Goal: Task Accomplishment & Management: Manage account settings

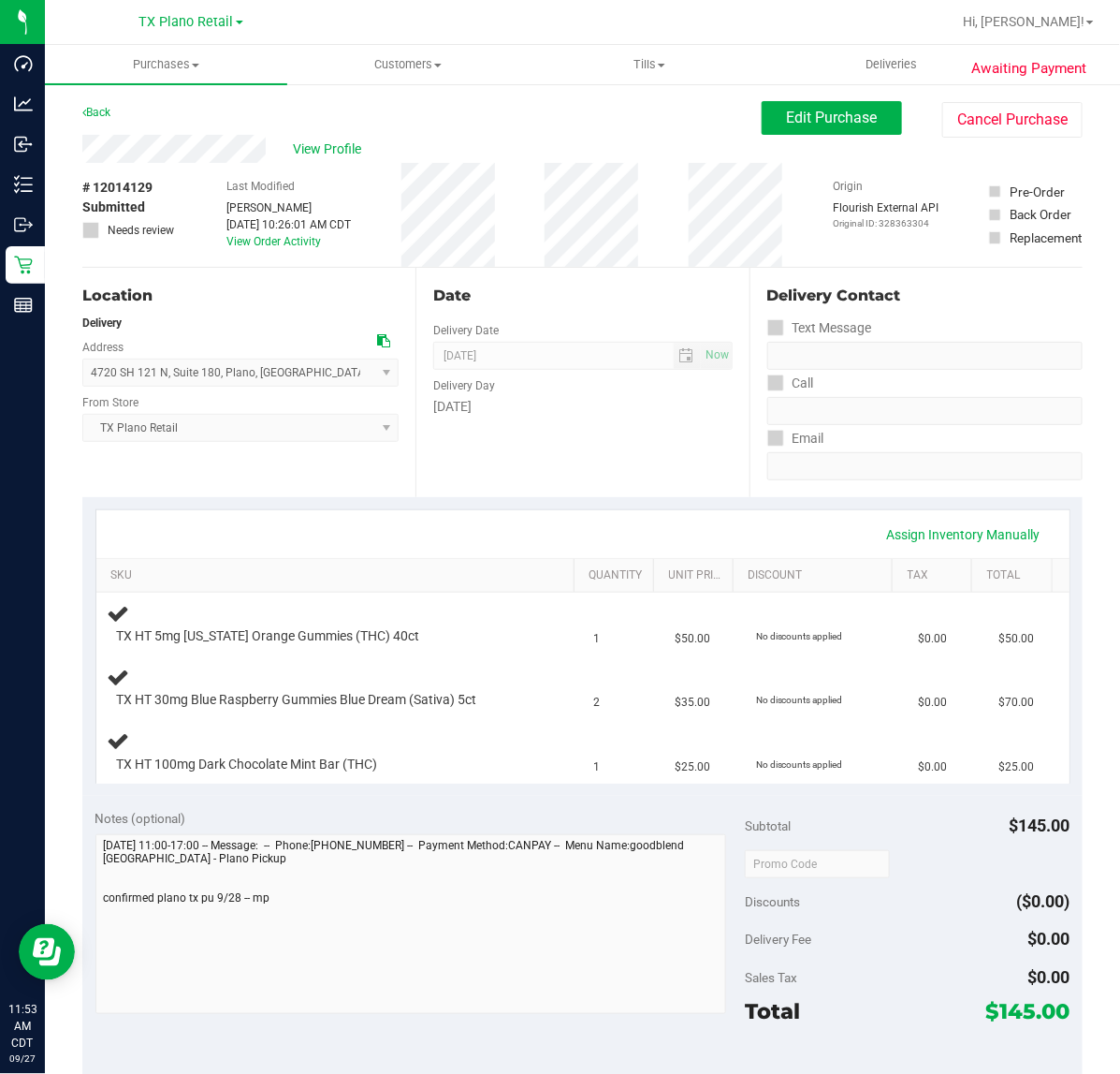
click at [360, 423] on span "TX Plano Retail Select Store Bonita Springs WC Boynton Beach WC Bradenton WC Br…" at bounding box center [240, 427] width 316 height 28
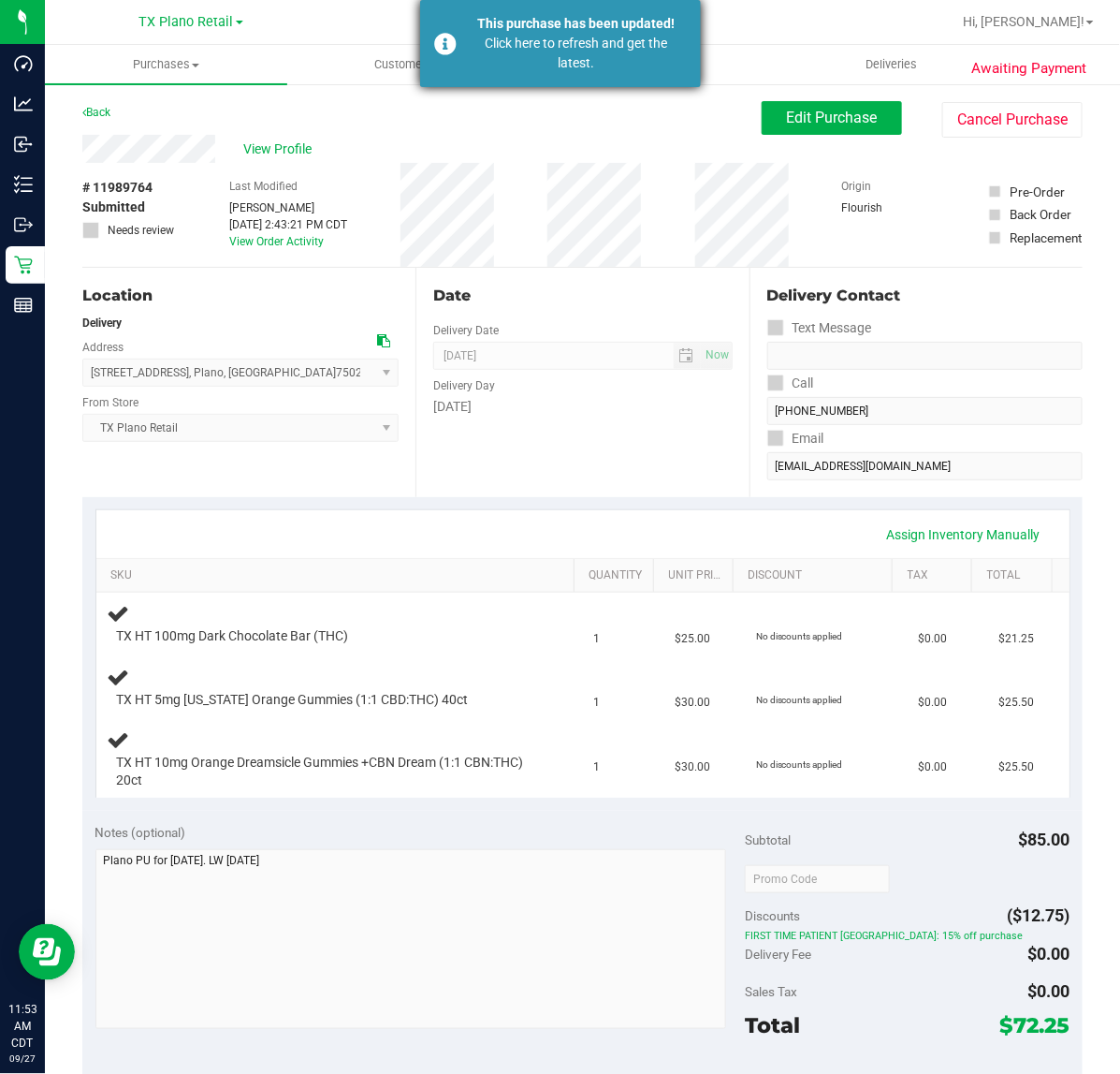
click at [525, 63] on div "Click here to refresh and get the latest." at bounding box center [577, 53] width 220 height 39
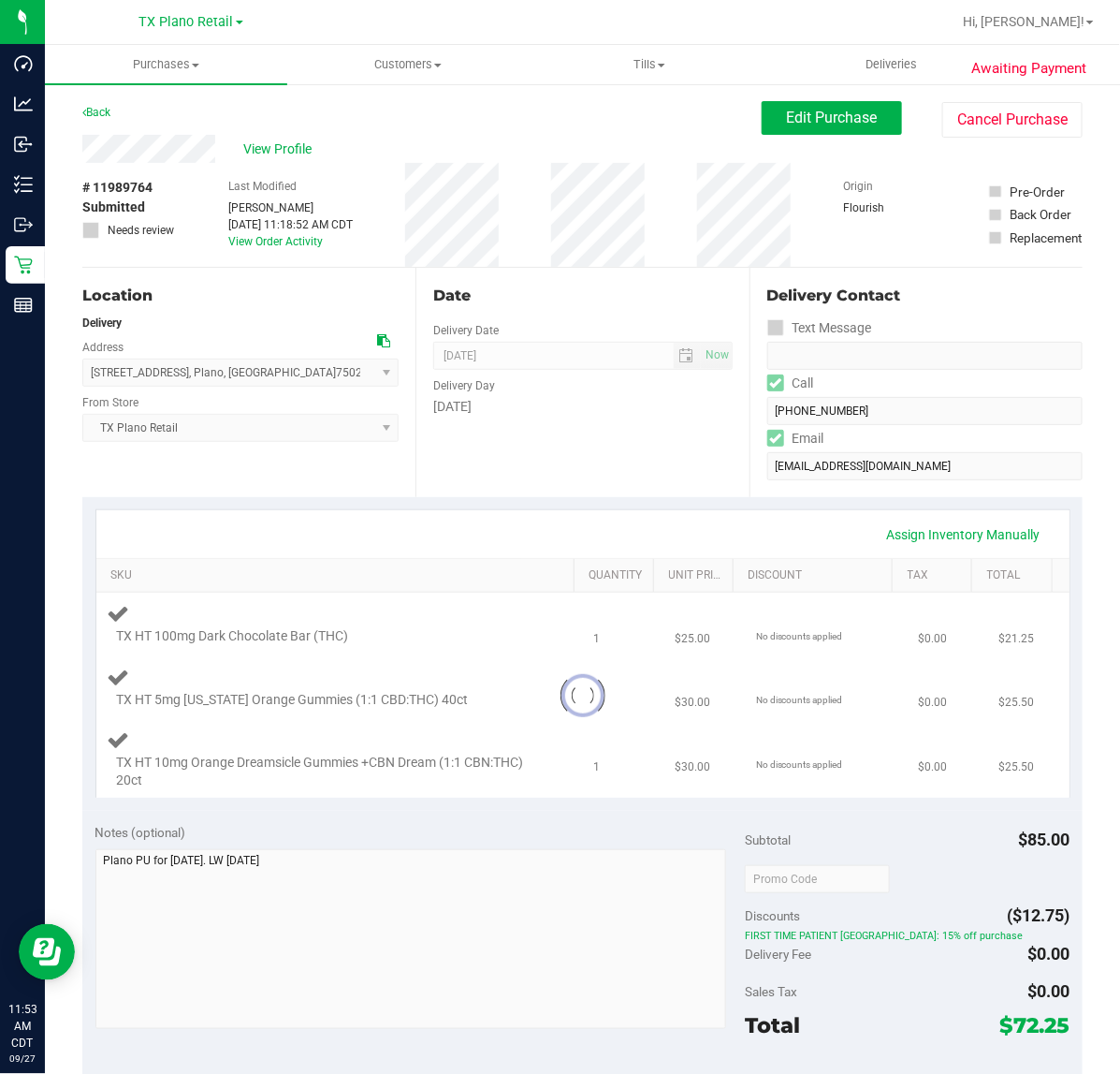
type textarea "Plano PU for Sunday 9/28/25. LW 9/22/25 Pt switched OOS Dark Choco for Mint. VF…"
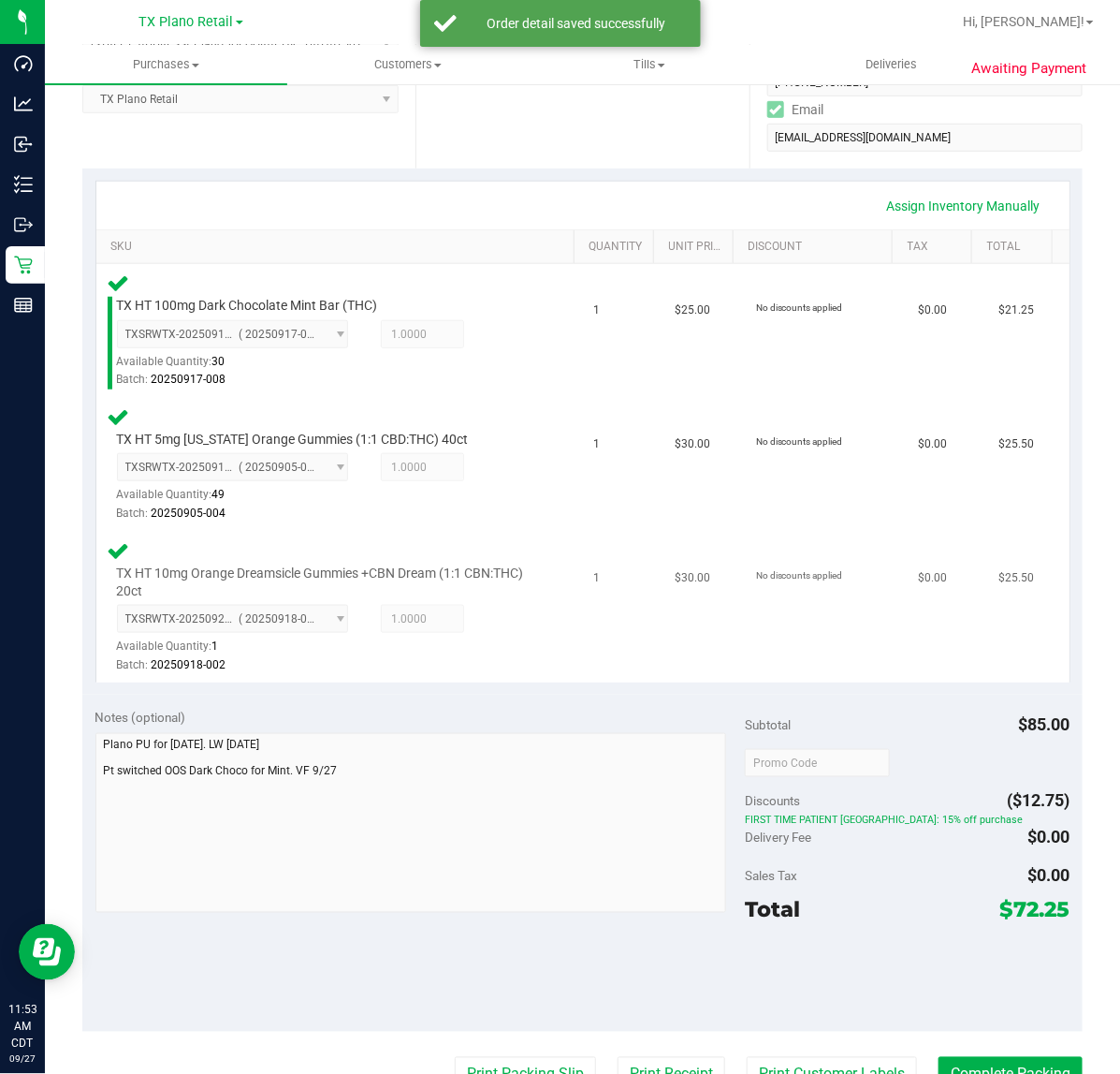
scroll to position [351, 0]
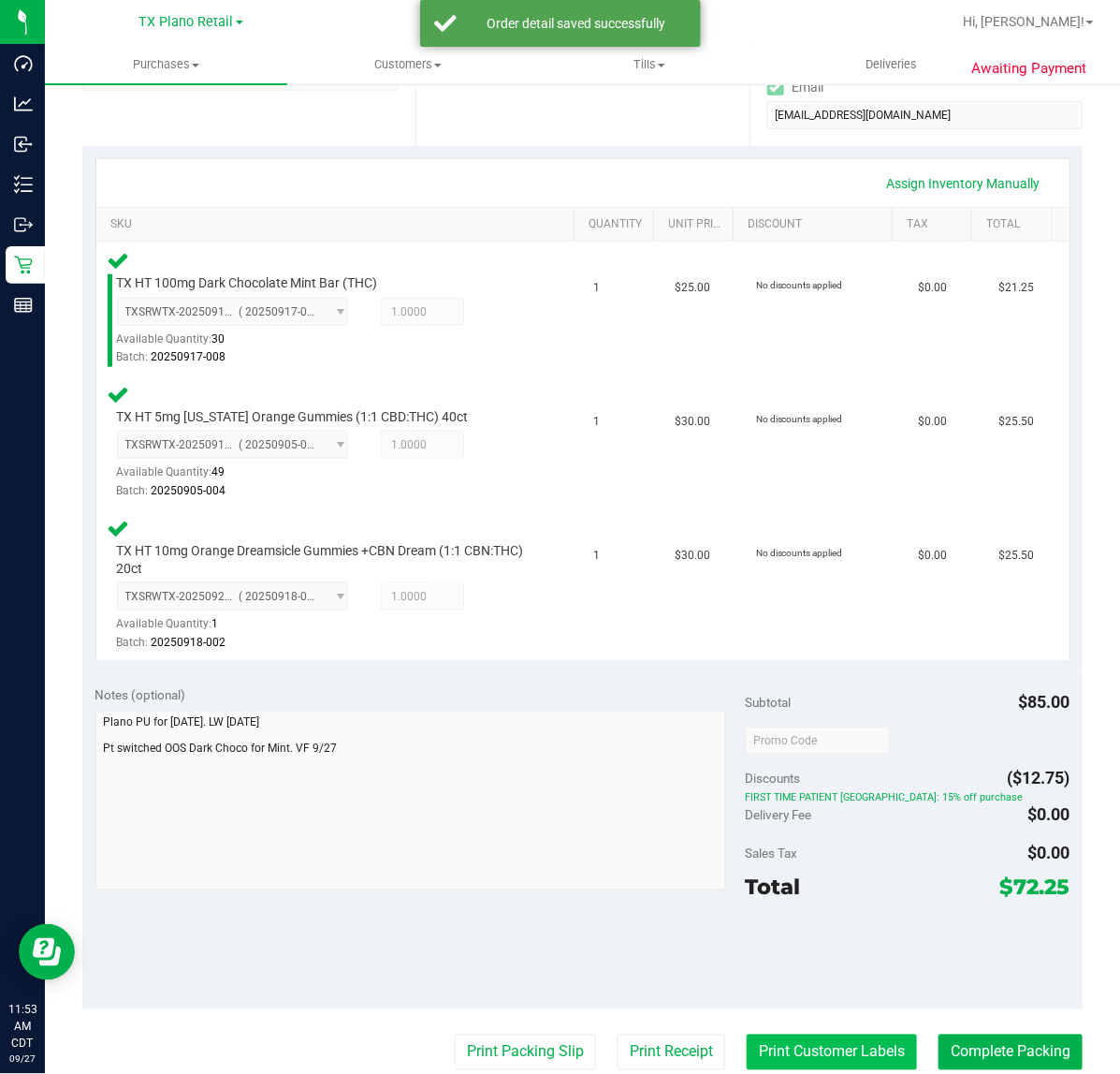
click at [747, 1035] on button "Print Customer Labels" at bounding box center [832, 1051] width 170 height 35
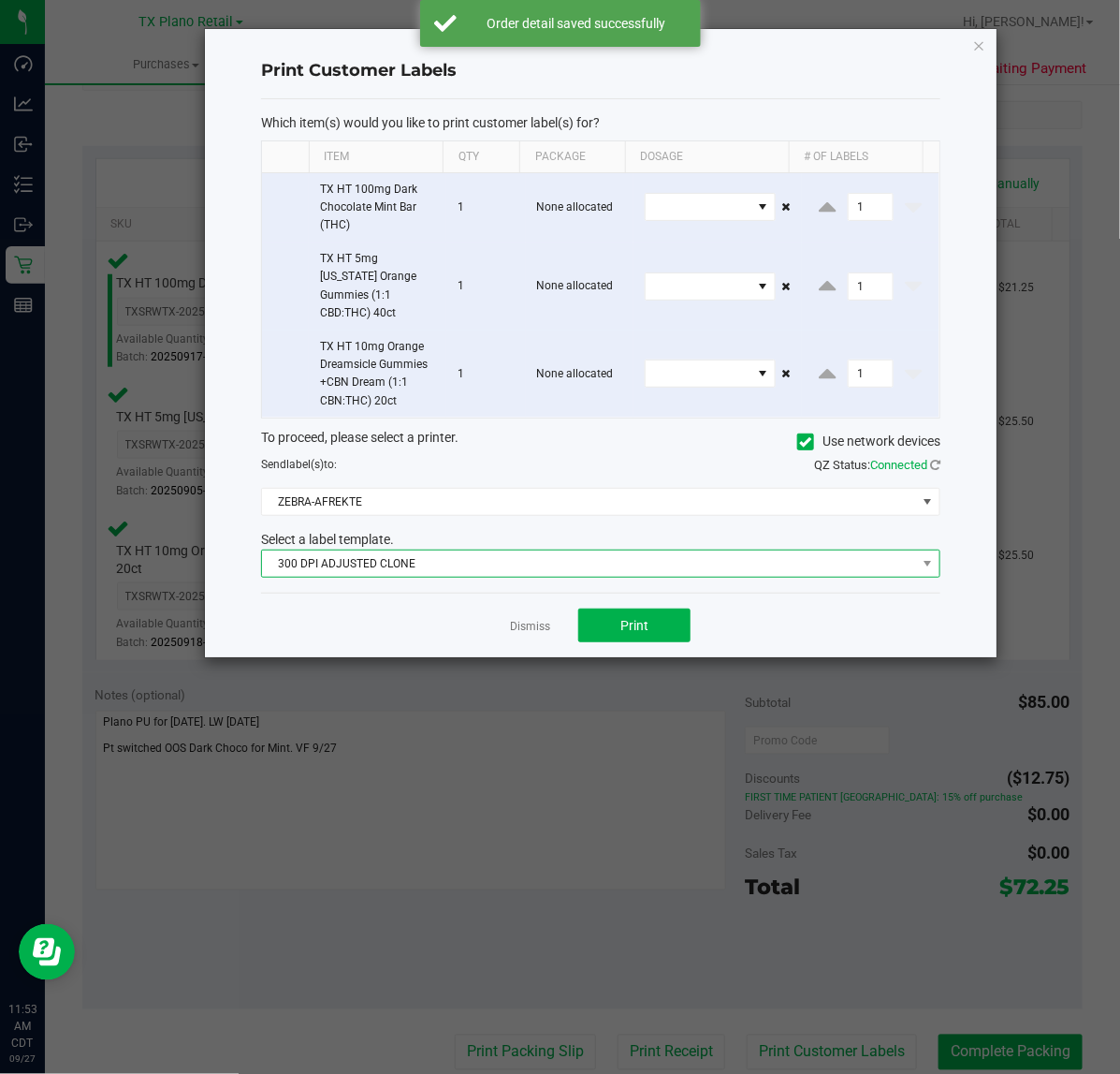
click at [568, 550] on span "300 DPI ADJUSTED CLONE" at bounding box center [589, 563] width 654 height 26
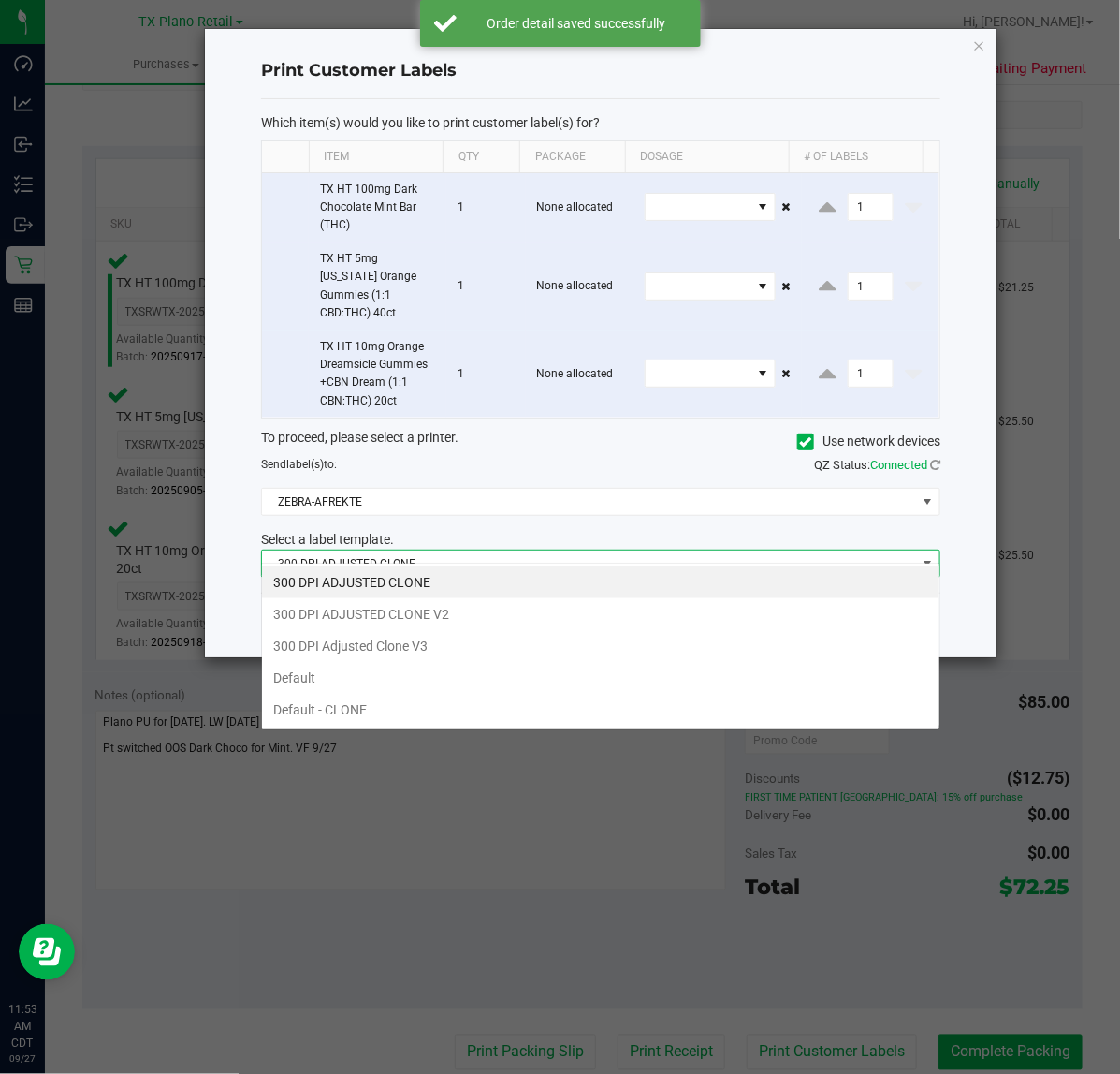
scroll to position [29, 680]
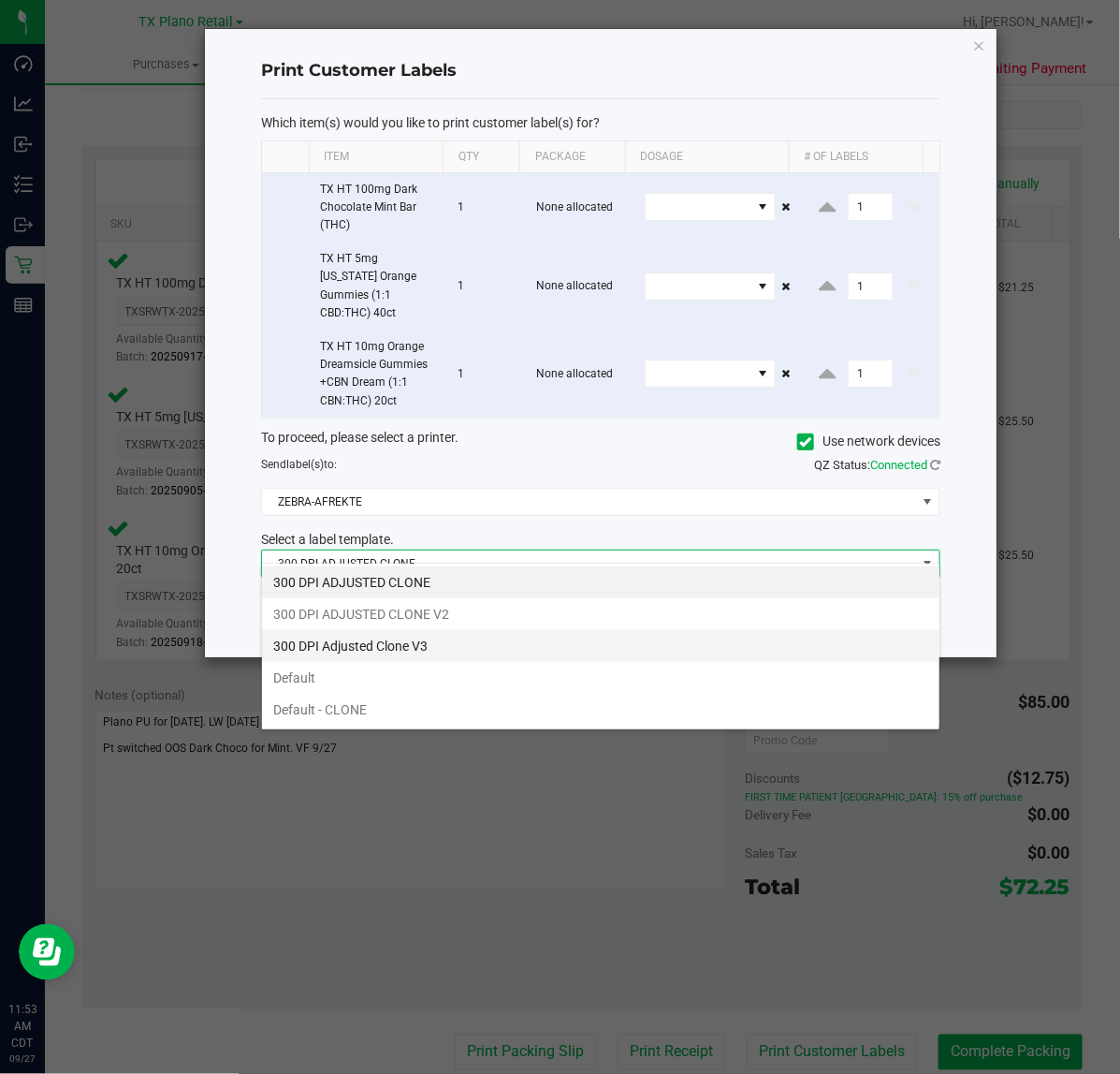
click at [487, 657] on li "300 DPI Adjusted Clone V3" at bounding box center [601, 645] width 678 height 32
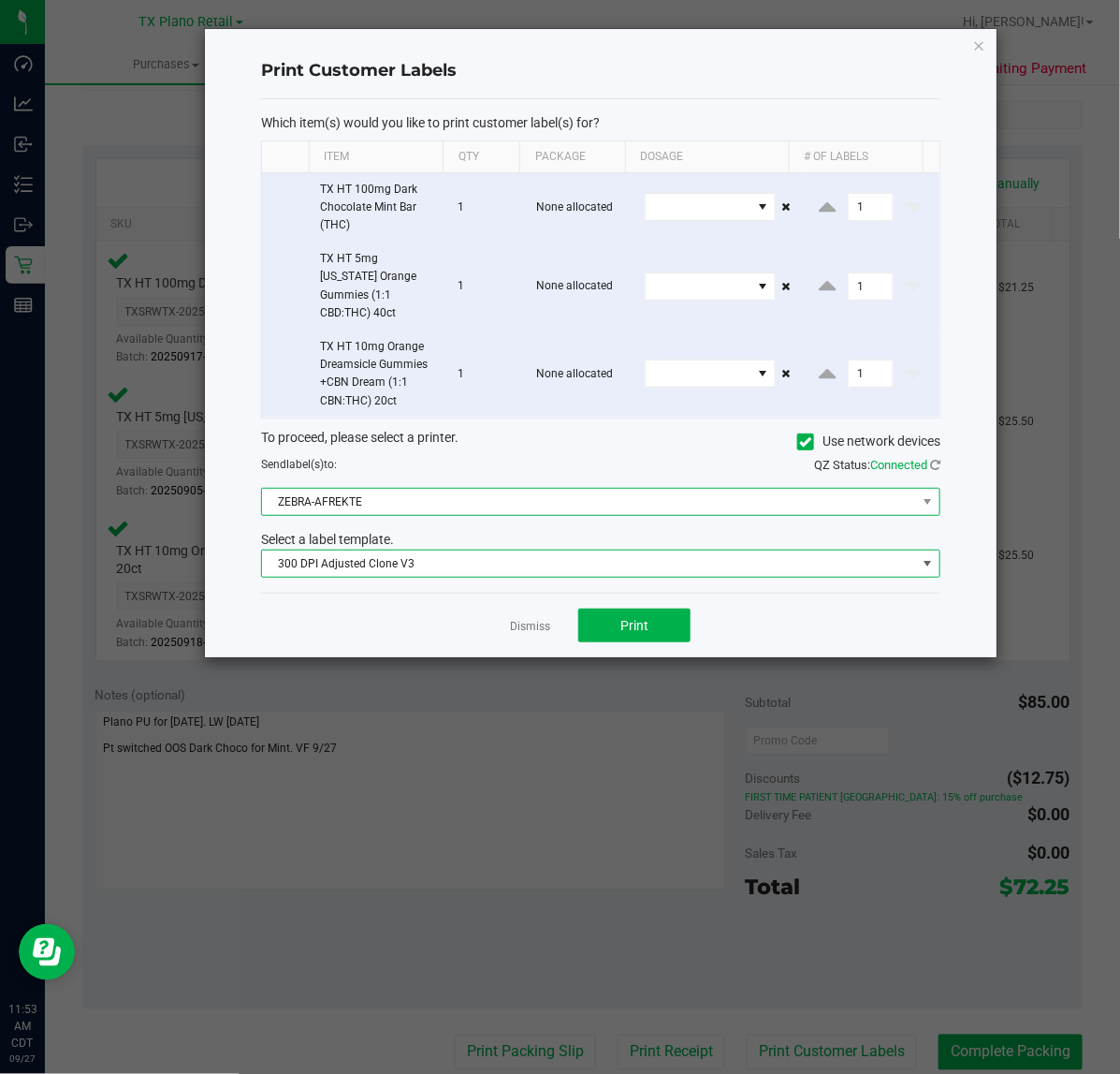
click at [521, 492] on span "ZEBRA-AFREKTE" at bounding box center [589, 501] width 654 height 26
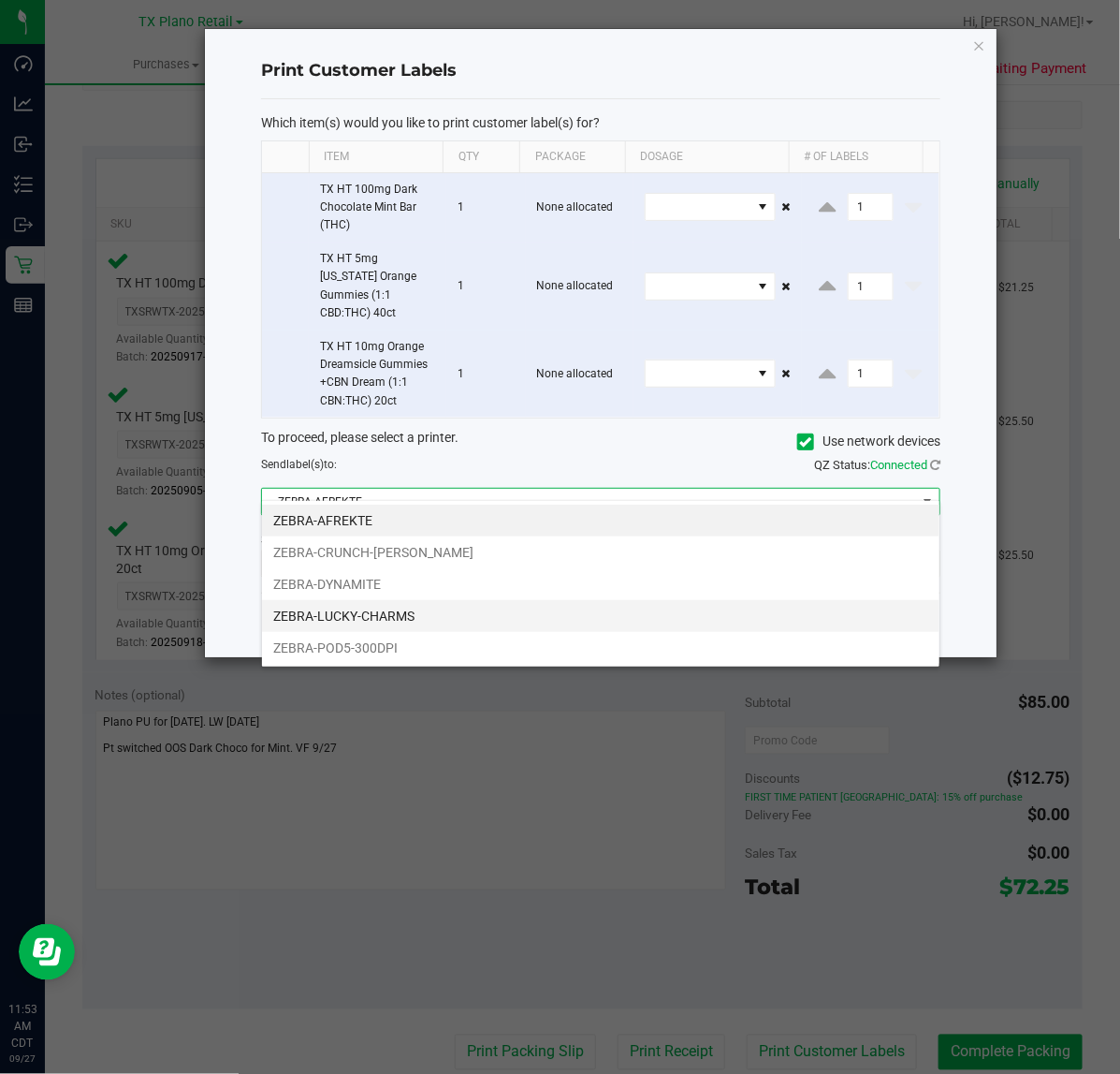
click at [459, 615] on li "ZEBRA-LUCKY-CHARMS" at bounding box center [601, 615] width 678 height 32
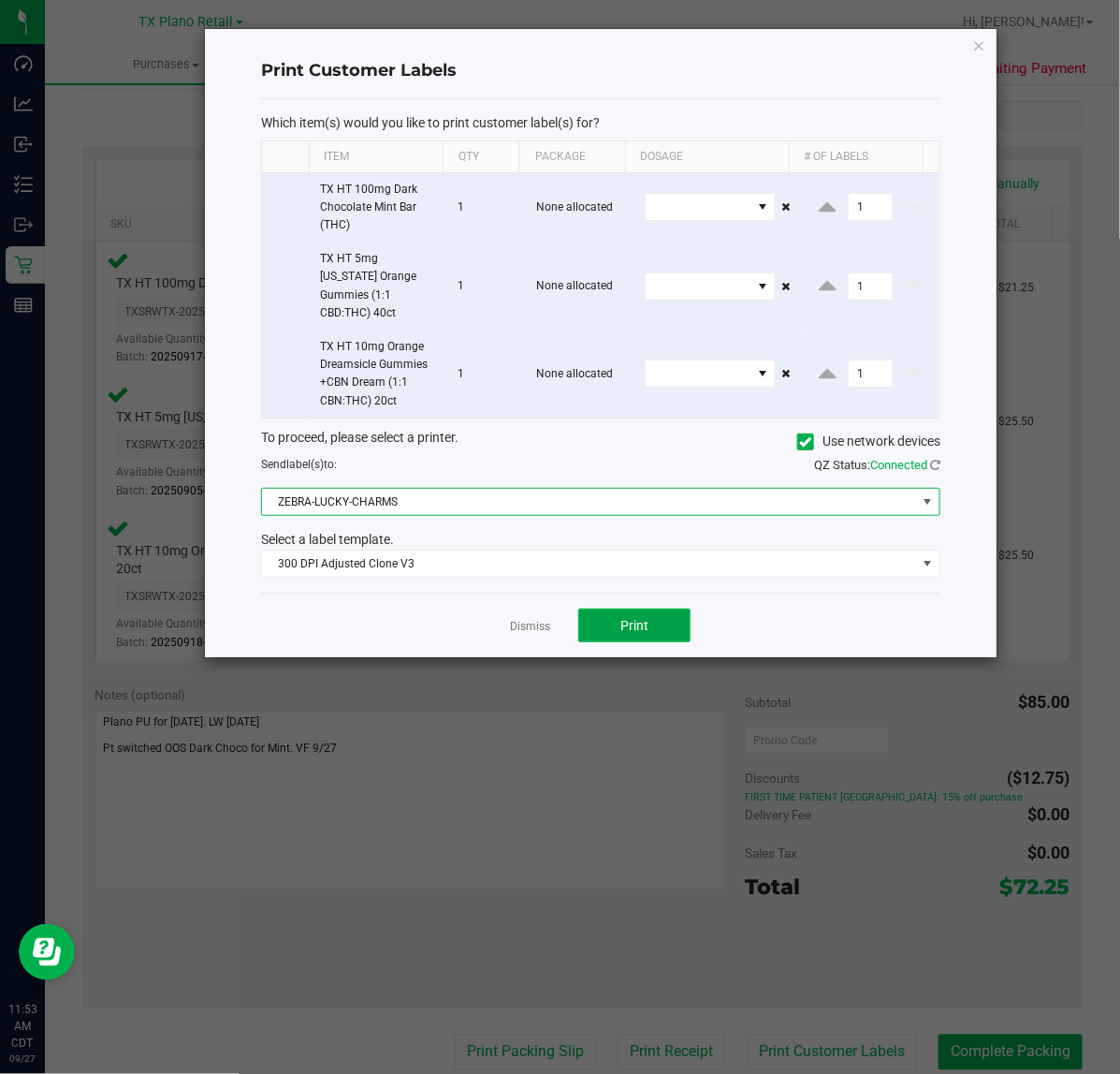
click at [623, 617] on span "Print" at bounding box center [634, 625] width 28 height 15
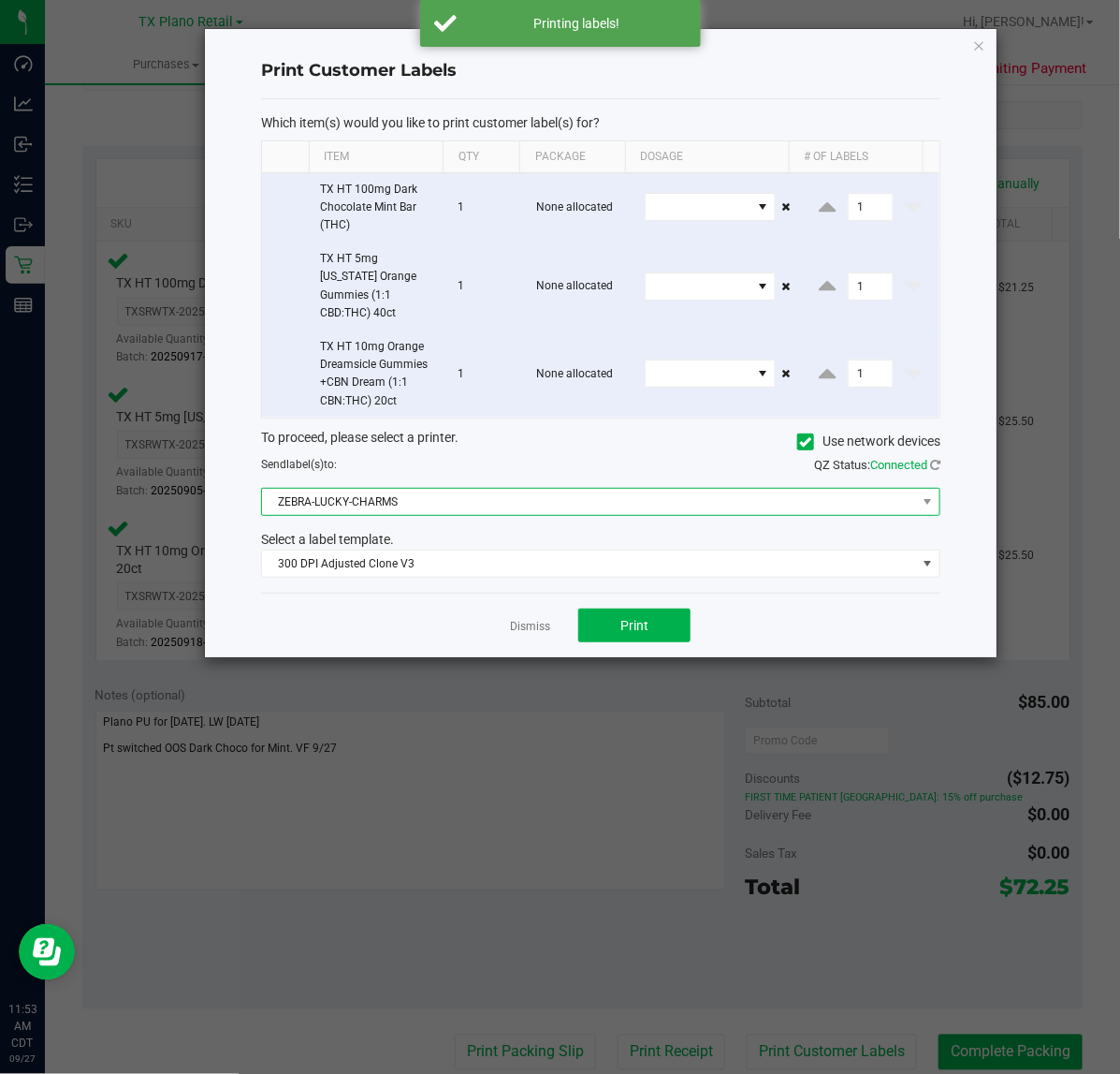
click at [671, 488] on span "ZEBRA-LUCKY-CHARMS" at bounding box center [589, 501] width 654 height 26
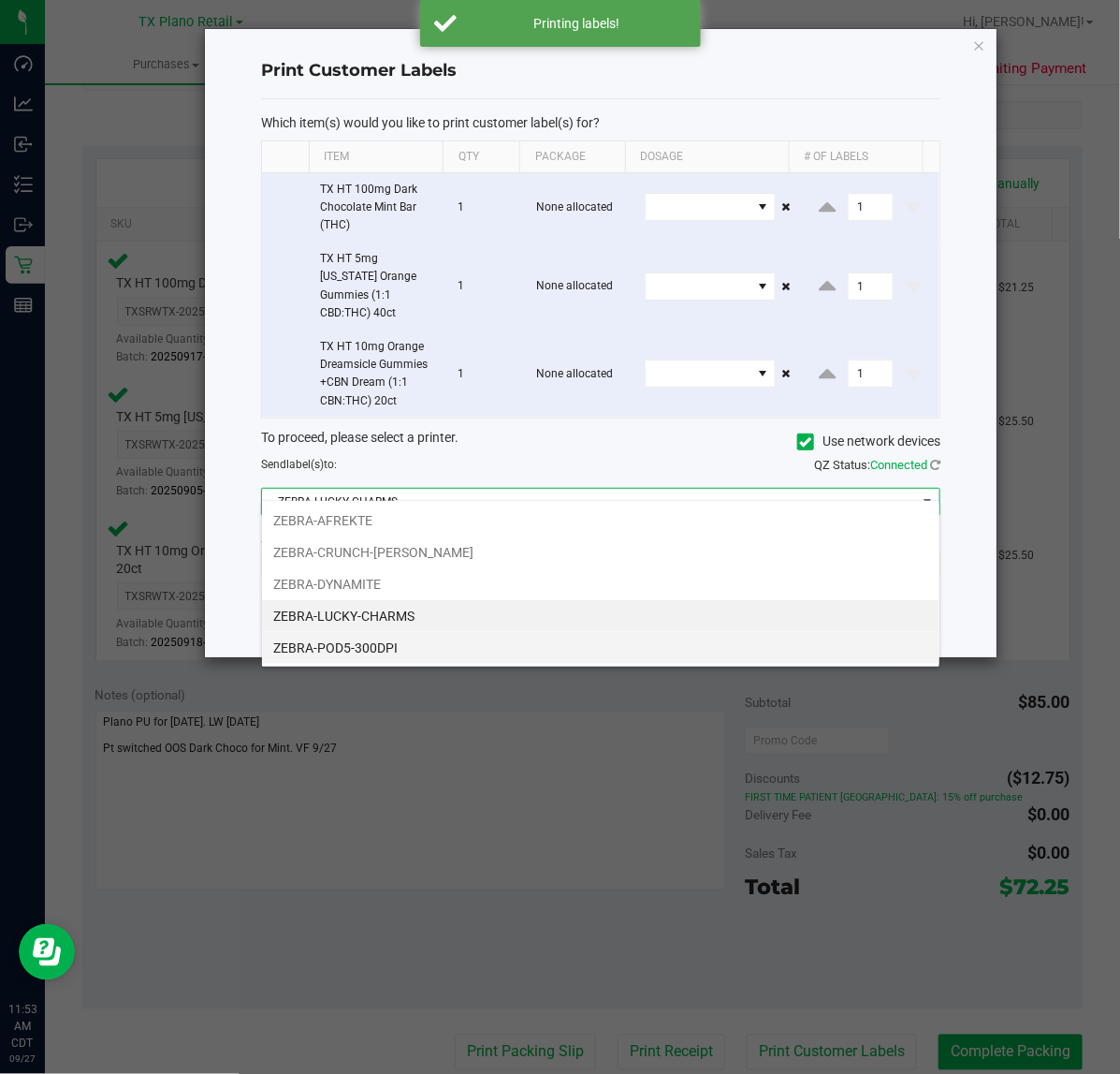
click at [520, 651] on li "ZEBRA-POD5-300DPI" at bounding box center [601, 647] width 678 height 32
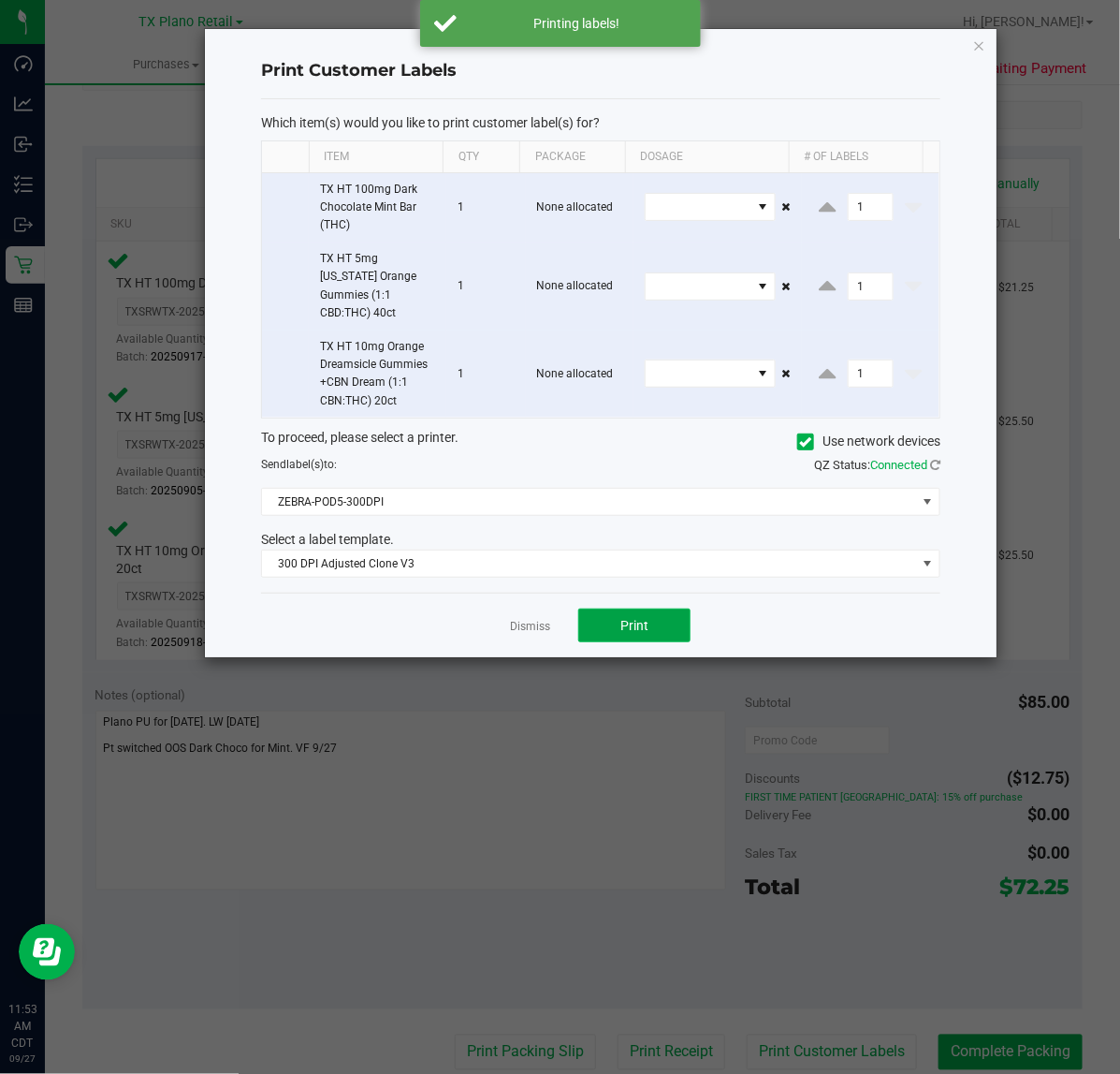
click at [601, 609] on button "Print" at bounding box center [634, 625] width 112 height 34
drag, startPoint x: 498, startPoint y: 601, endPoint x: 515, endPoint y: 601, distance: 17.0
click at [515, 601] on div "Dismiss Print" at bounding box center [601, 624] width 680 height 64
click at [521, 618] on link "Dismiss" at bounding box center [530, 626] width 40 height 16
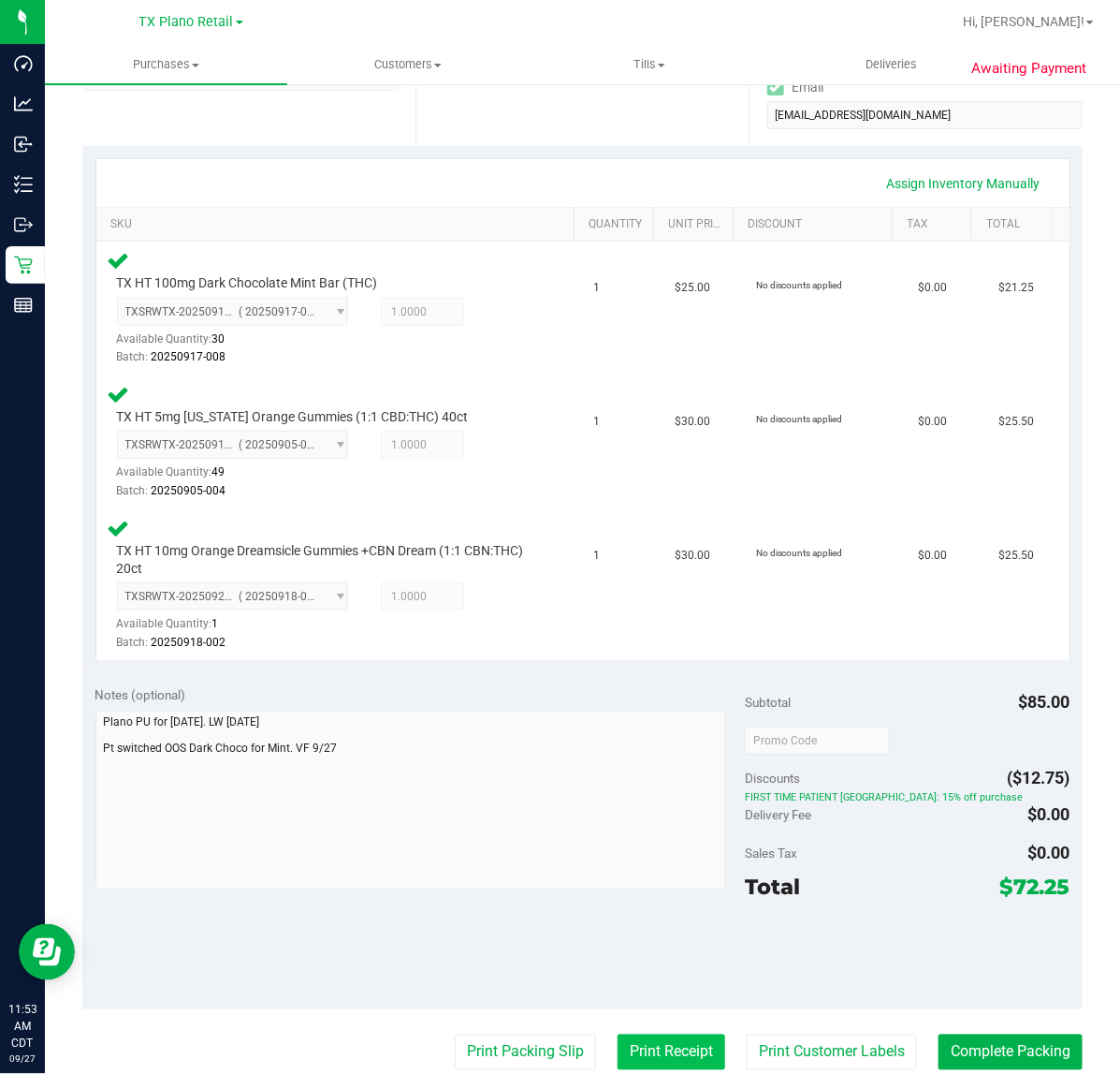
click at [690, 1051] on button "Print Receipt" at bounding box center [671, 1051] width 107 height 35
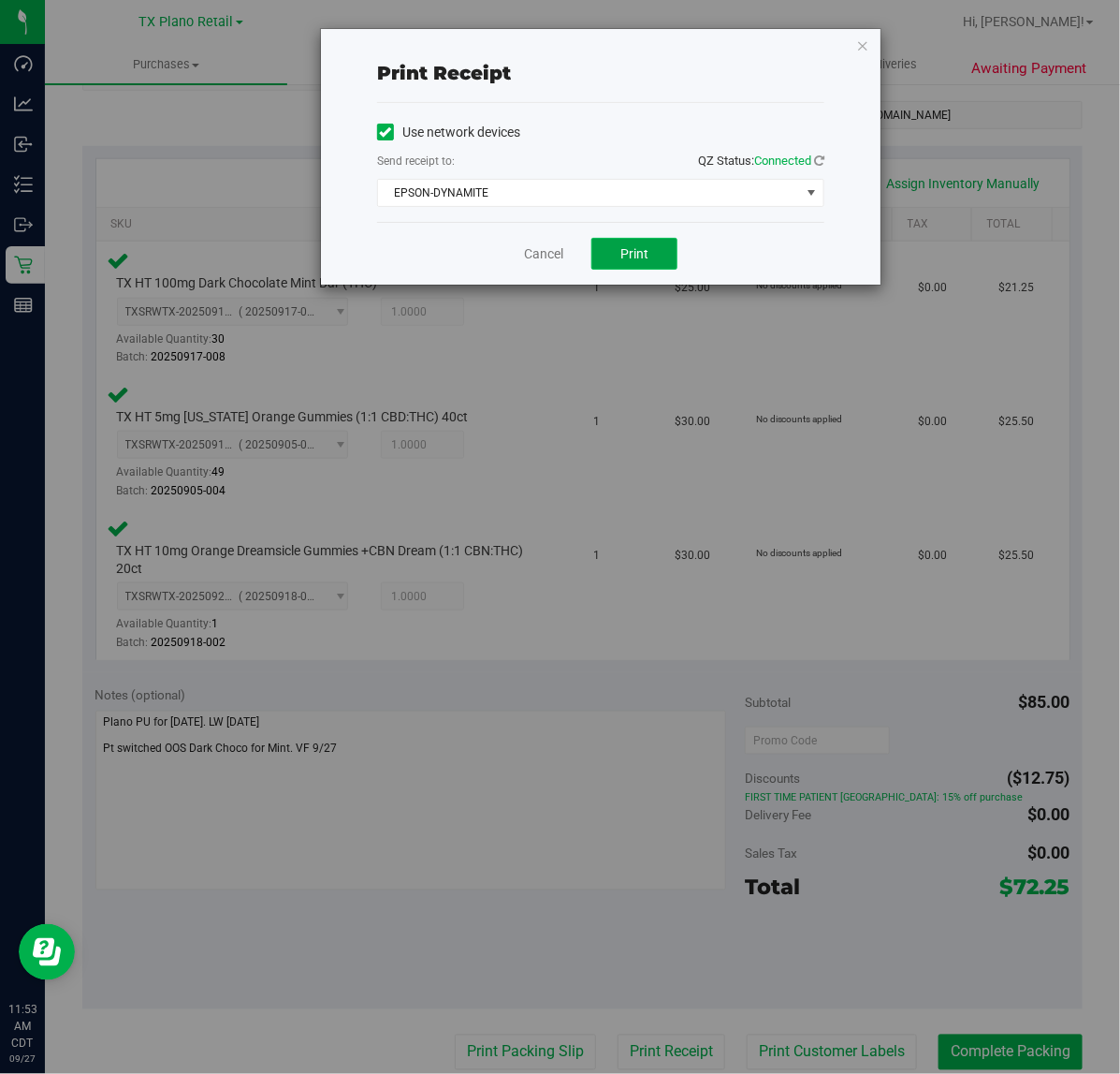
click at [633, 254] on span "Print" at bounding box center [634, 254] width 28 height 15
click at [549, 268] on div "Cancel Print" at bounding box center [600, 254] width 447 height 63
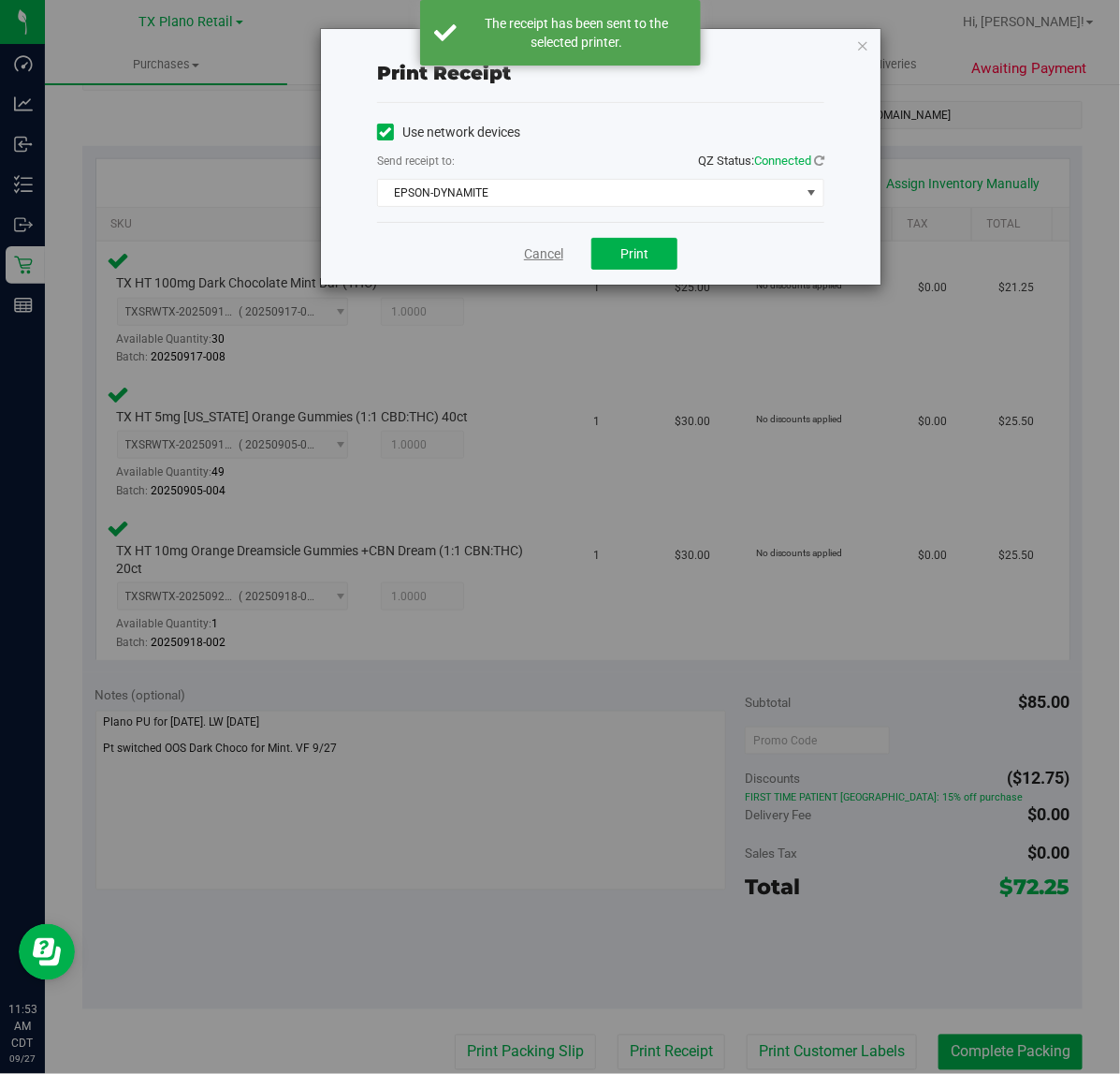
click at [549, 258] on link "Cancel" at bounding box center [544, 254] width 39 height 20
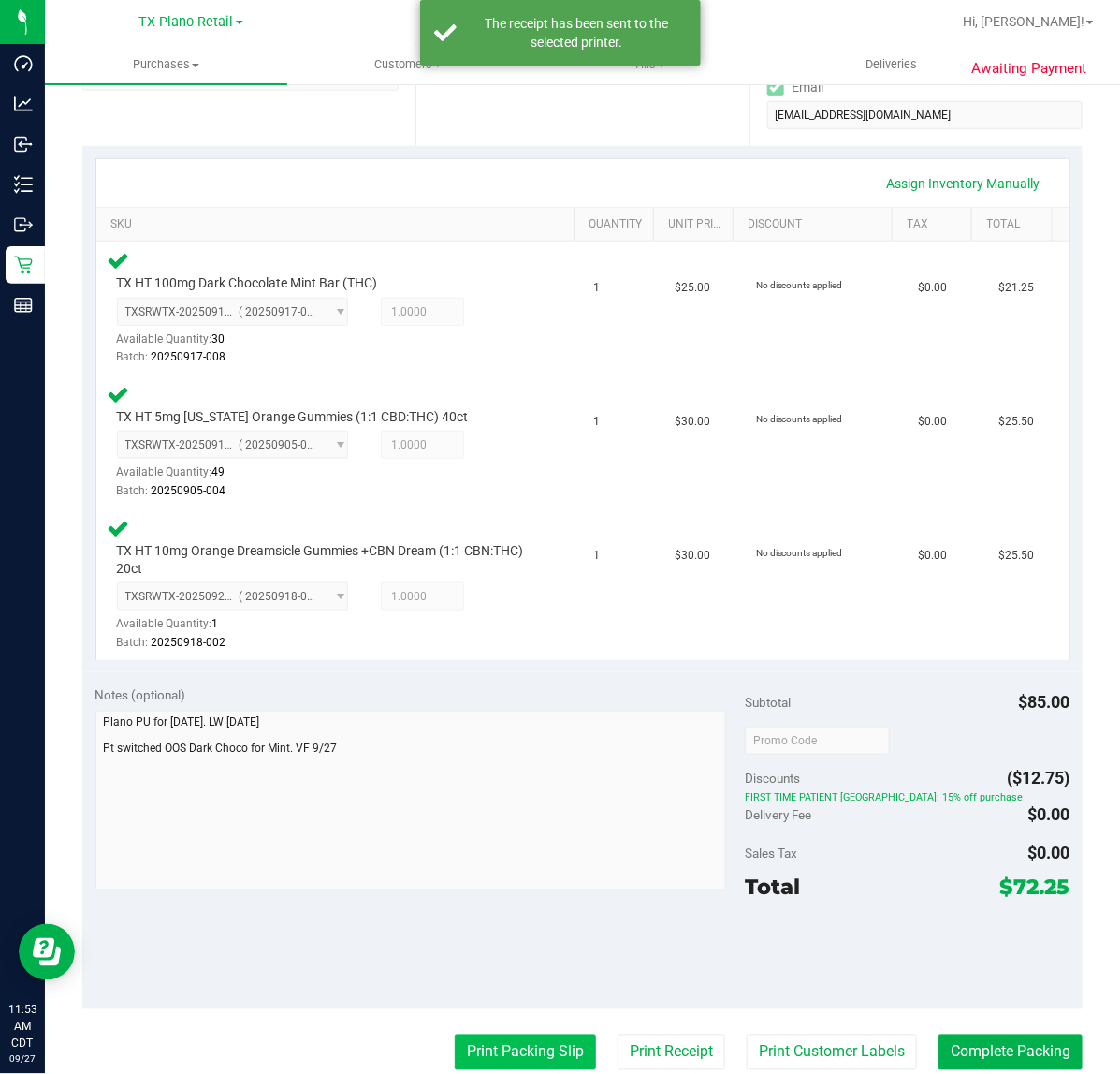
click at [484, 1040] on button "Print Packing Slip" at bounding box center [526, 1051] width 142 height 35
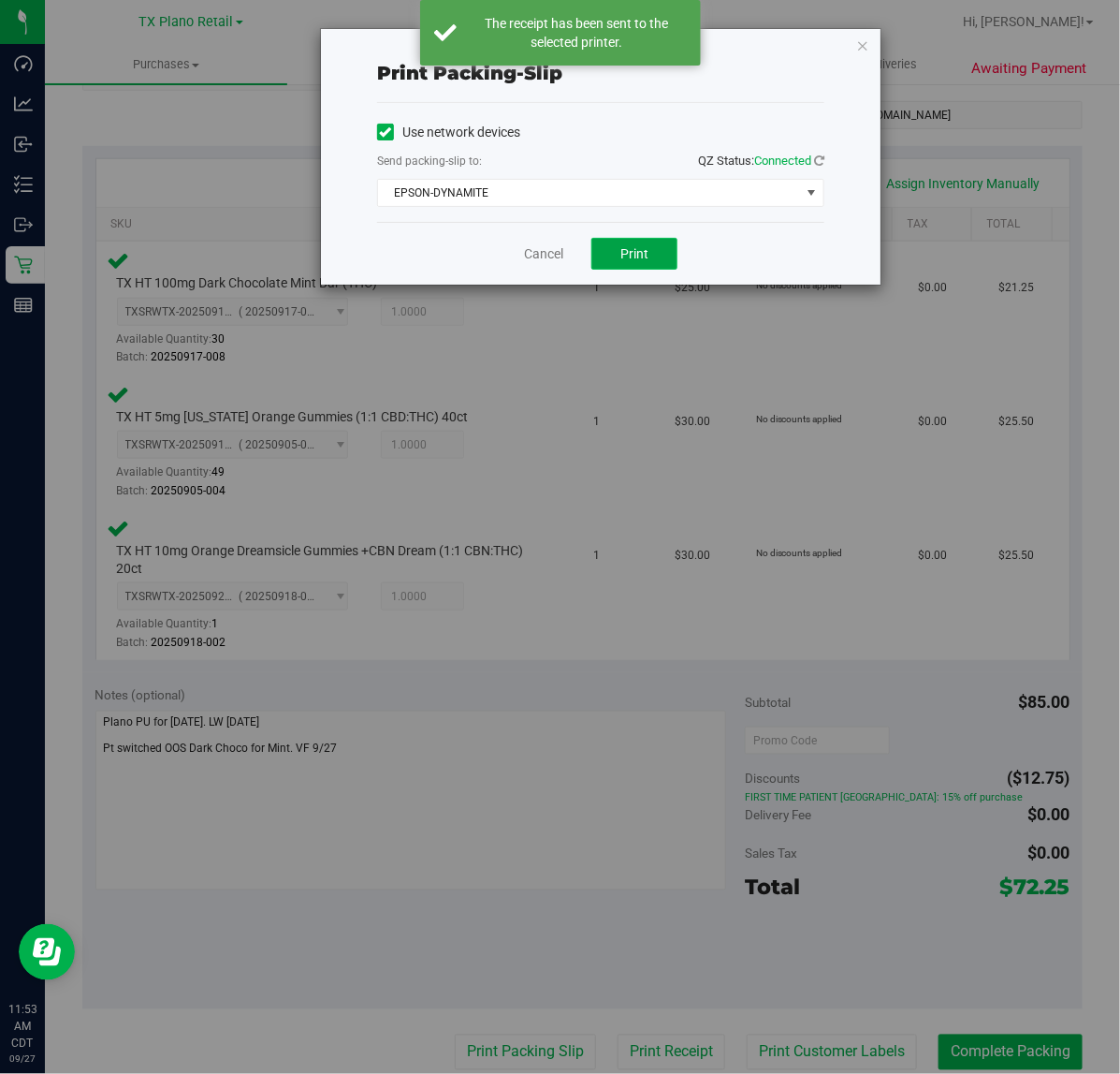
click at [622, 251] on span "Print" at bounding box center [634, 254] width 28 height 15
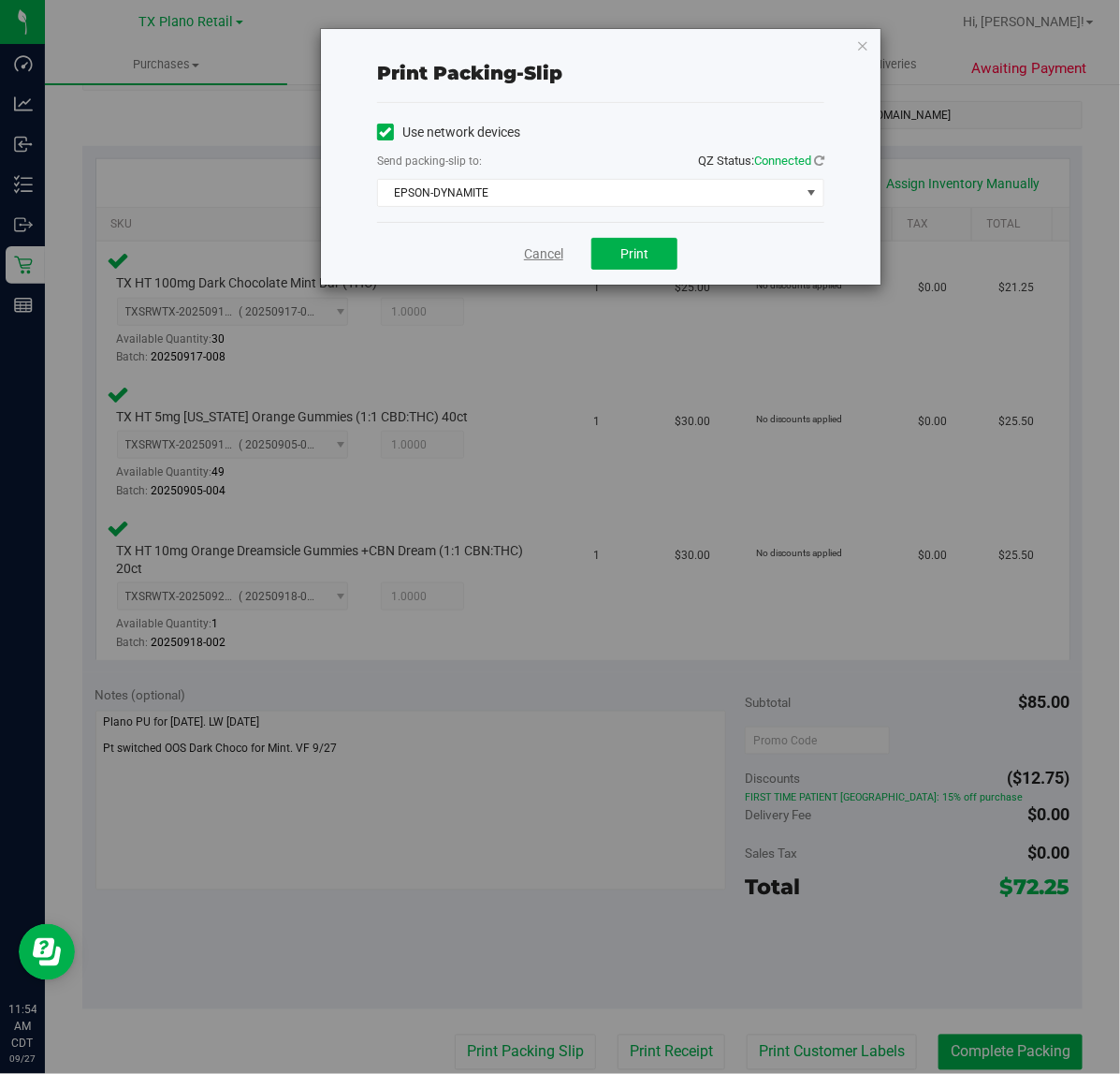
click at [546, 254] on link "Cancel" at bounding box center [544, 254] width 39 height 20
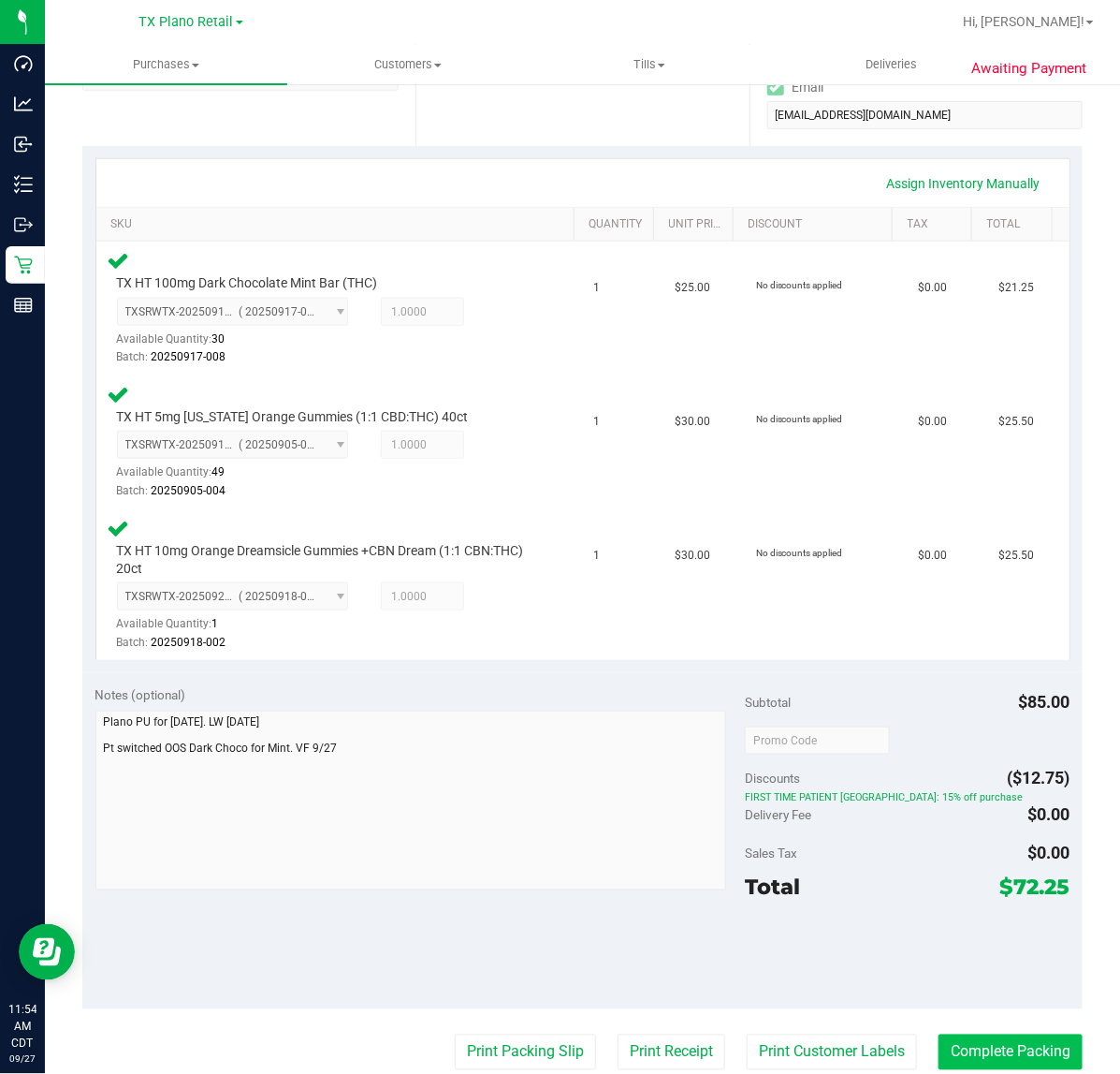
click at [990, 1034] on button "Complete Packing" at bounding box center [1011, 1051] width 145 height 35
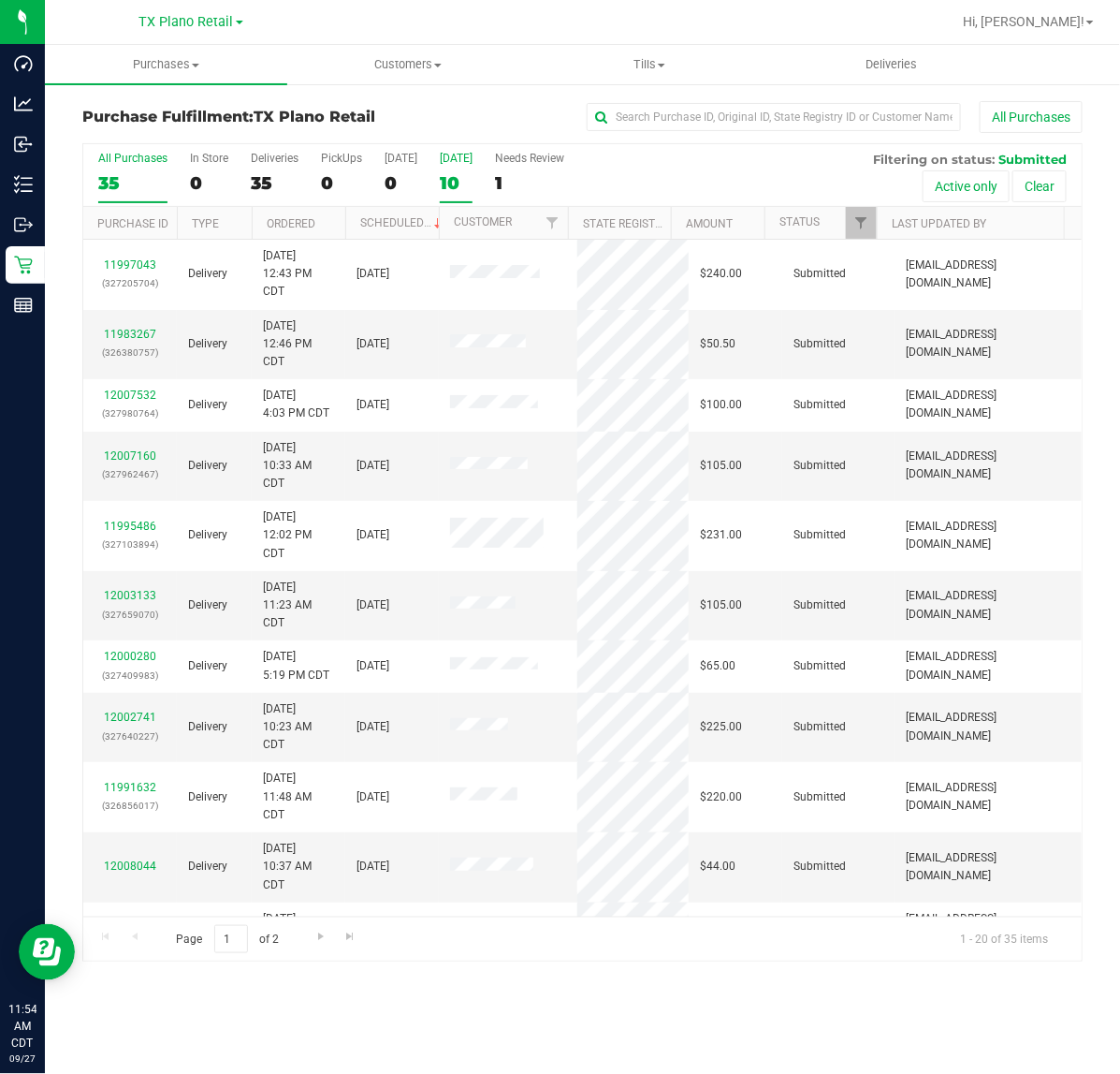
click at [440, 190] on div "10" at bounding box center [457, 183] width 33 height 21
click at [0, 0] on input "Tomorrow 10" at bounding box center [0, 0] width 0 height 0
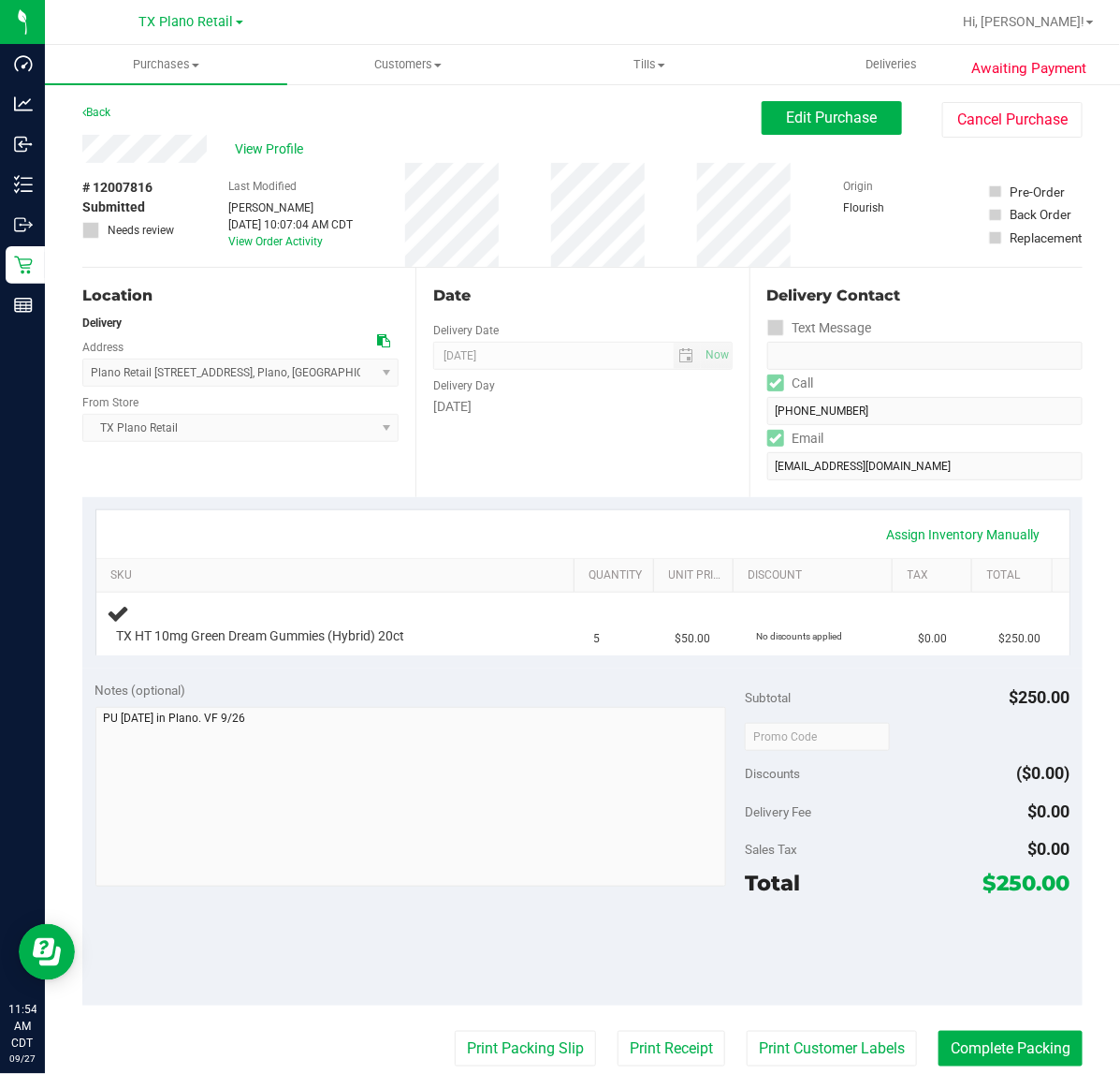
click at [563, 459] on div "Date Delivery Date 09/28/2025 Now 09/28/2025 07:00 AM Now Delivery Day Sunday" at bounding box center [582, 383] width 333 height 230
click at [533, 449] on div "Date Delivery Date 09/28/2025 Now 09/28/2025 07:00 AM Now Delivery Day Sunday" at bounding box center [582, 383] width 333 height 230
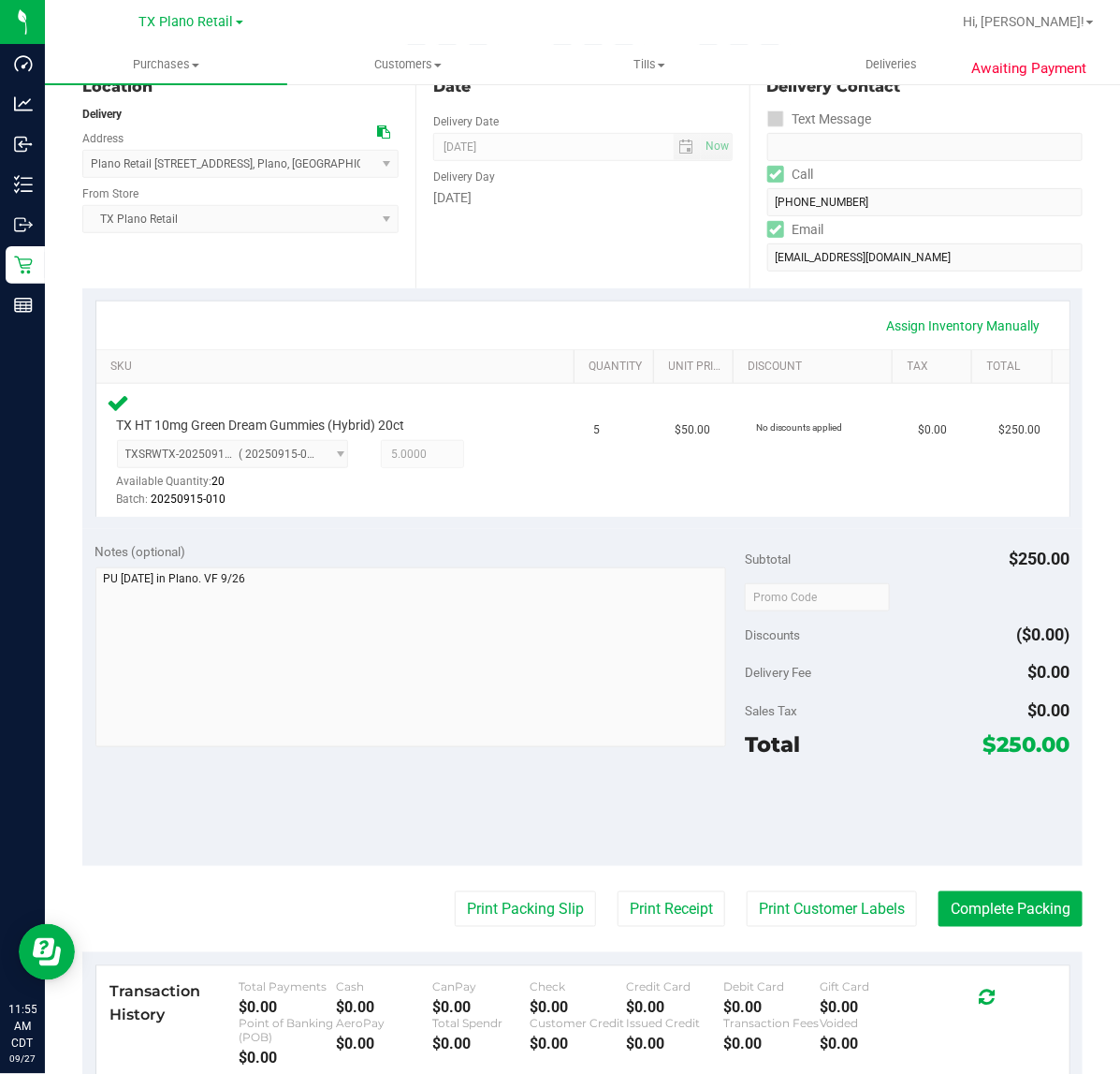
scroll to position [234, 0]
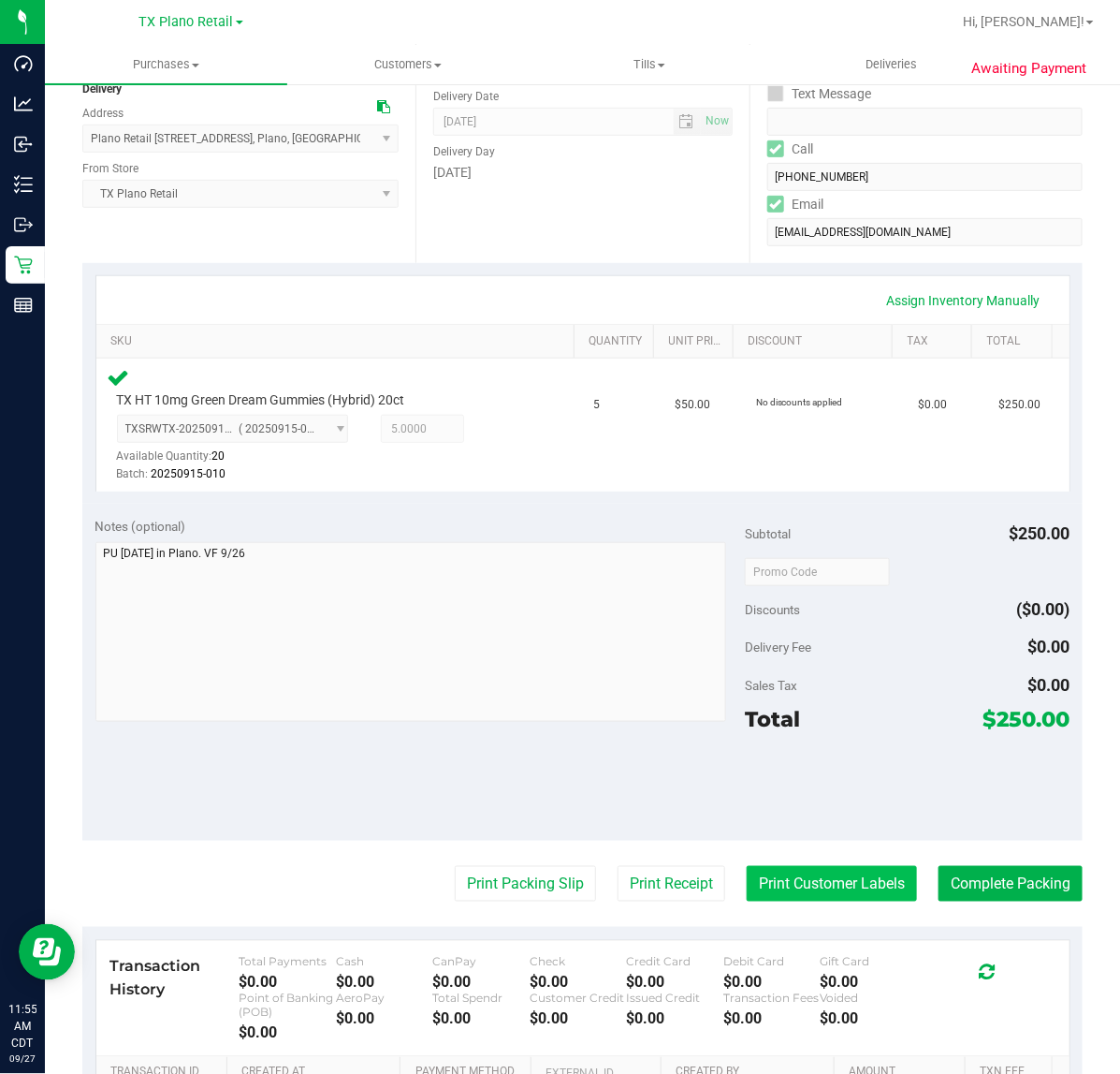
click at [793, 871] on button "Print Customer Labels" at bounding box center [832, 883] width 170 height 35
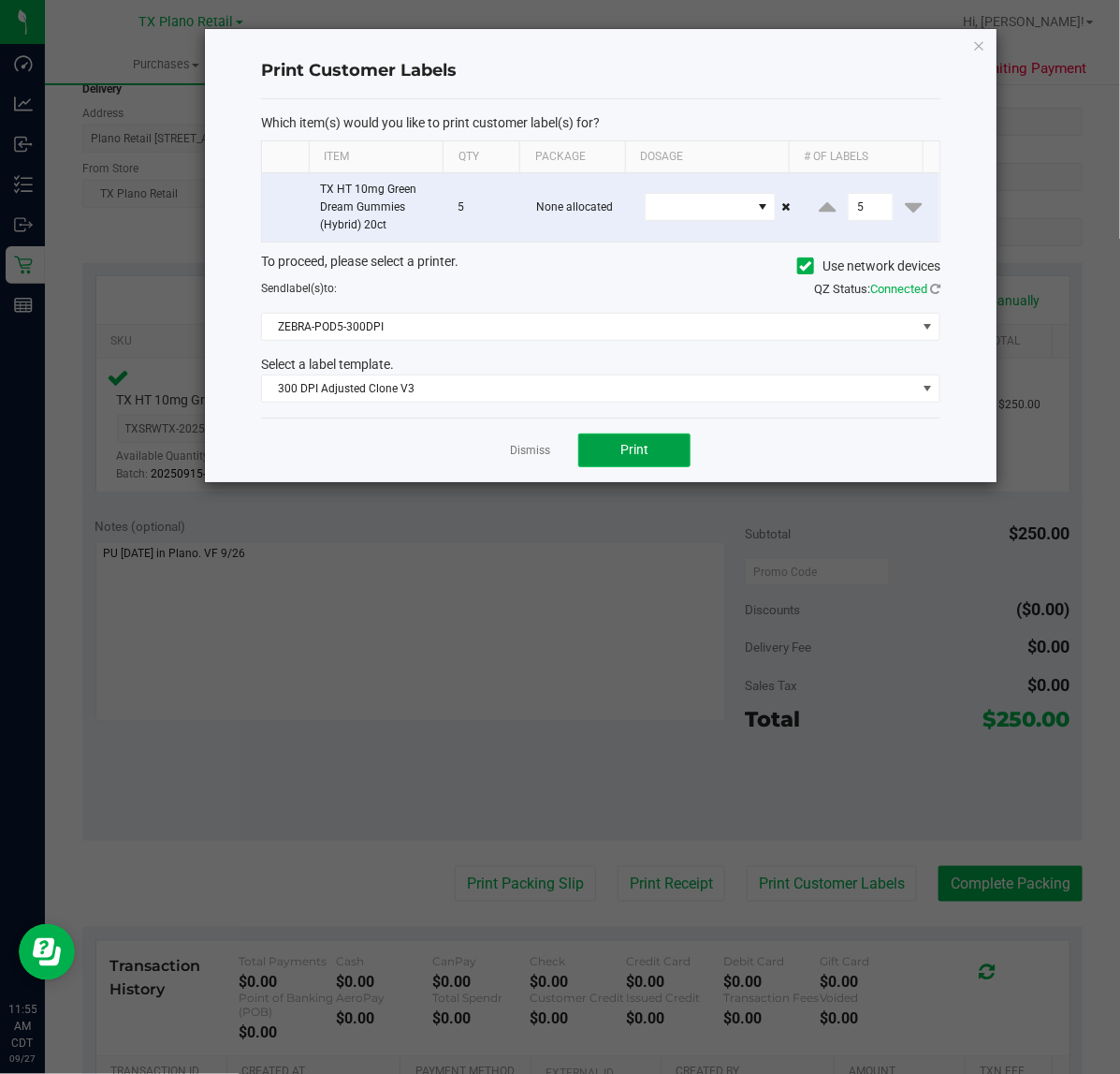
click at [587, 454] on button "Print" at bounding box center [634, 450] width 112 height 34
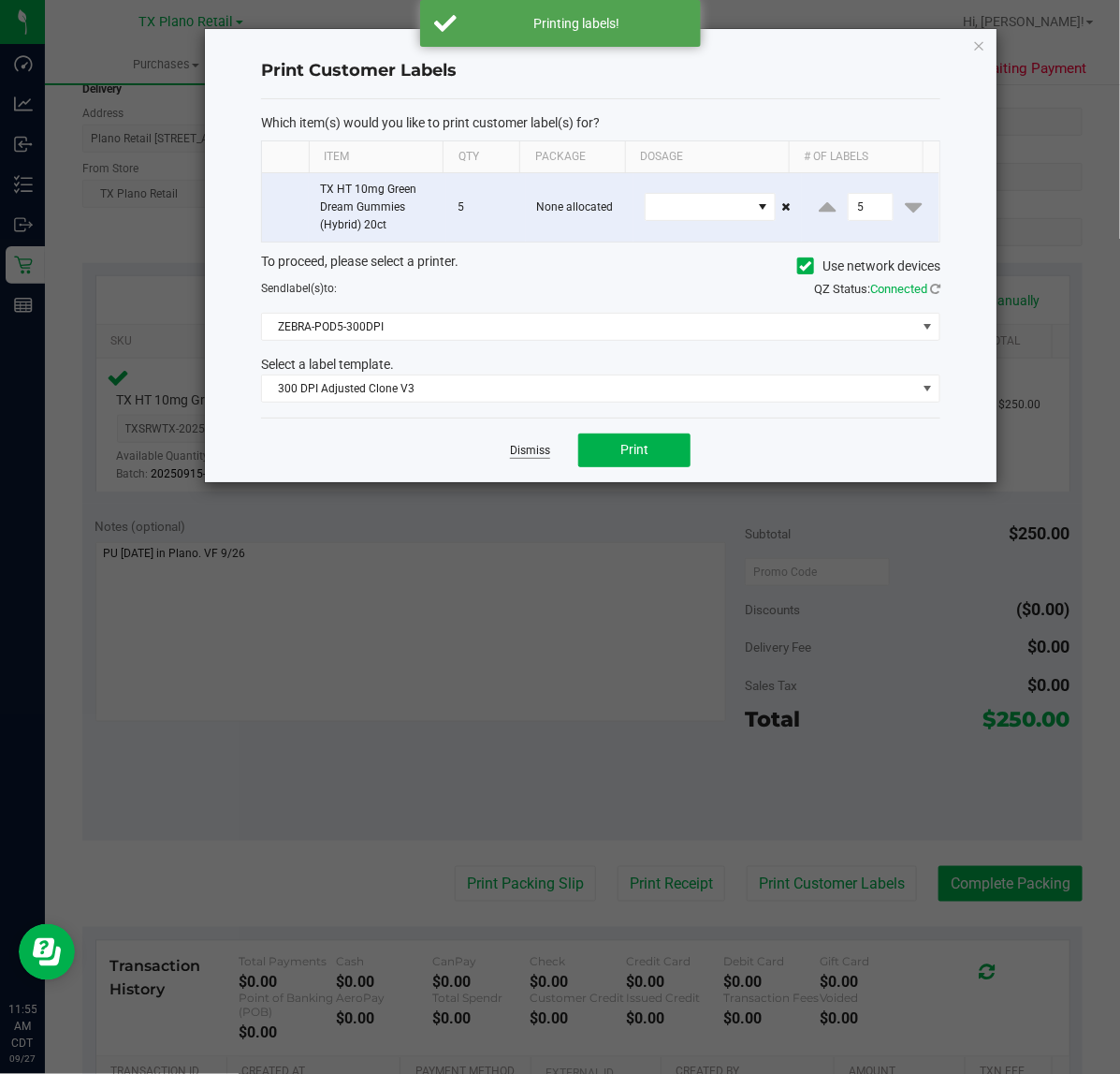
click at [536, 454] on link "Dismiss" at bounding box center [530, 450] width 40 height 16
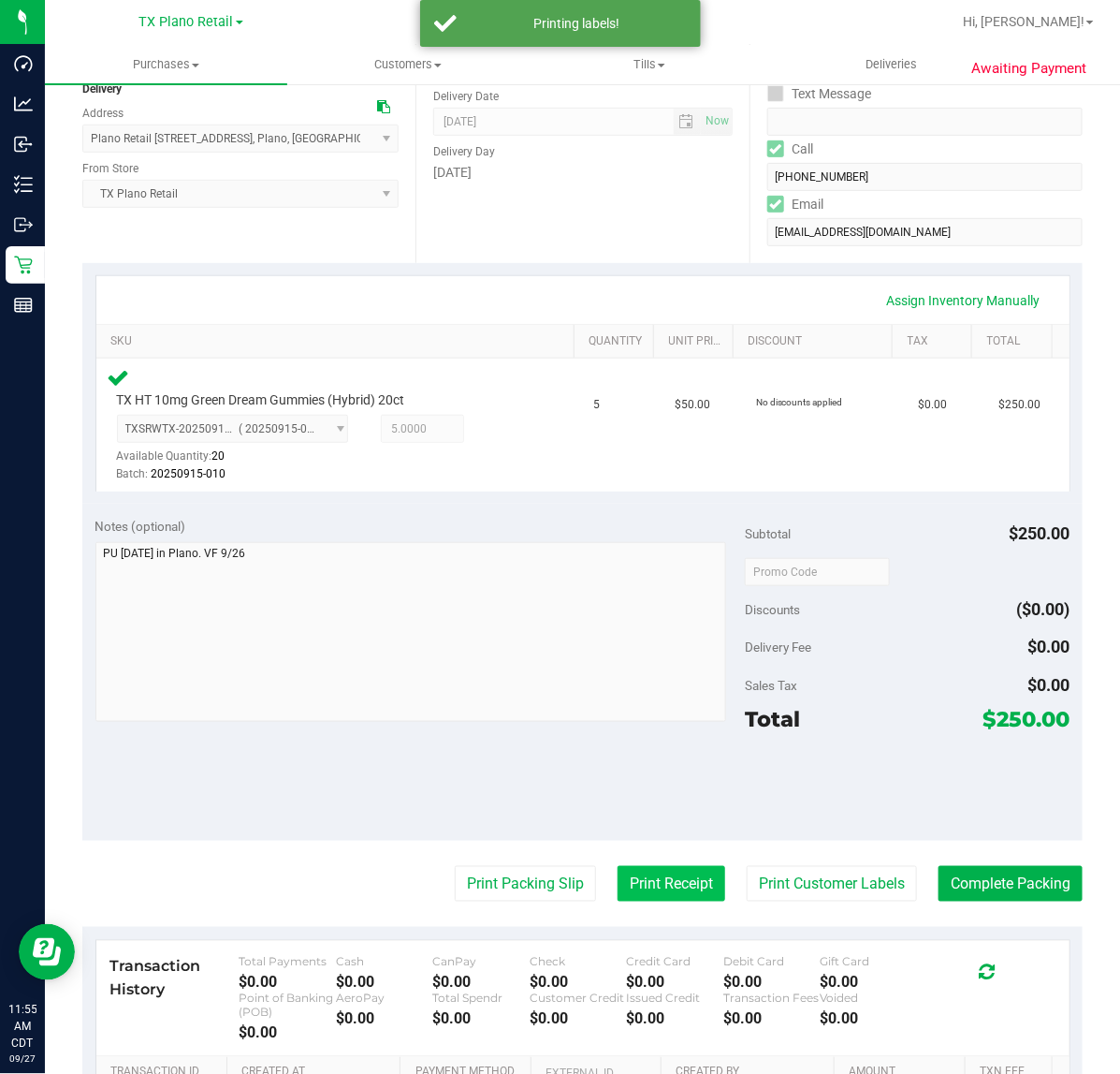
click at [622, 889] on button "Print Receipt" at bounding box center [671, 883] width 107 height 35
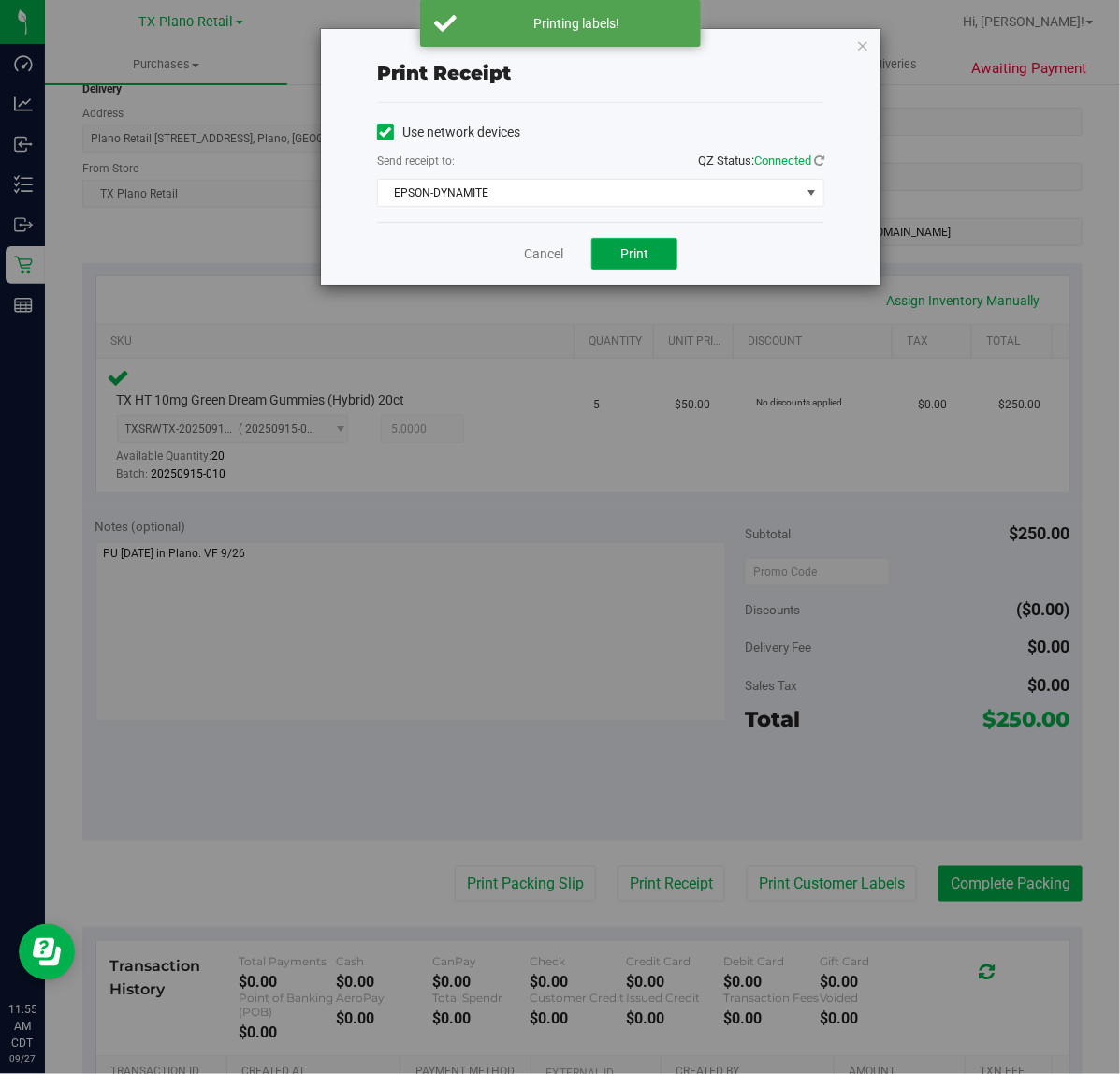
click at [657, 243] on button "Print" at bounding box center [635, 253] width 86 height 32
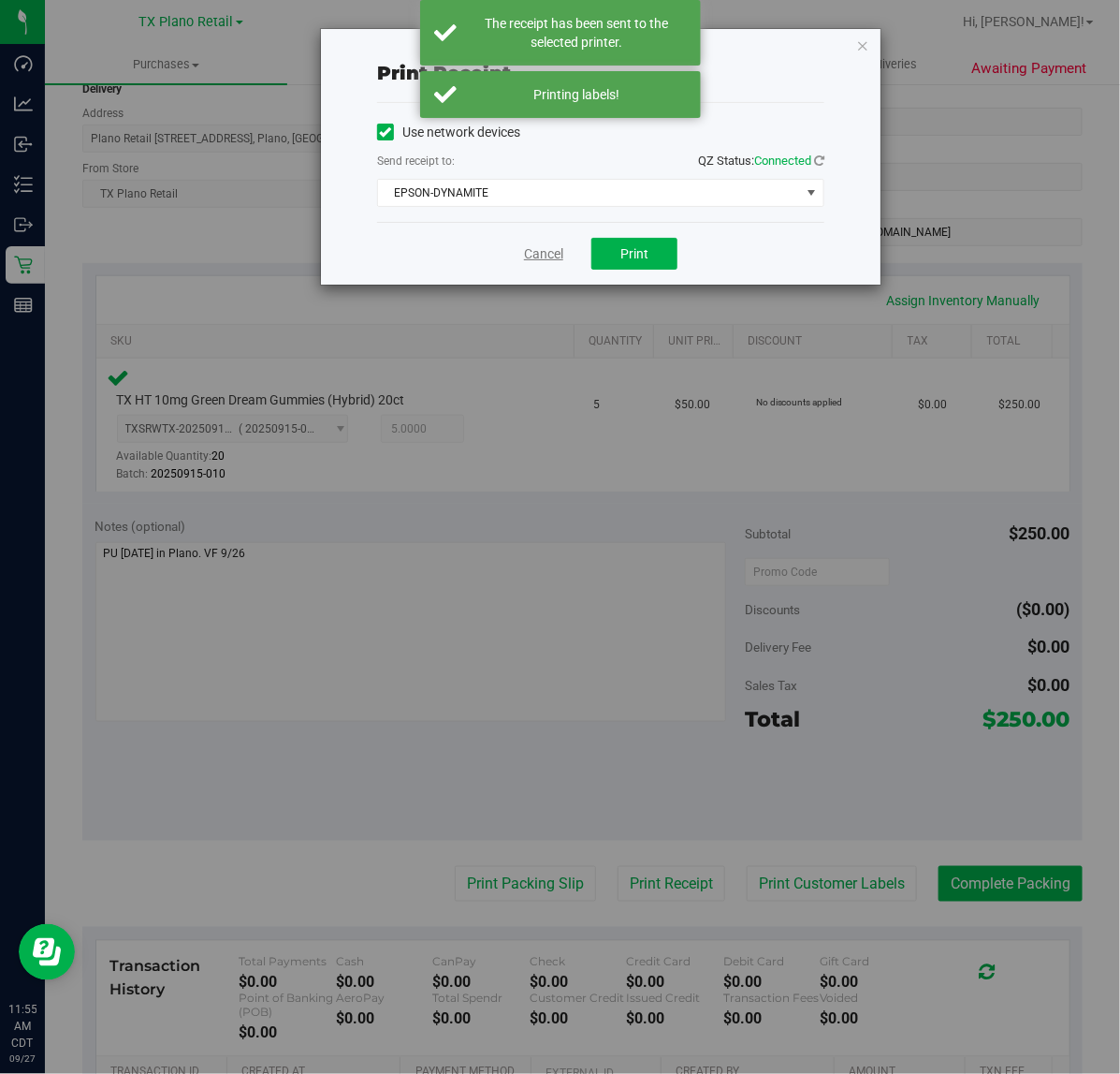
click at [563, 259] on link "Cancel" at bounding box center [544, 254] width 39 height 20
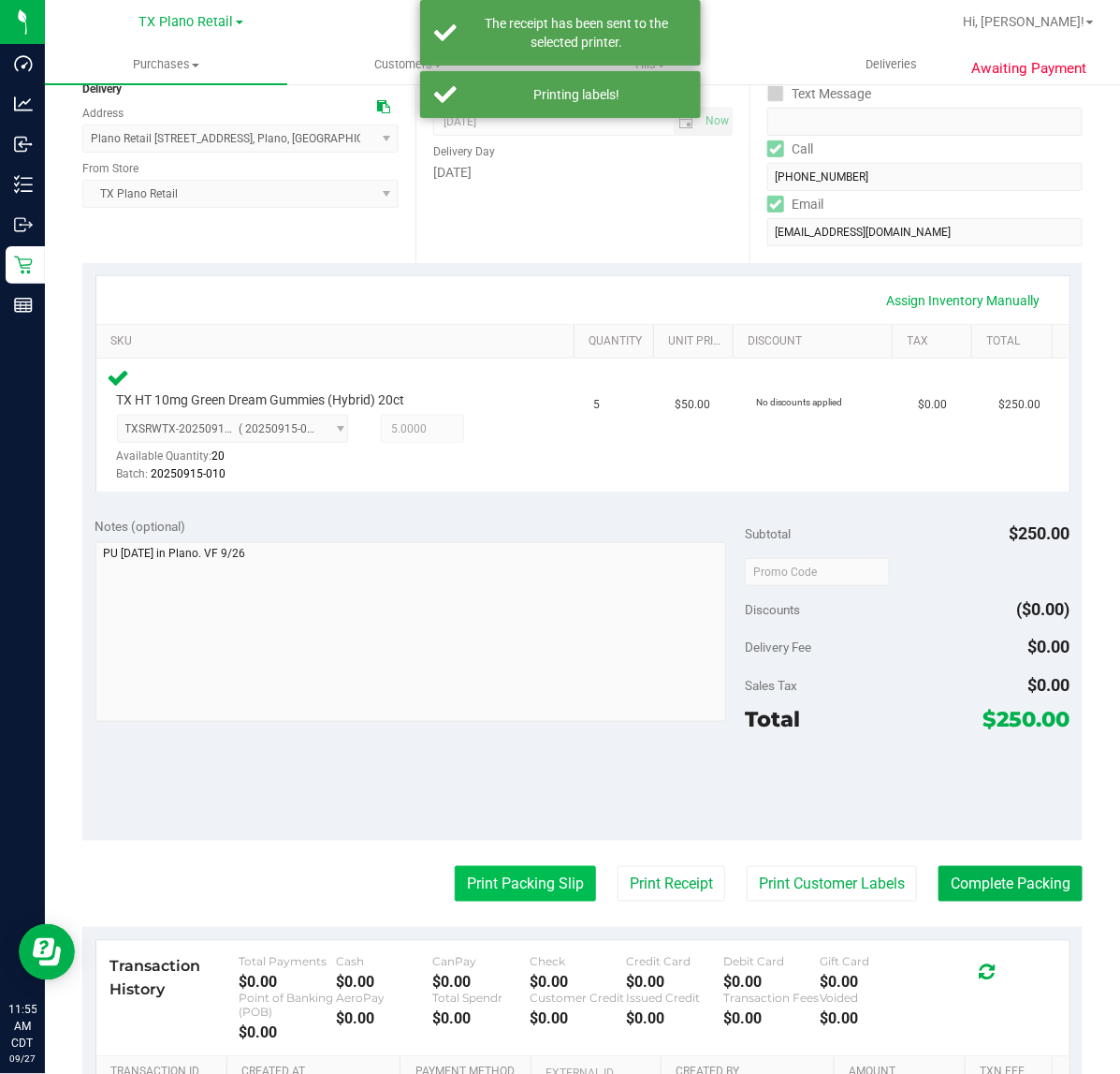
click at [492, 885] on button "Print Packing Slip" at bounding box center [526, 883] width 142 height 35
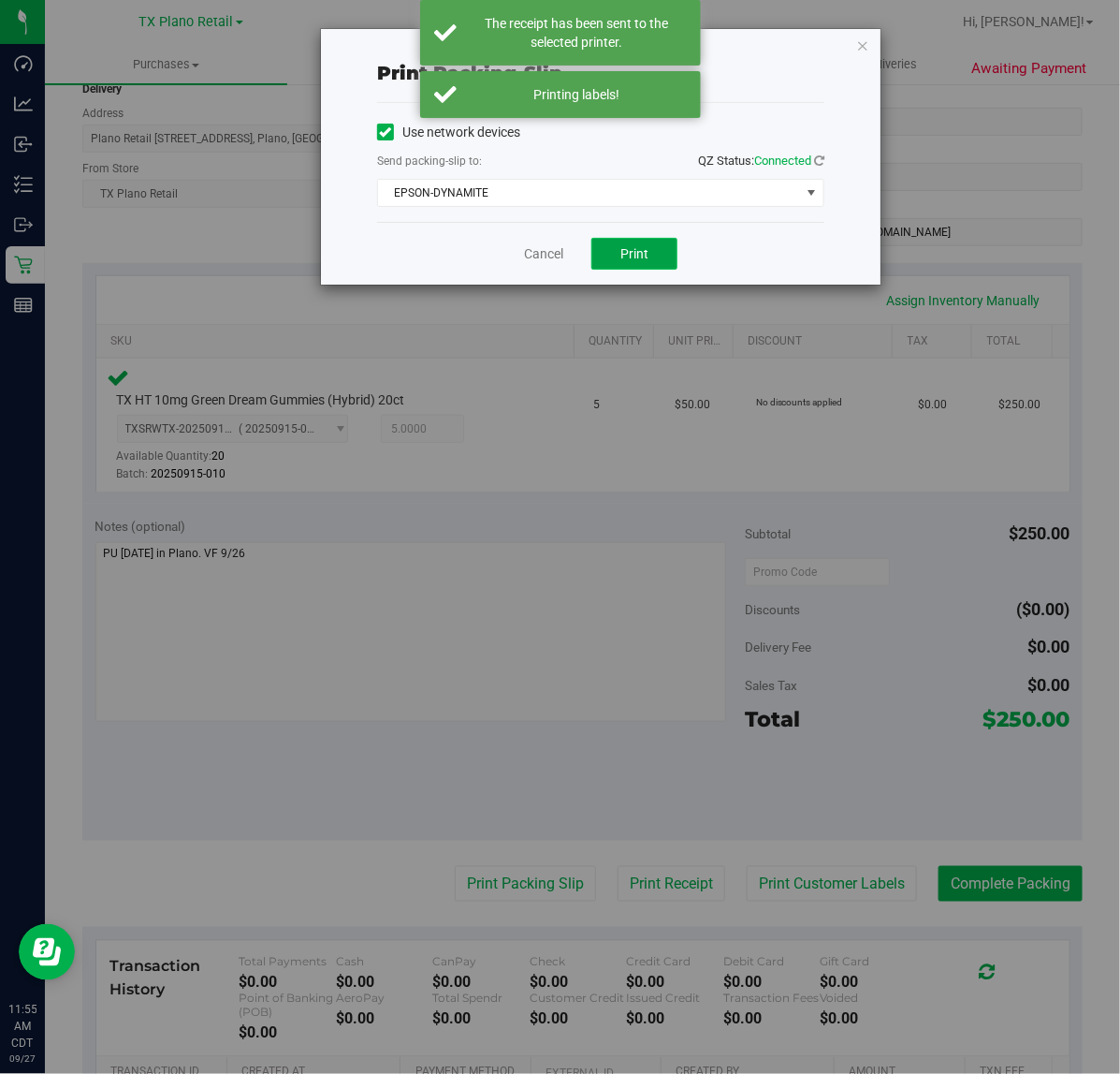
click at [655, 262] on button "Print" at bounding box center [635, 253] width 86 height 32
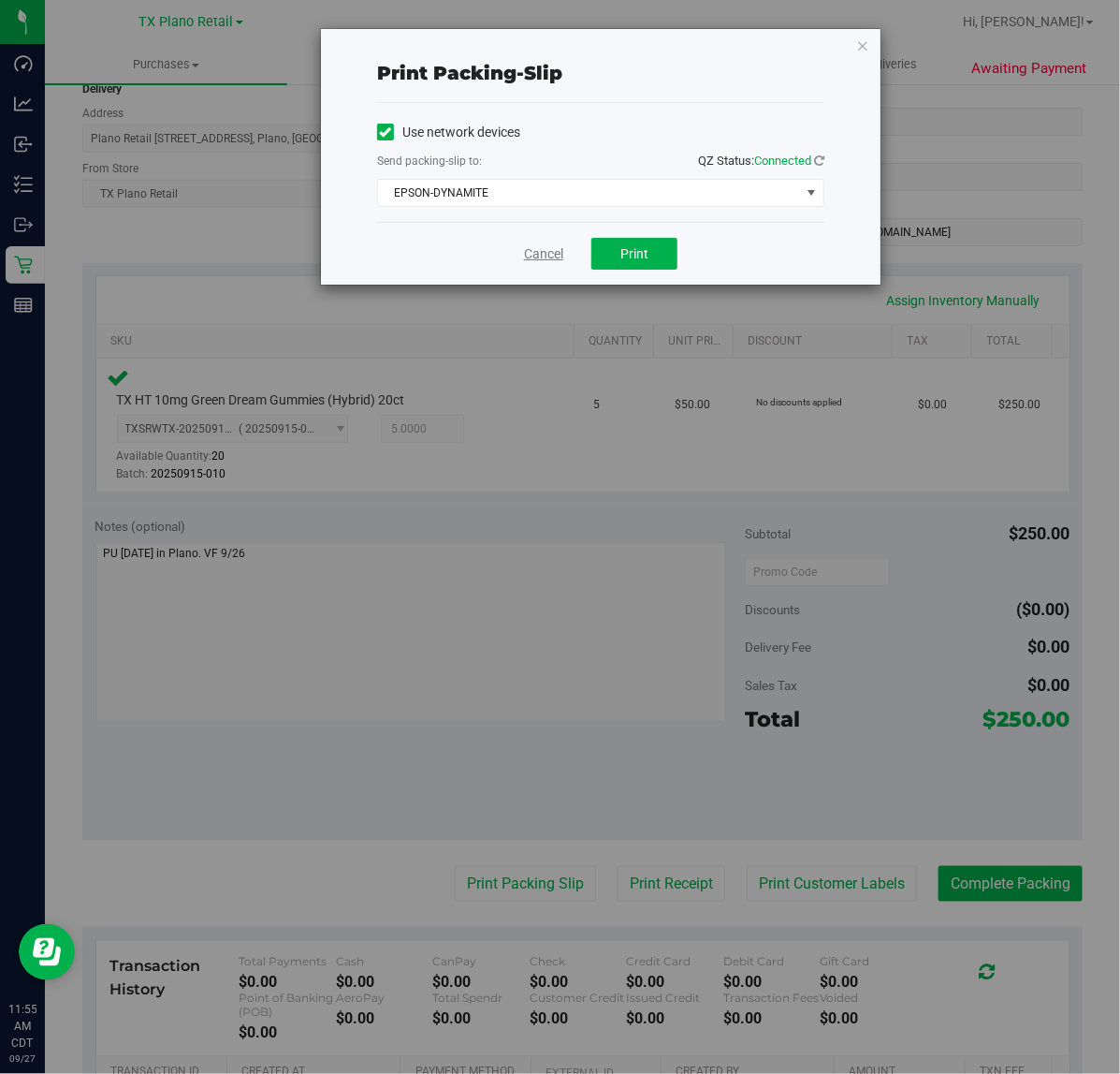
click at [544, 255] on link "Cancel" at bounding box center [544, 254] width 39 height 20
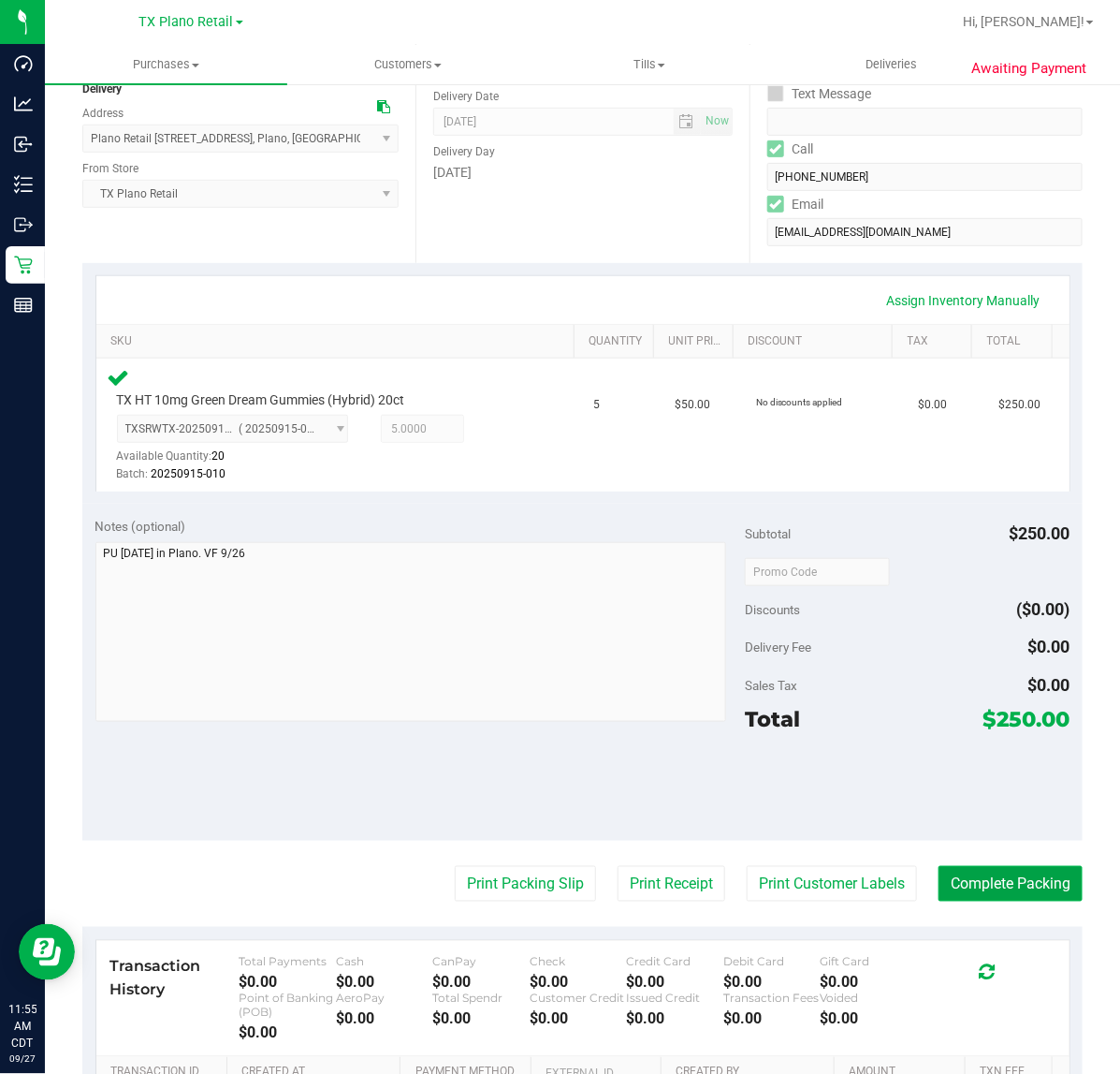
click at [1021, 880] on button "Complete Packing" at bounding box center [1011, 883] width 145 height 35
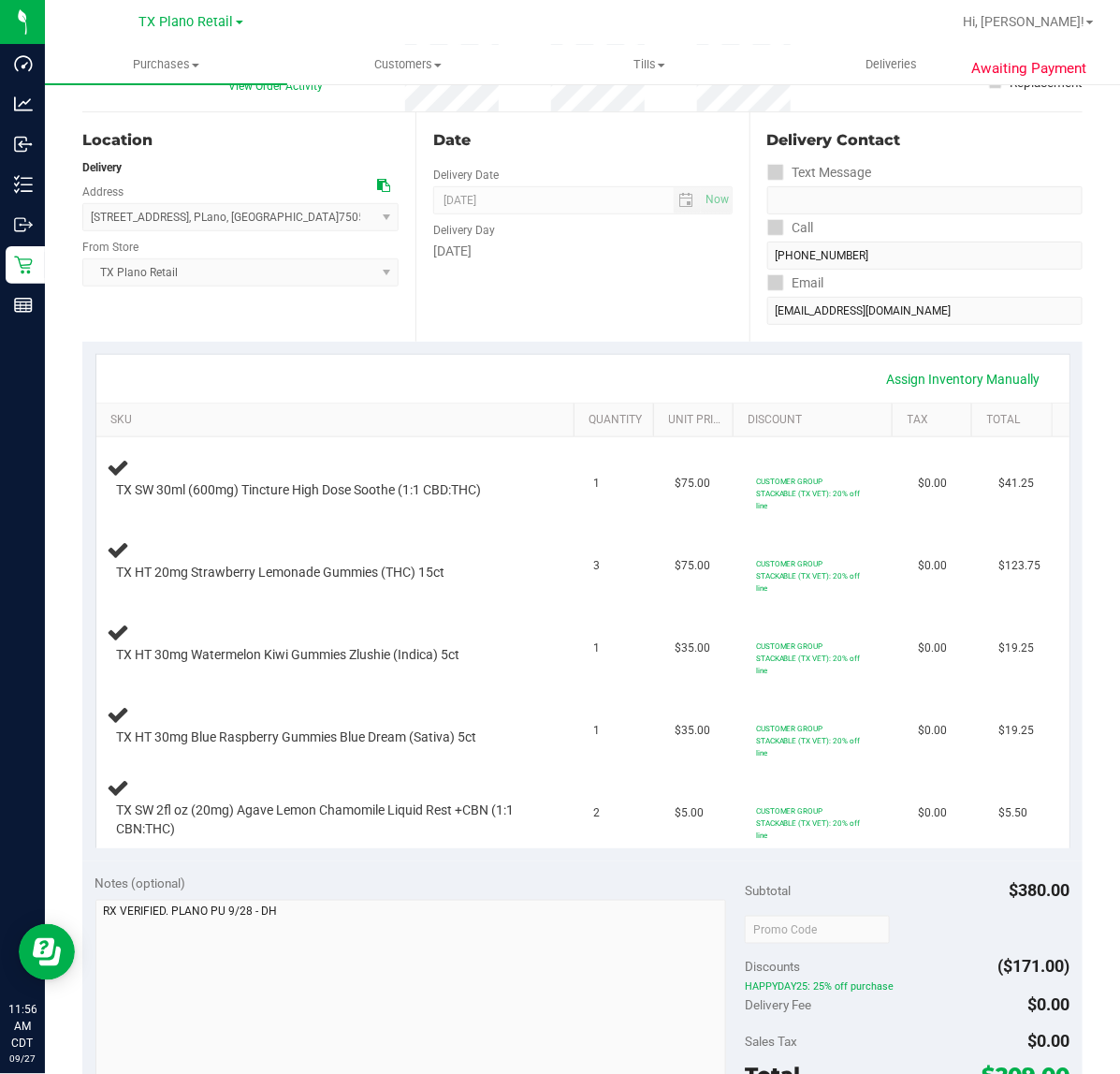
scroll to position [117, 0]
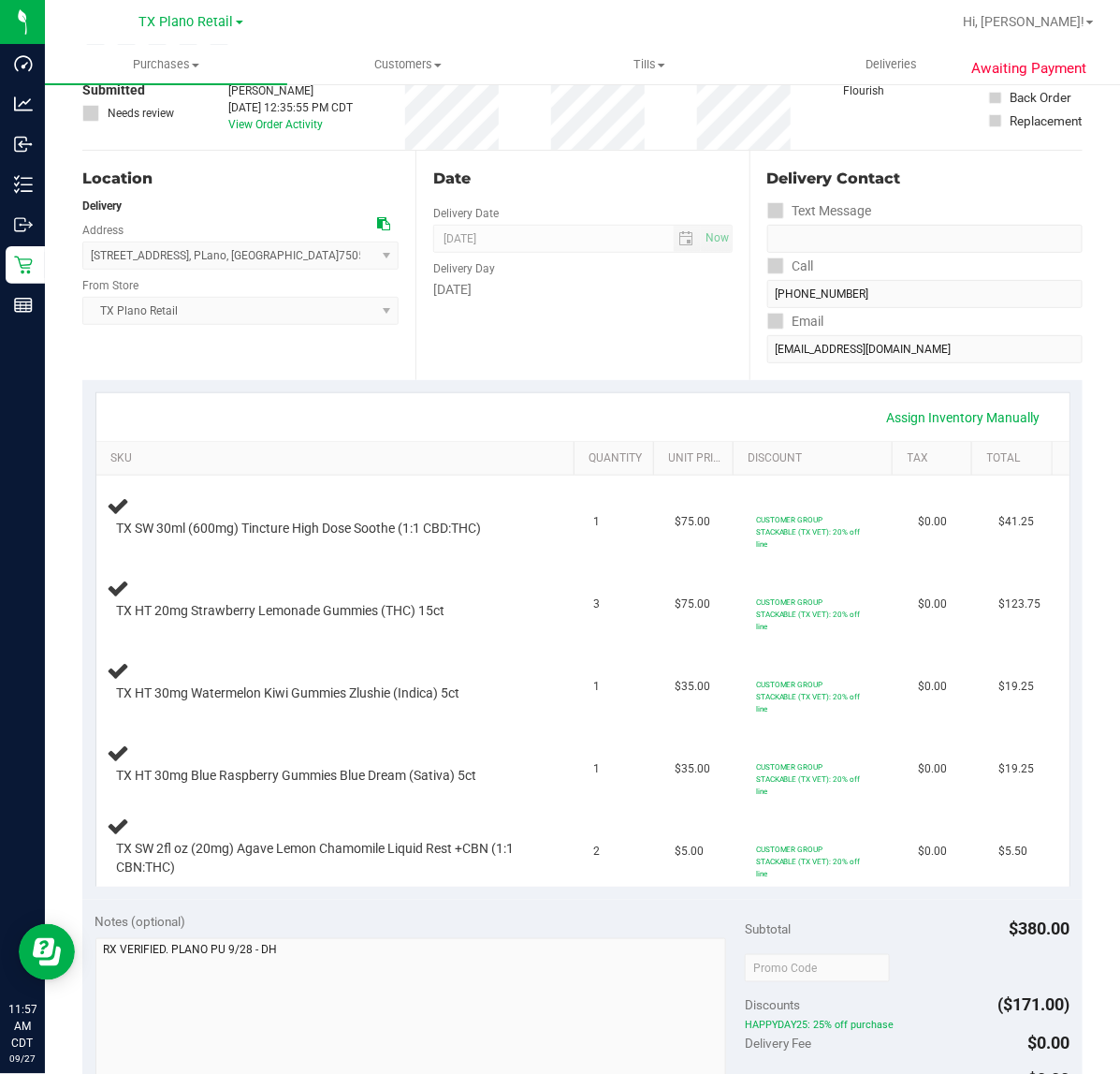
click at [452, 376] on div "Date Delivery Date [DATE] Now [DATE] 07:00 AM Now Delivery Day [DATE]" at bounding box center [582, 265] width 333 height 230
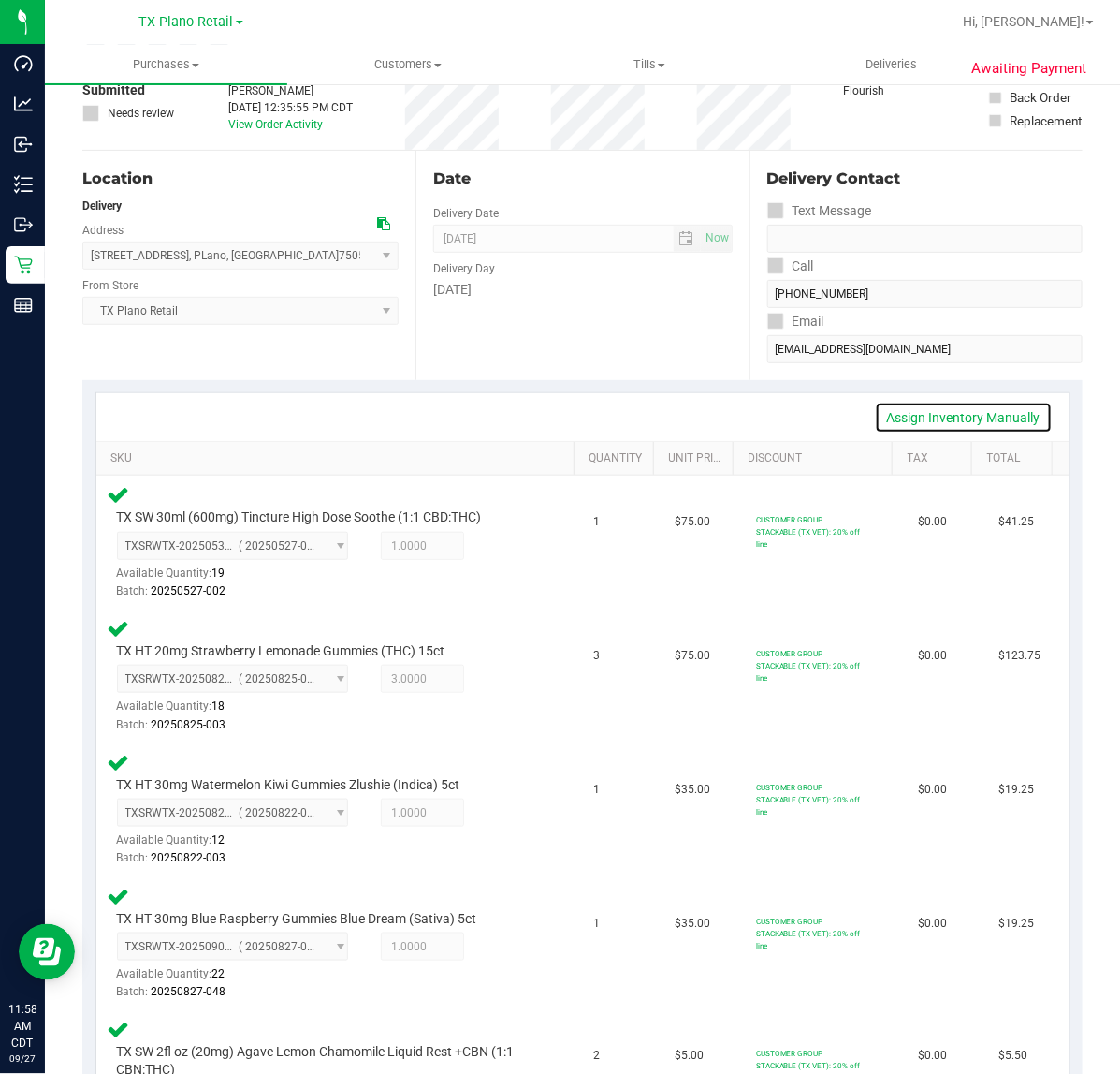
click at [966, 427] on link "Assign Inventory Manually" at bounding box center [964, 416] width 178 height 32
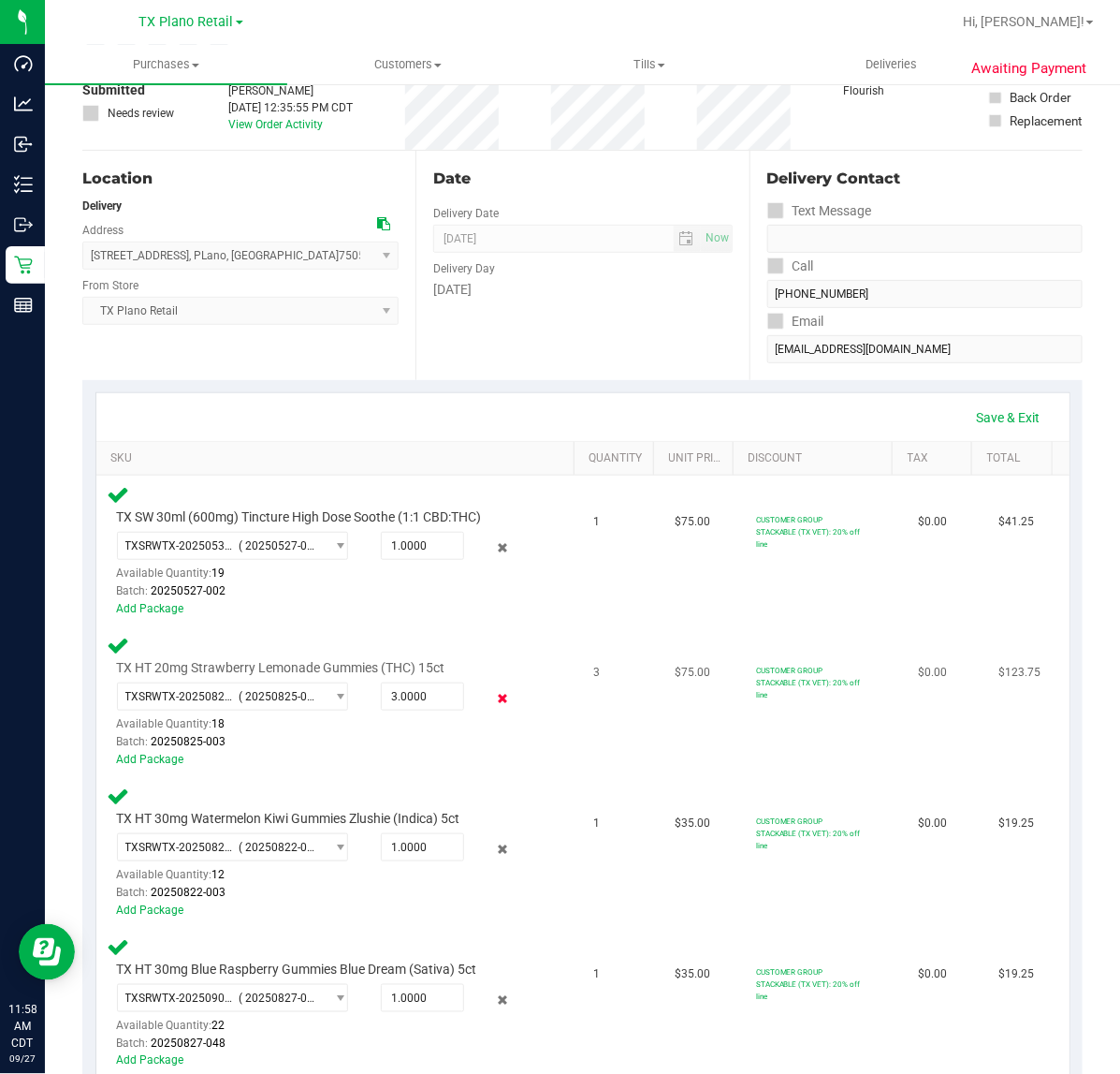
click at [492, 702] on icon at bounding box center [502, 699] width 20 height 21
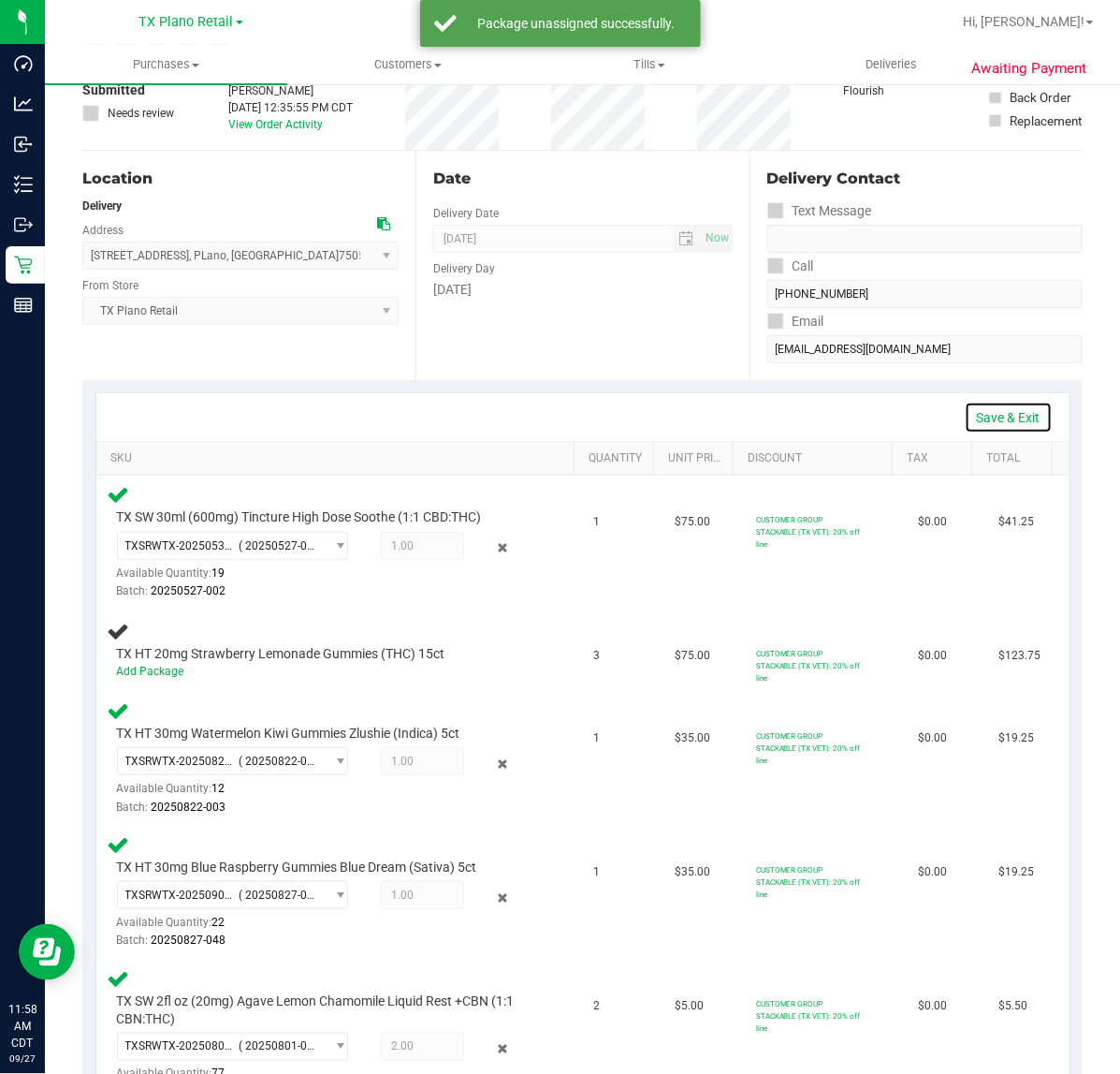
click at [965, 414] on link "Save & Exit" at bounding box center [1009, 416] width 88 height 32
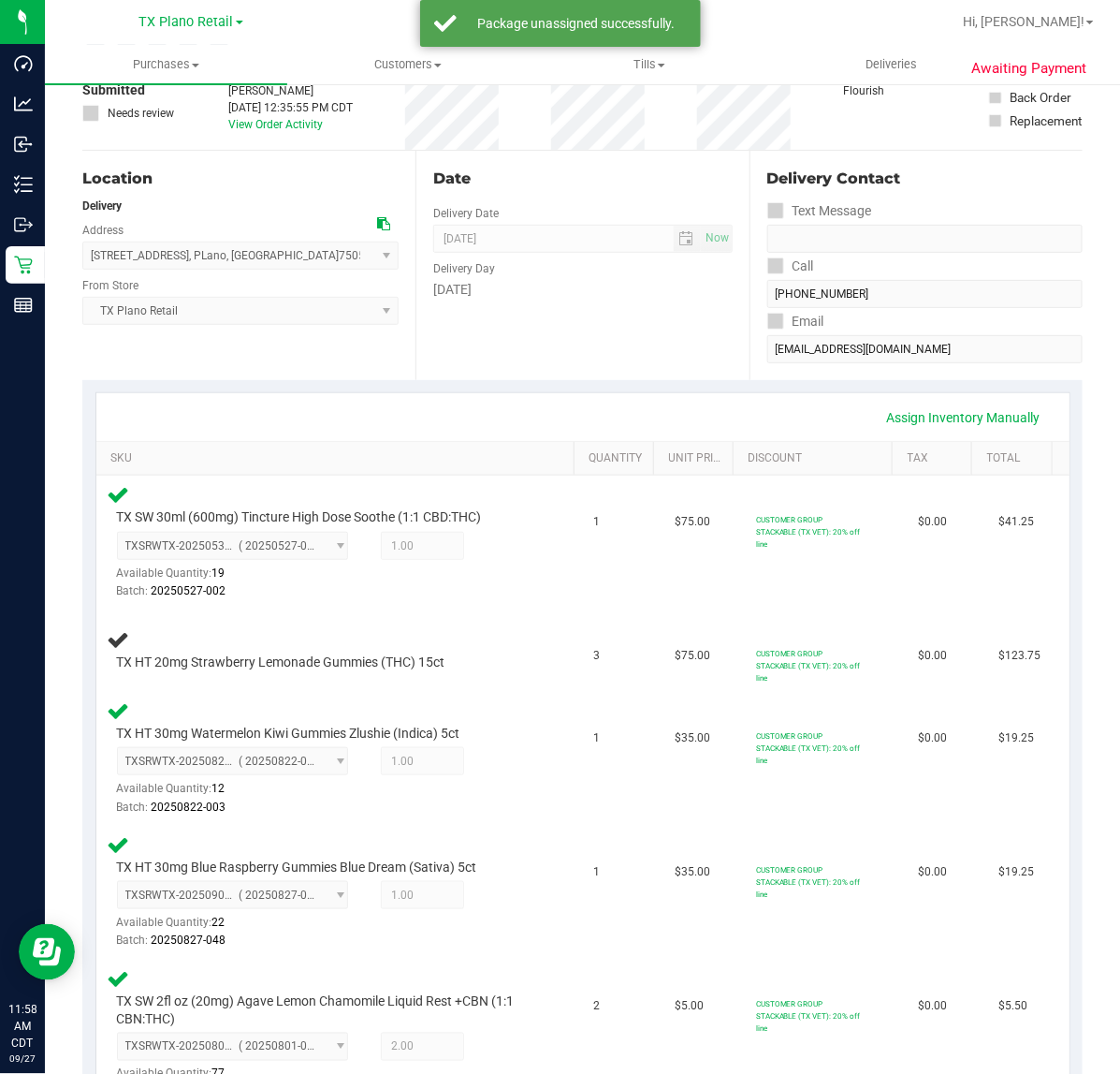
click at [529, 384] on div "Assign Inventory Manually SKU Quantity Unit Price Discount Tax Total TX SW 30ml…" at bounding box center [582, 750] width 1000 height 742
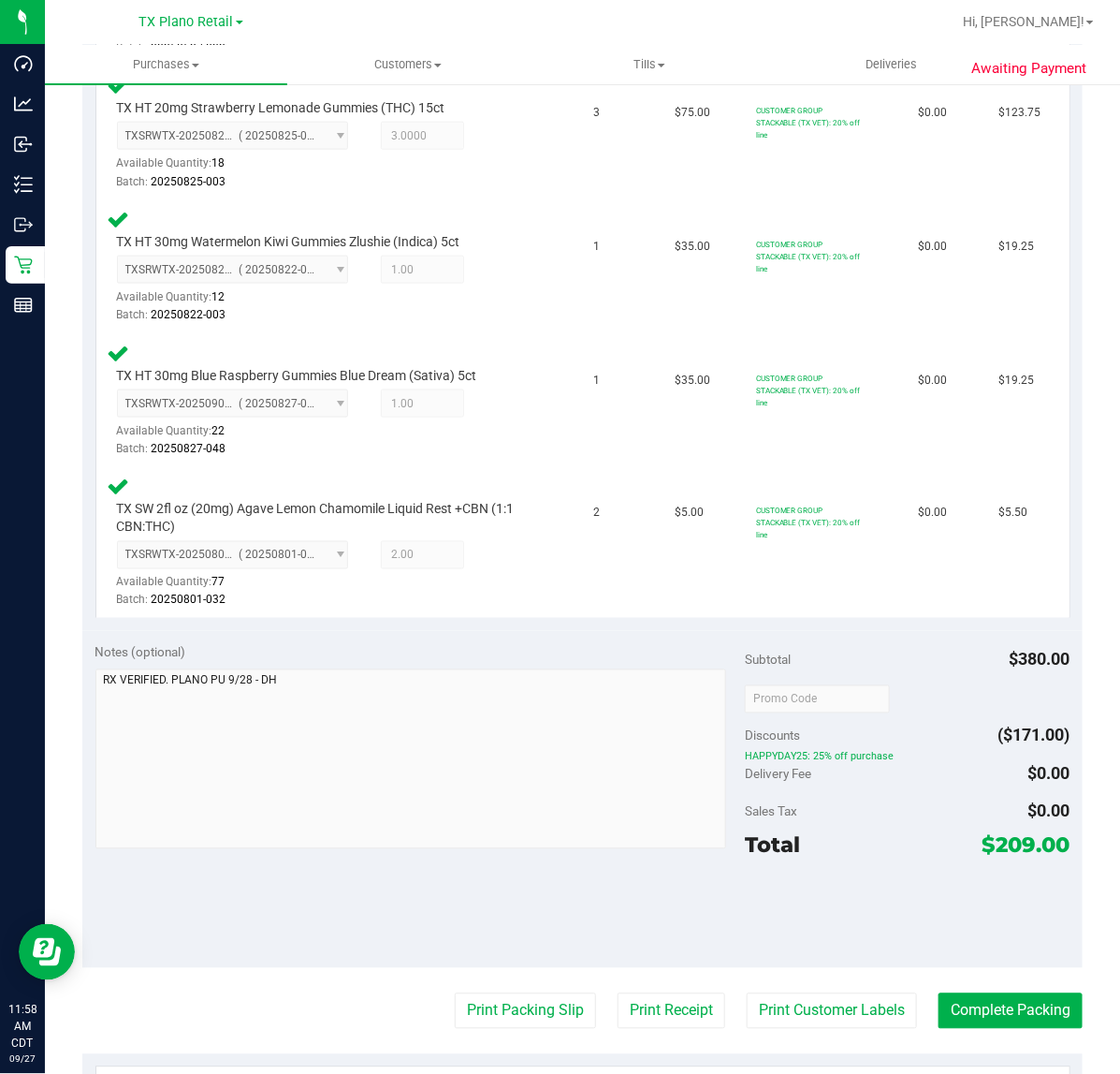
scroll to position [702, 0]
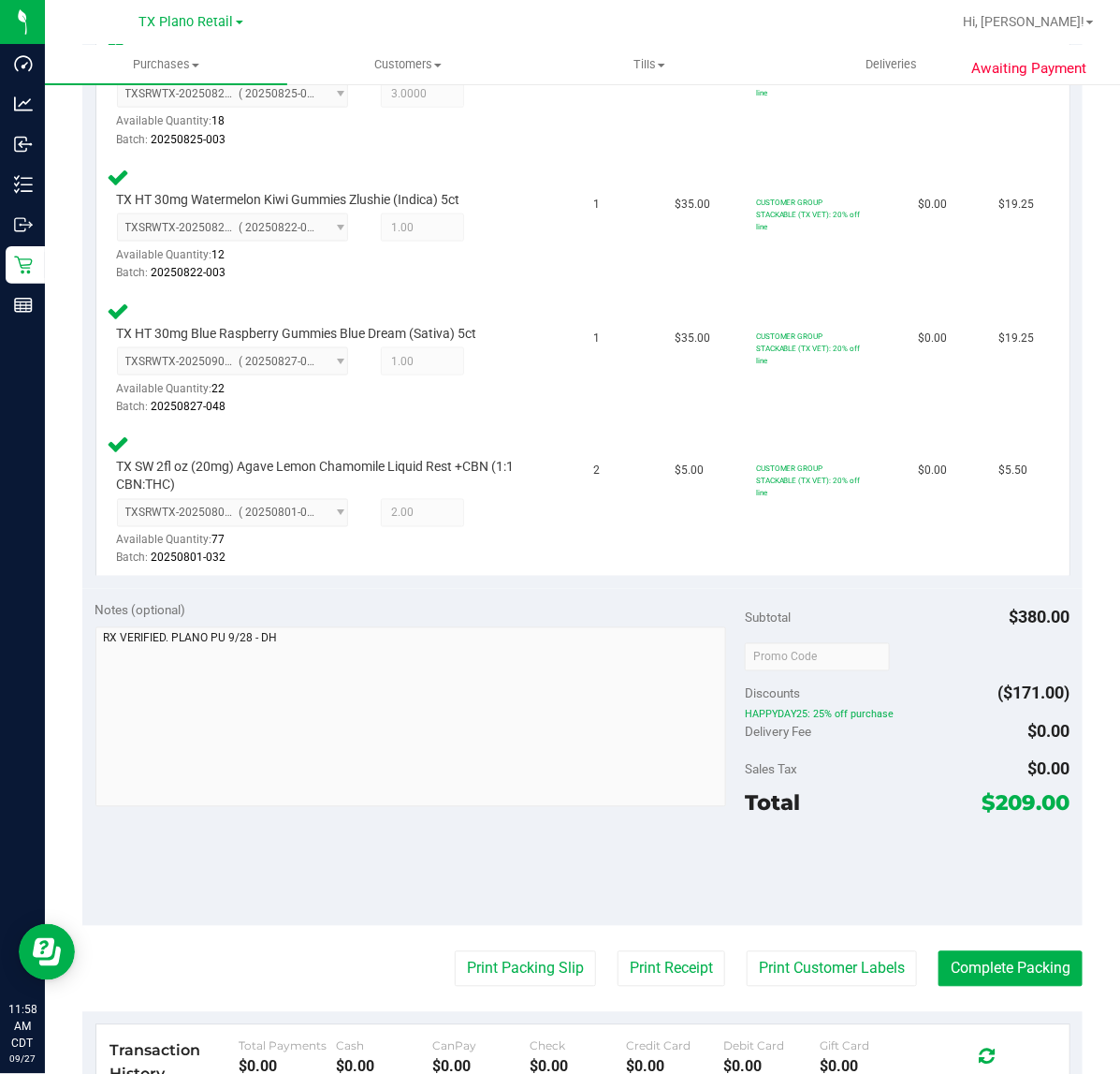
click at [800, 984] on purchase-details "Back Edit Purchase Cancel Purchase View Profile # 12009009 Submitted Needs revi…" at bounding box center [582, 387] width 1000 height 1977
click at [802, 964] on button "Print Customer Labels" at bounding box center [832, 968] width 170 height 35
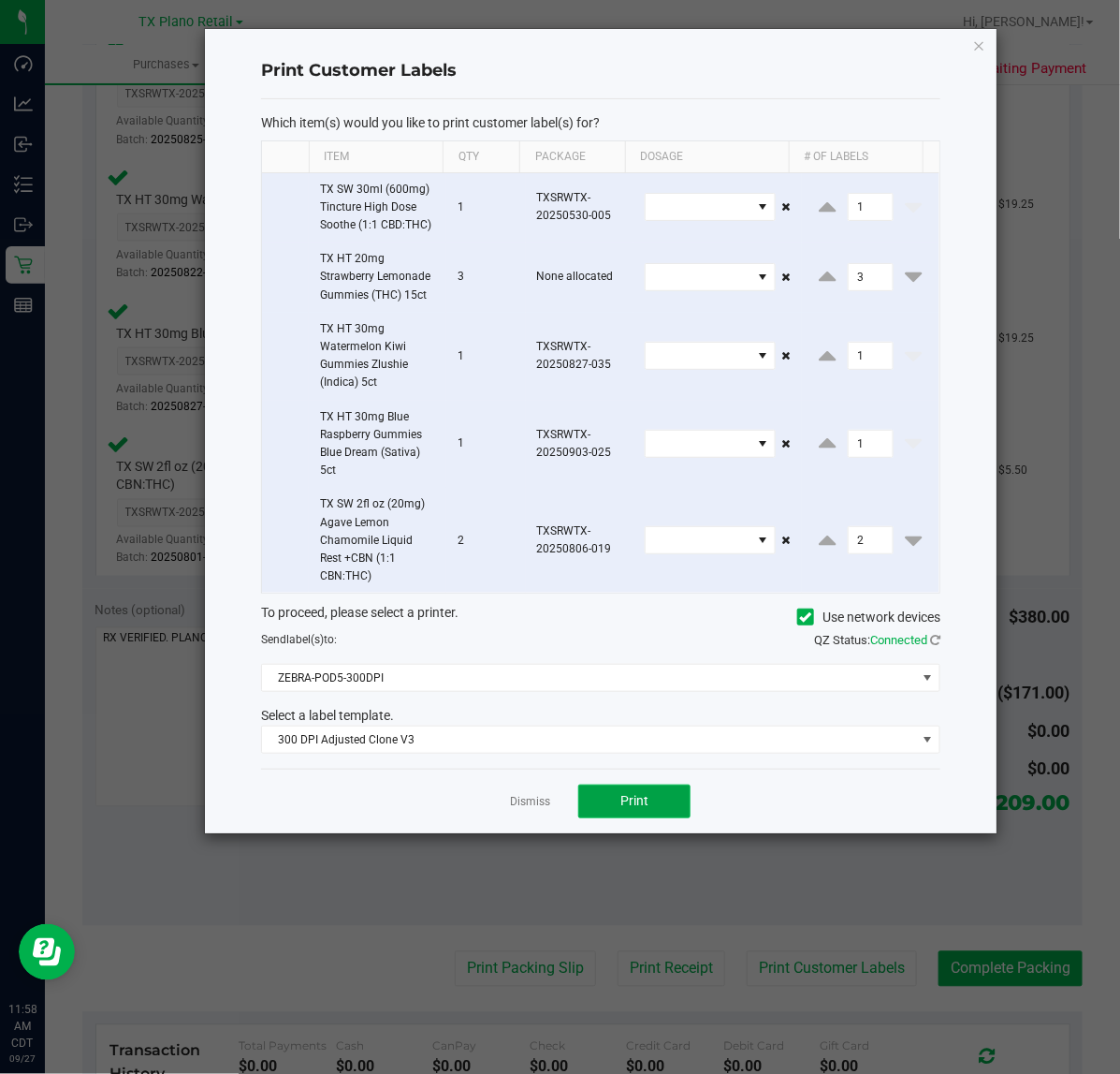
click at [597, 811] on button "Print" at bounding box center [634, 800] width 112 height 34
click at [512, 793] on app-cancel-button "Dismiss" at bounding box center [530, 800] width 40 height 20
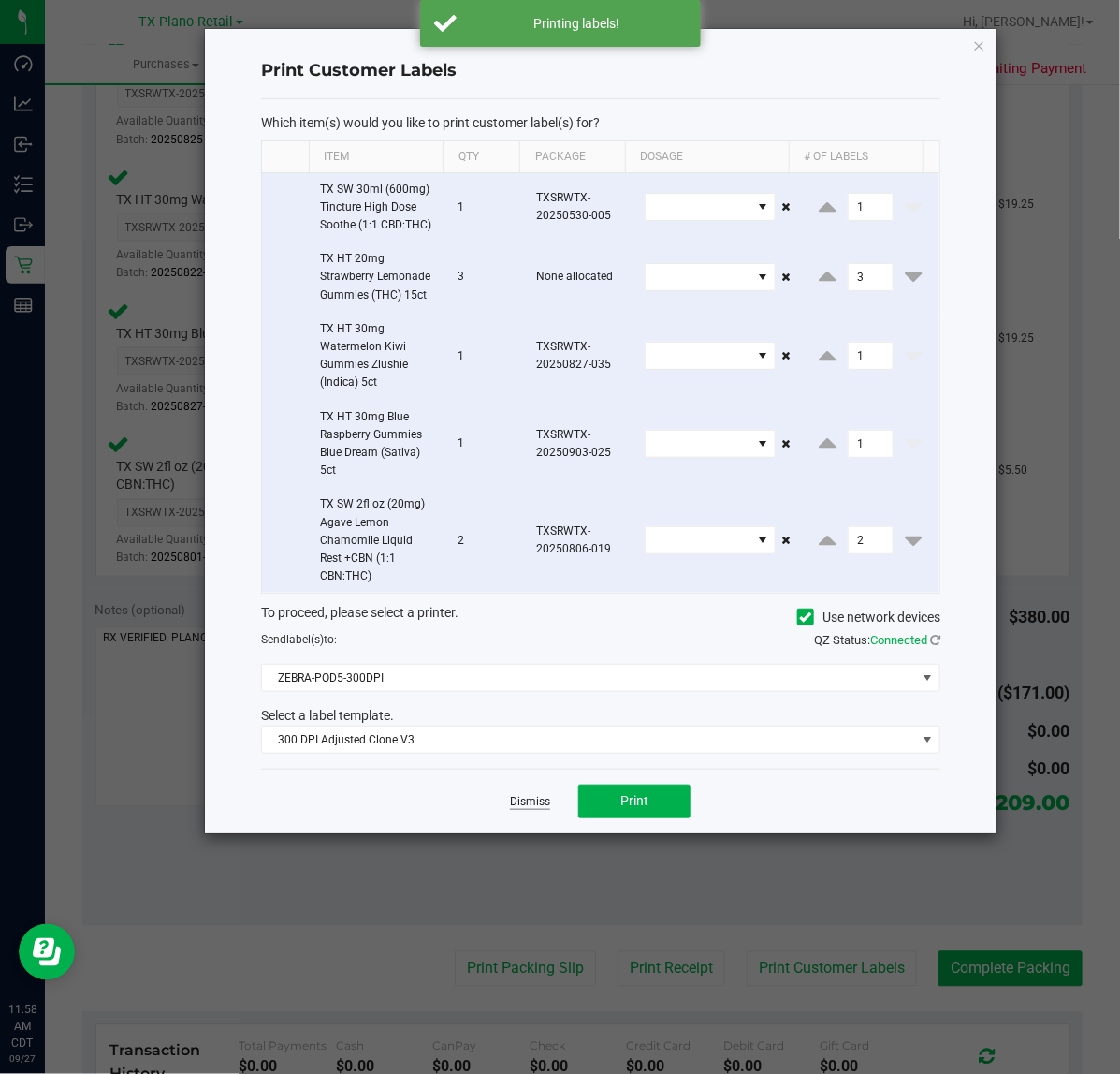
click at [545, 807] on link "Dismiss" at bounding box center [530, 801] width 40 height 16
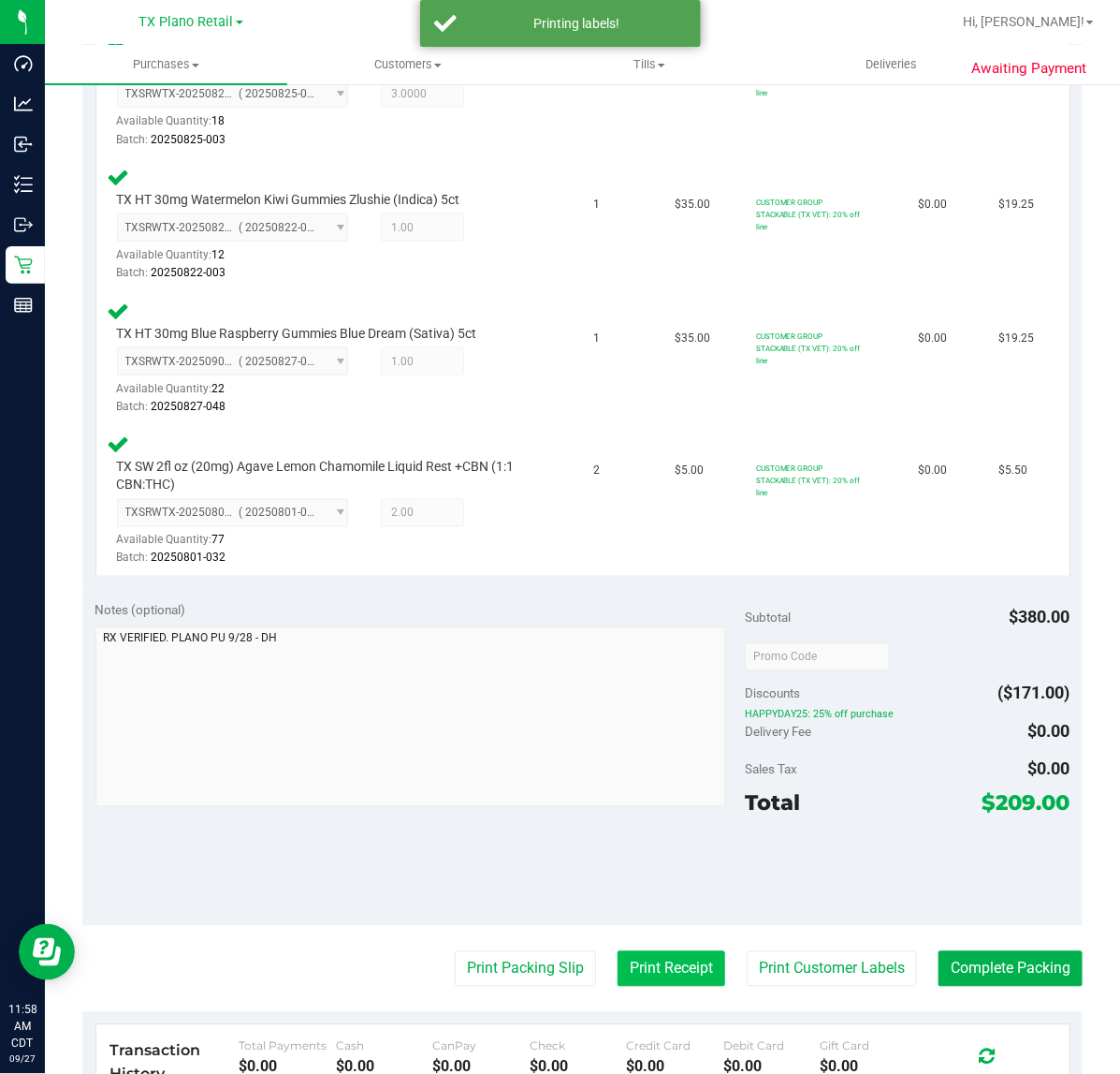
click at [628, 952] on button "Print Receipt" at bounding box center [671, 968] width 107 height 35
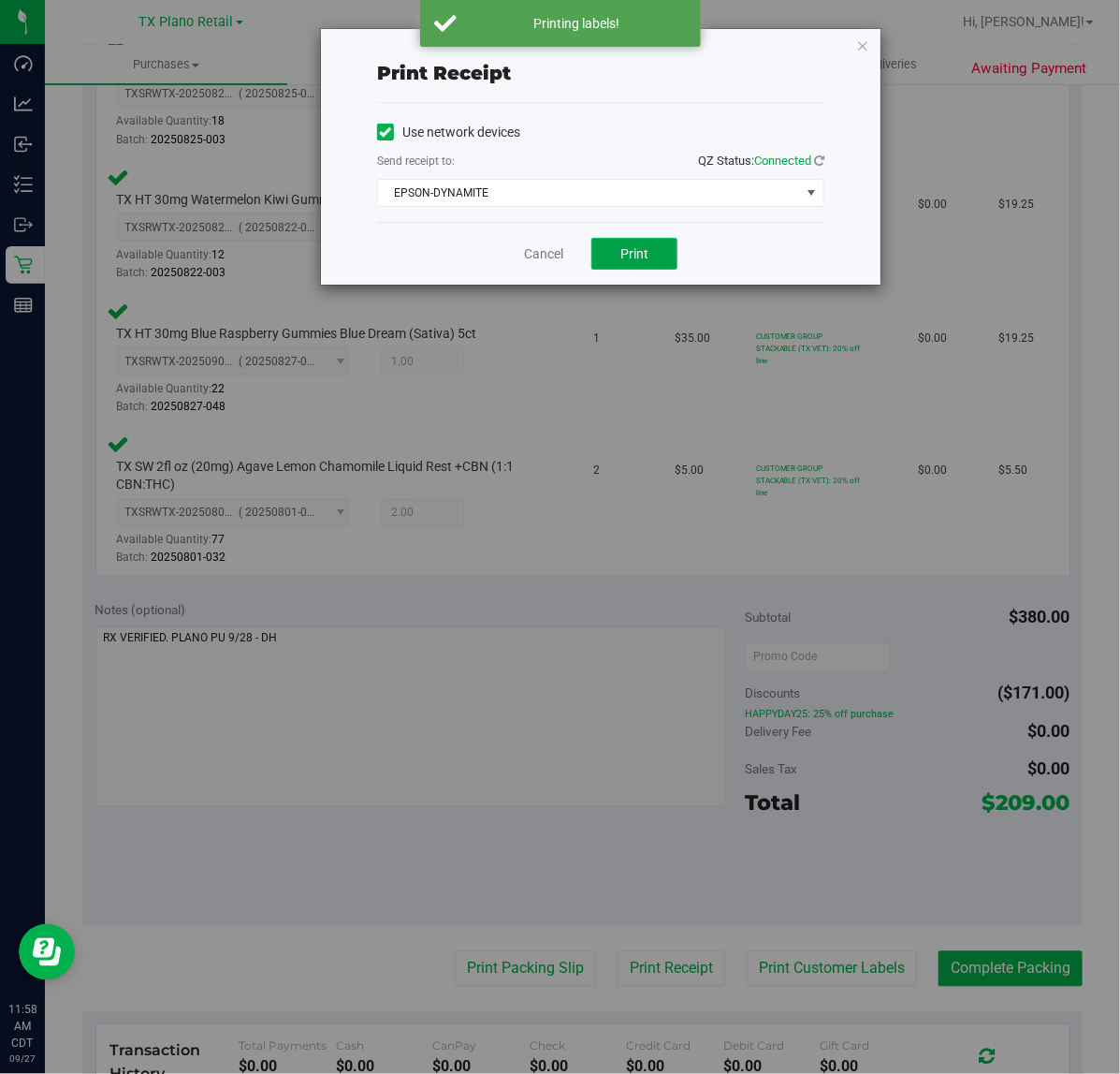
click at [637, 249] on span "Print" at bounding box center [634, 254] width 28 height 15
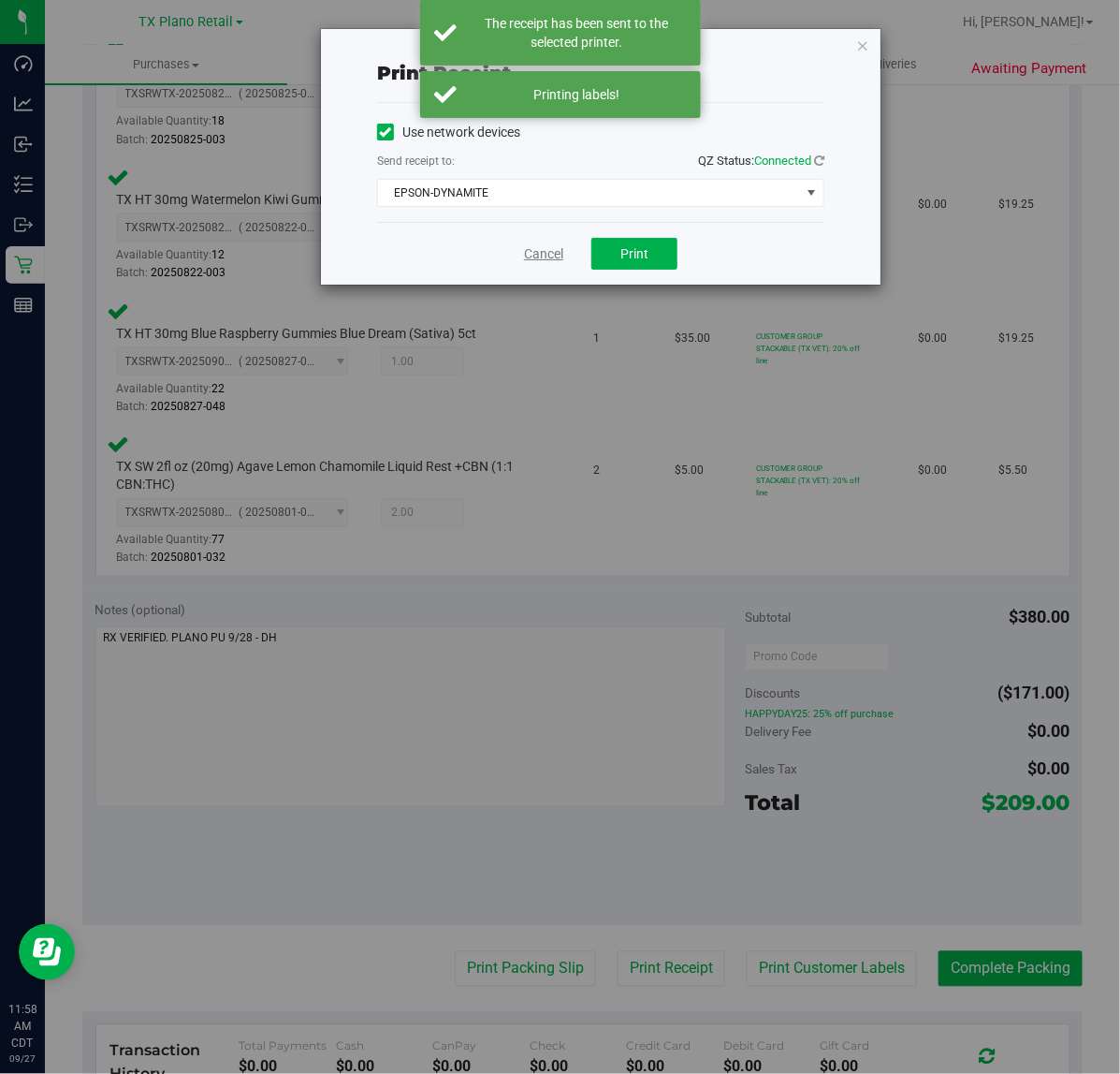
click at [544, 255] on link "Cancel" at bounding box center [544, 254] width 39 height 20
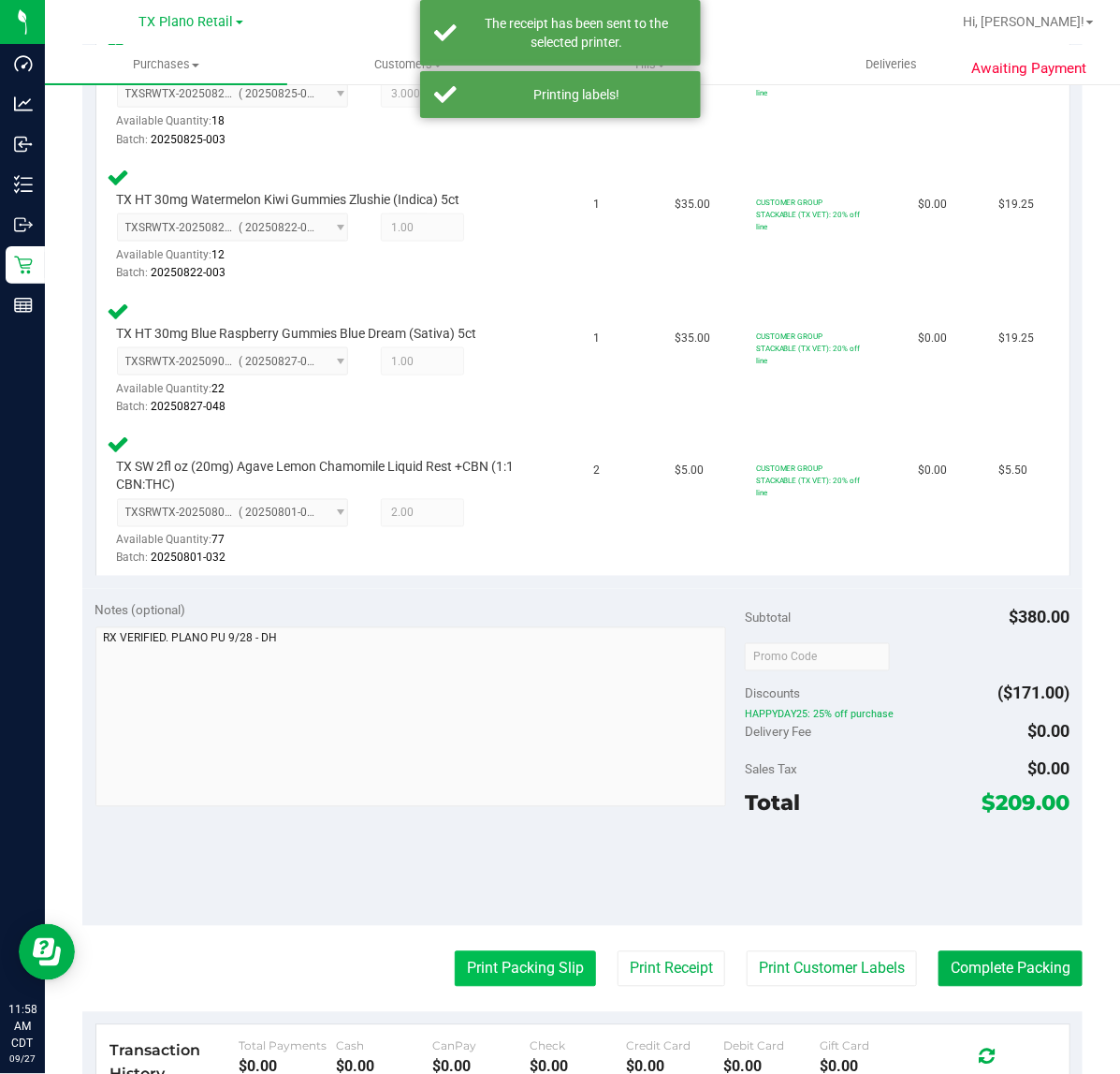
click at [526, 959] on button "Print Packing Slip" at bounding box center [526, 968] width 142 height 35
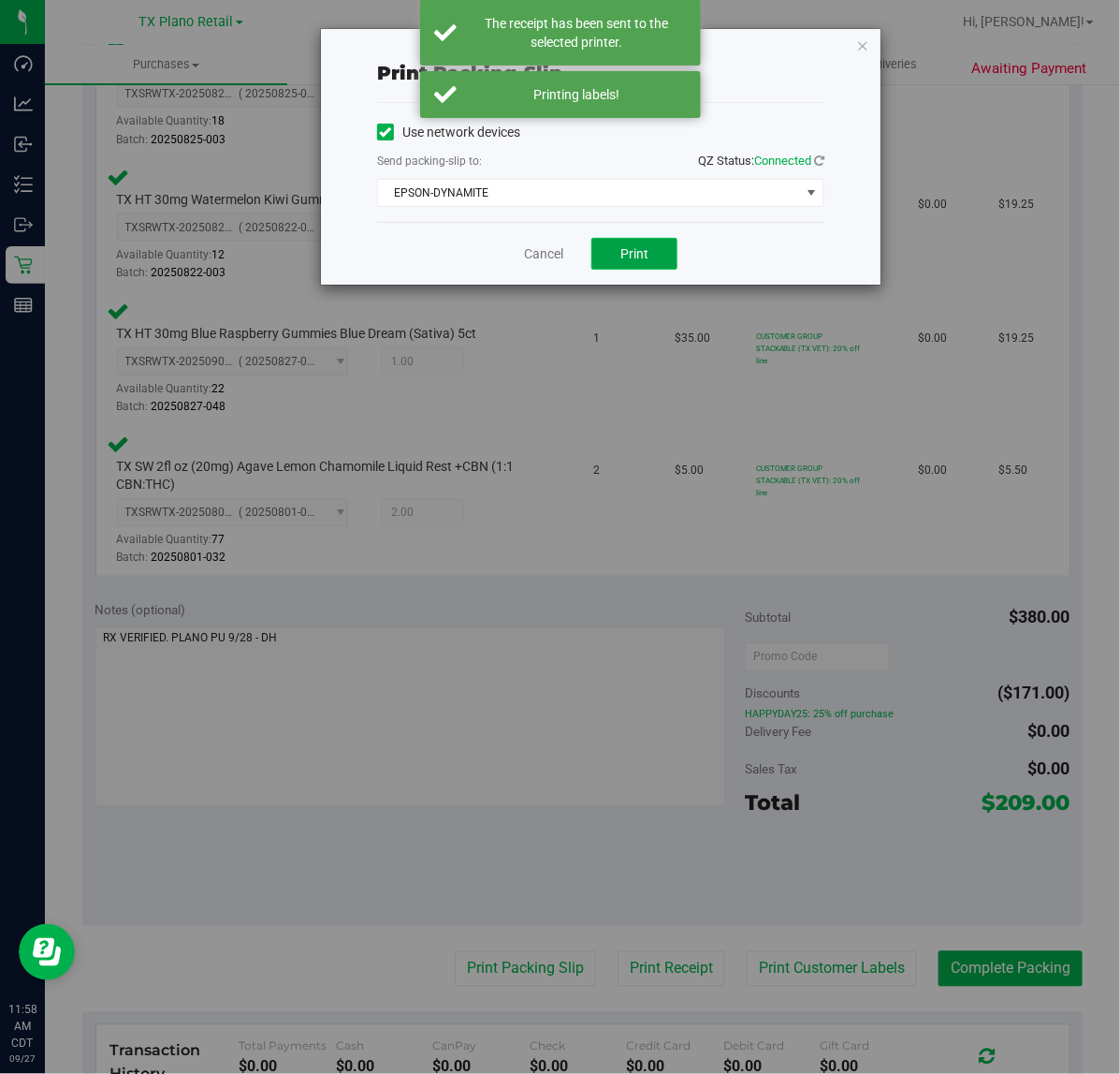
click at [617, 262] on button "Print" at bounding box center [635, 253] width 86 height 32
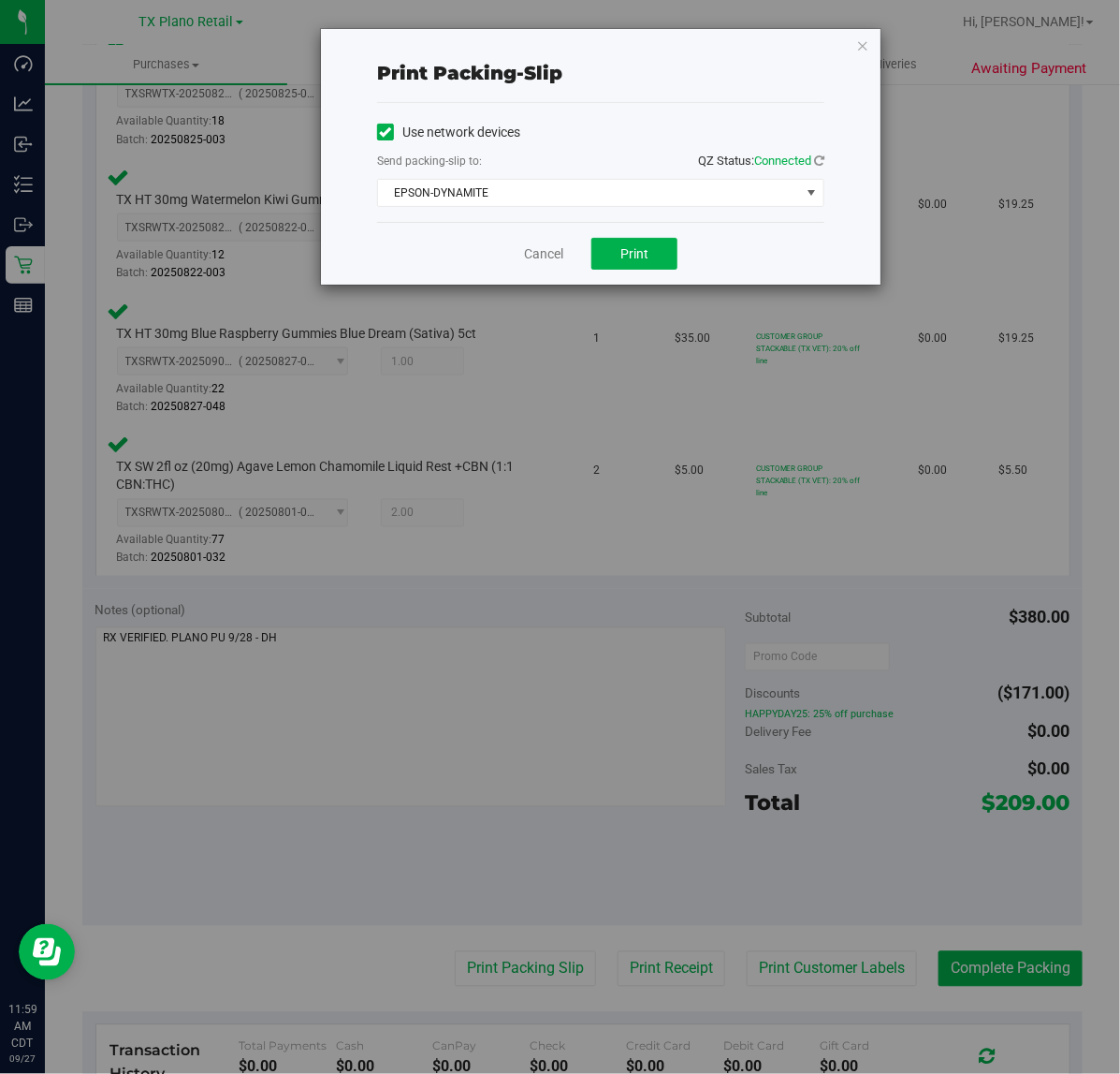
click at [1020, 750] on div "Print packing-slip Use network devices Send packing-slip to: QZ Status: Connect…" at bounding box center [567, 537] width 1134 height 1074
click at [562, 260] on link "Cancel" at bounding box center [544, 254] width 39 height 20
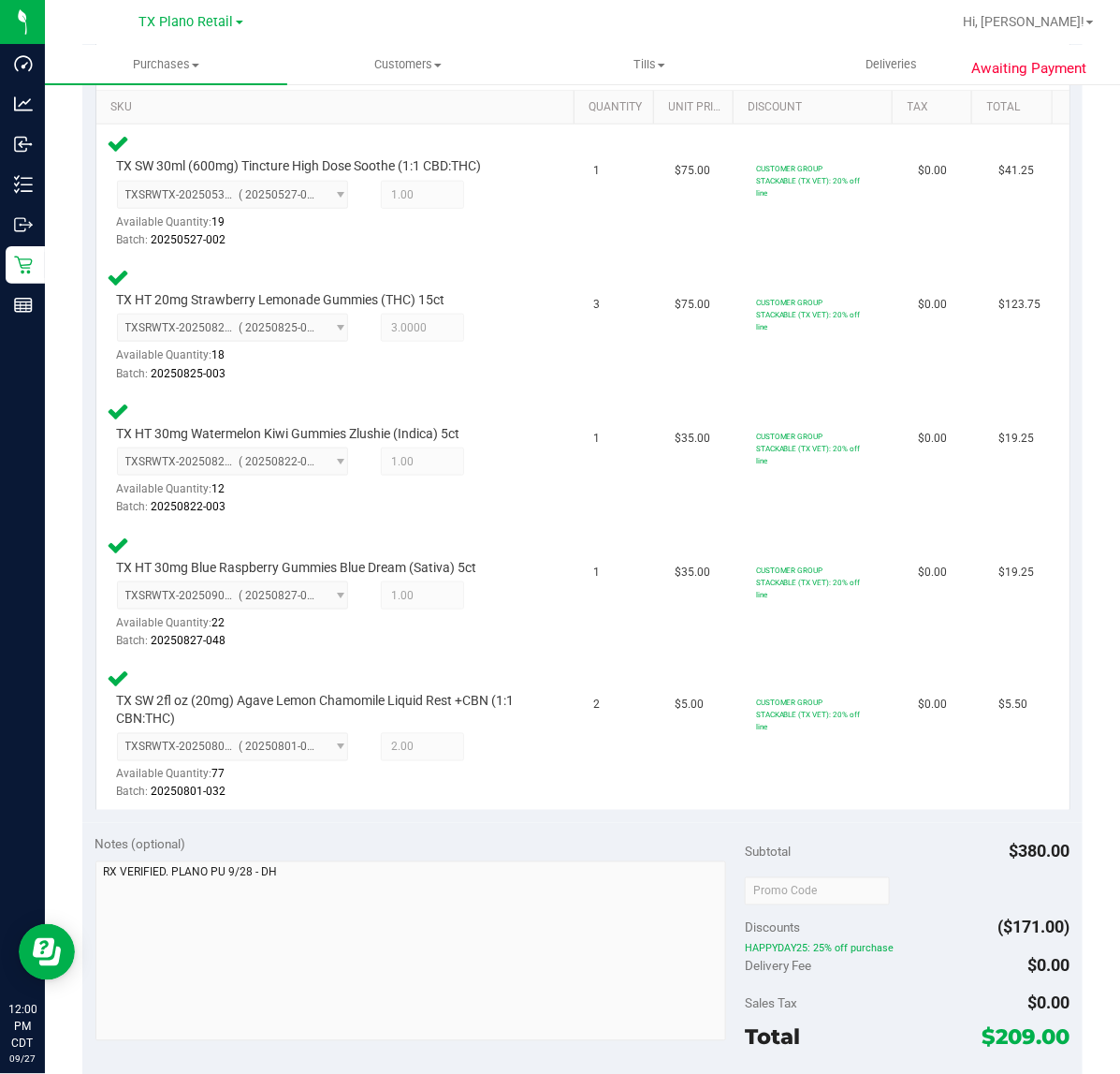
scroll to position [585, 0]
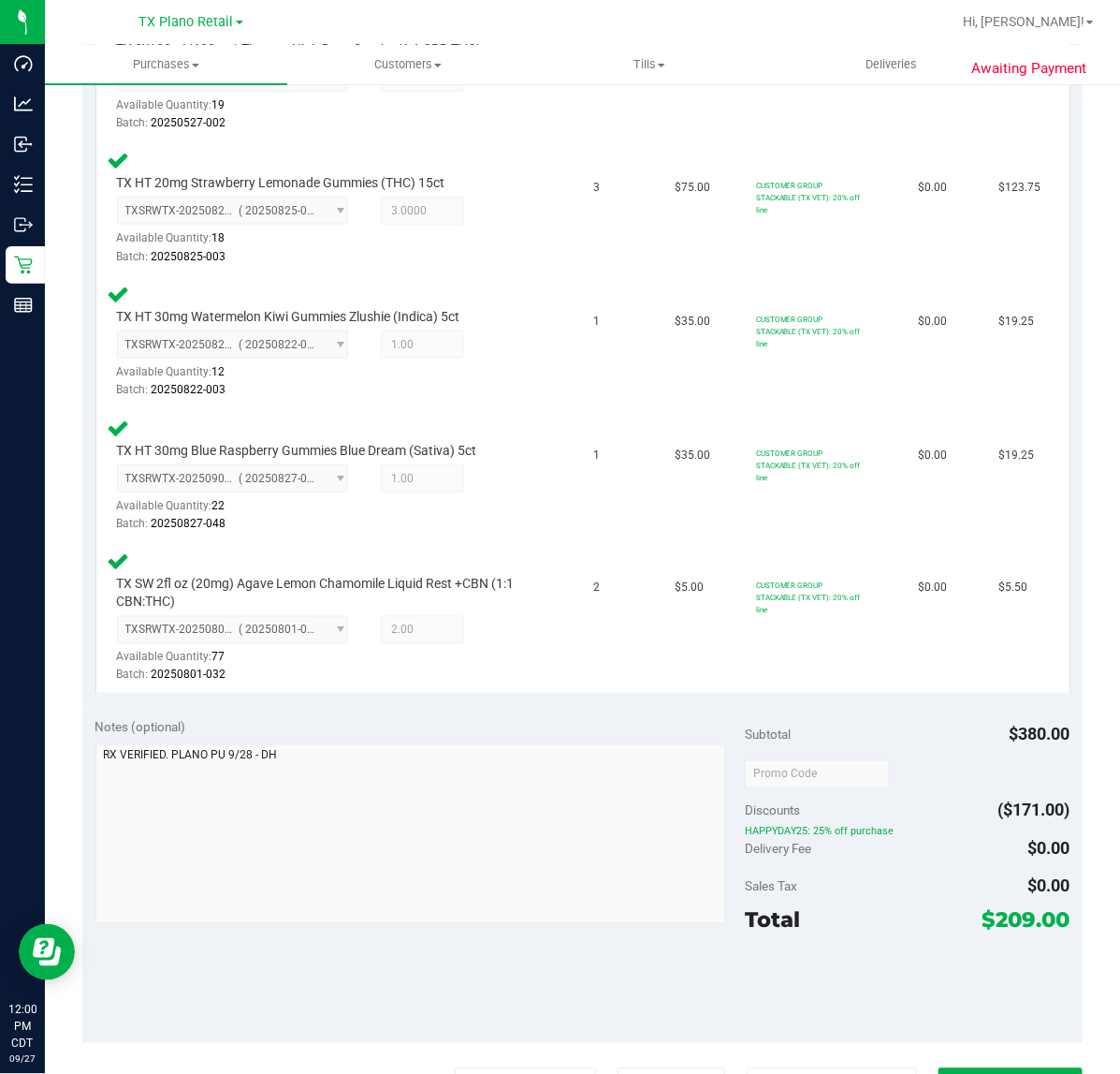
click at [979, 1061] on purchase-details "Back Edit Purchase Cancel Purchase View Profile # 12009009 Submitted Needs revi…" at bounding box center [582, 503] width 1000 height 1977
click at [1014, 1070] on button "Complete Packing" at bounding box center [1011, 1085] width 145 height 35
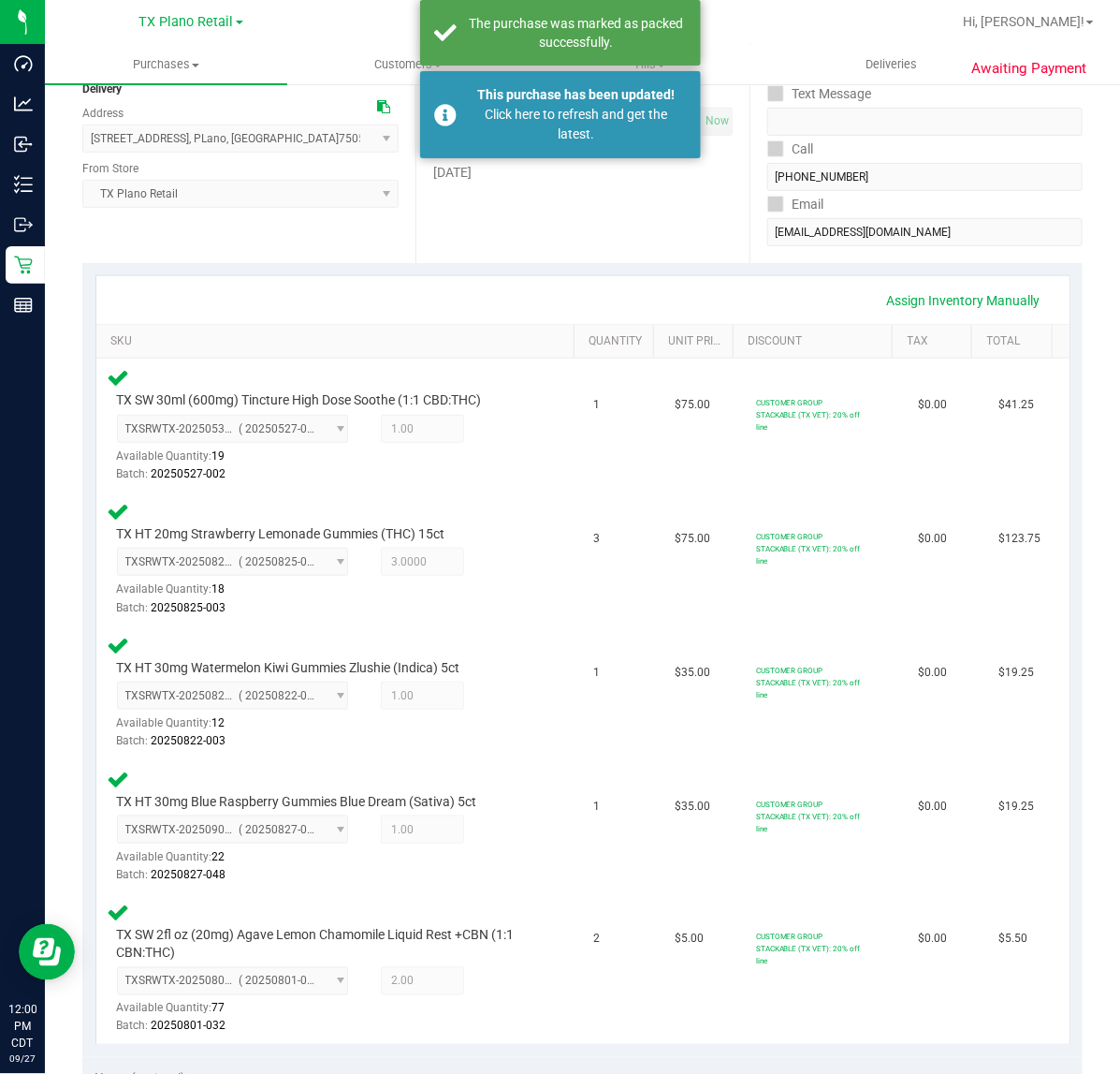
scroll to position [0, 0]
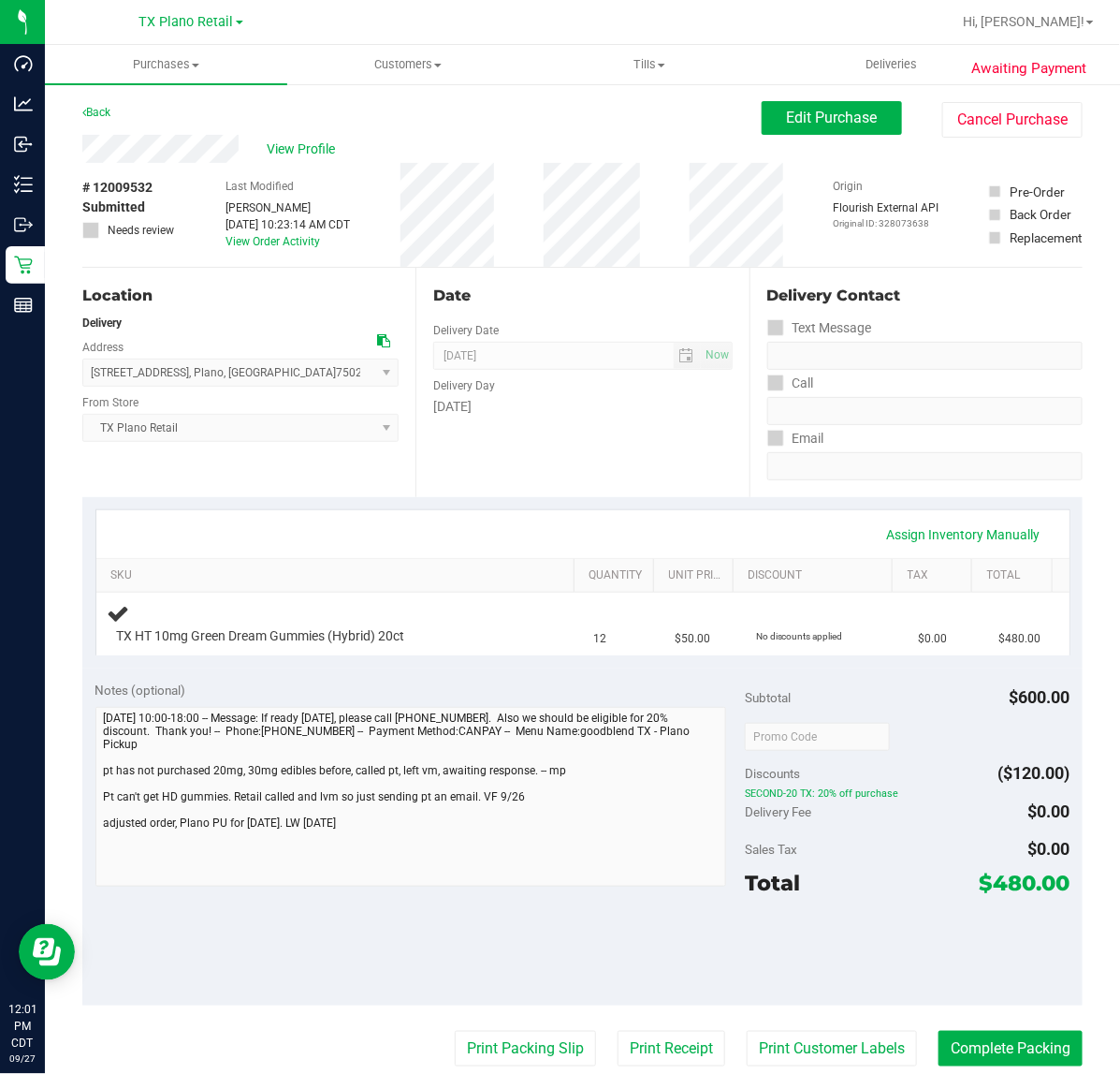
click at [688, 464] on div "Date Delivery Date 09/28/2025 Now 09/28/2025 07:00 AM Now Delivery Day Sunday" at bounding box center [582, 383] width 333 height 230
click at [717, 510] on div "Assign Inventory Manually" at bounding box center [583, 534] width 974 height 48
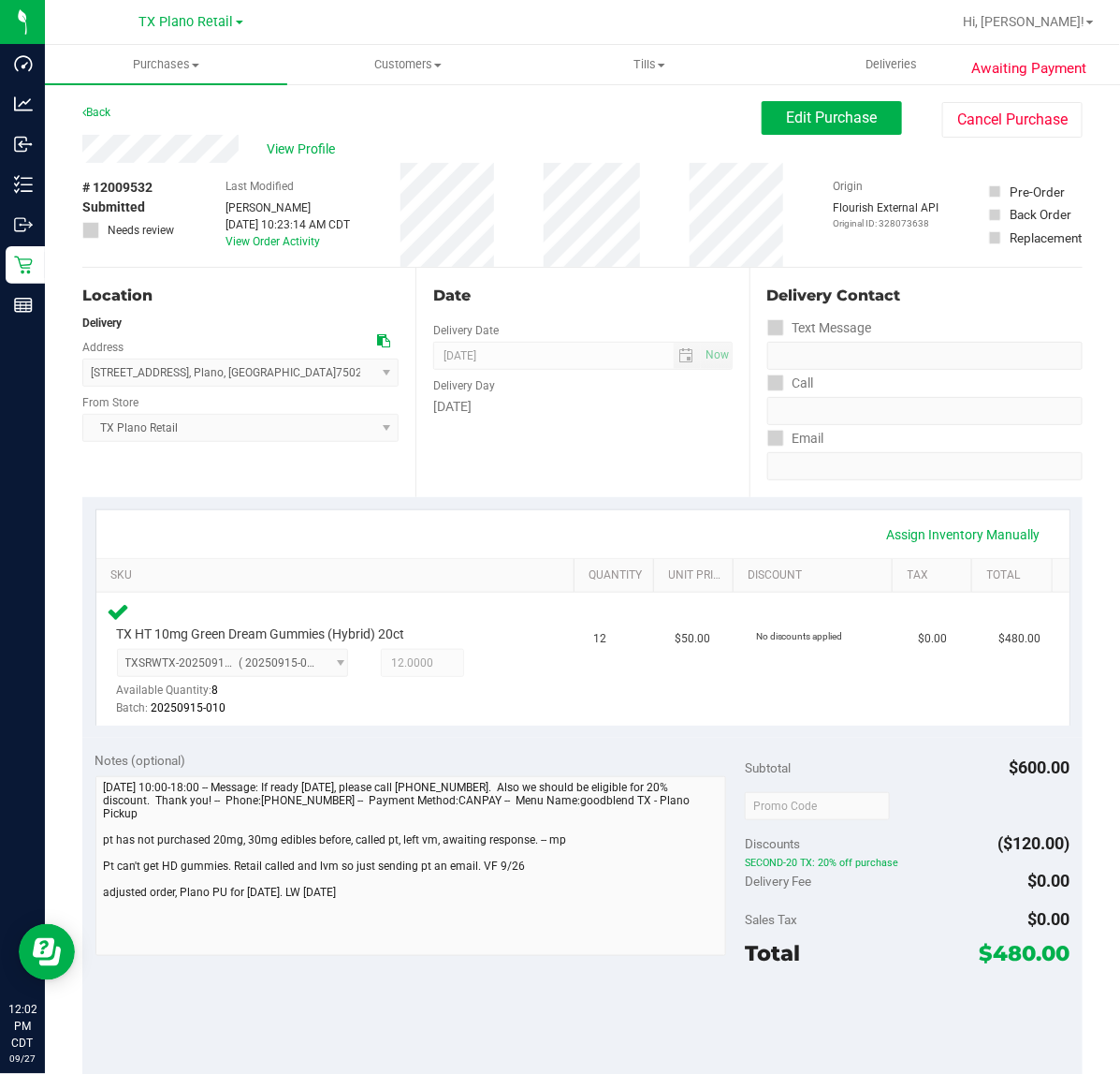
click at [655, 509] on div "Assign Inventory Manually SKU Quantity Unit Price Discount Tax Total TX HT 10mg…" at bounding box center [583, 617] width 975 height 216
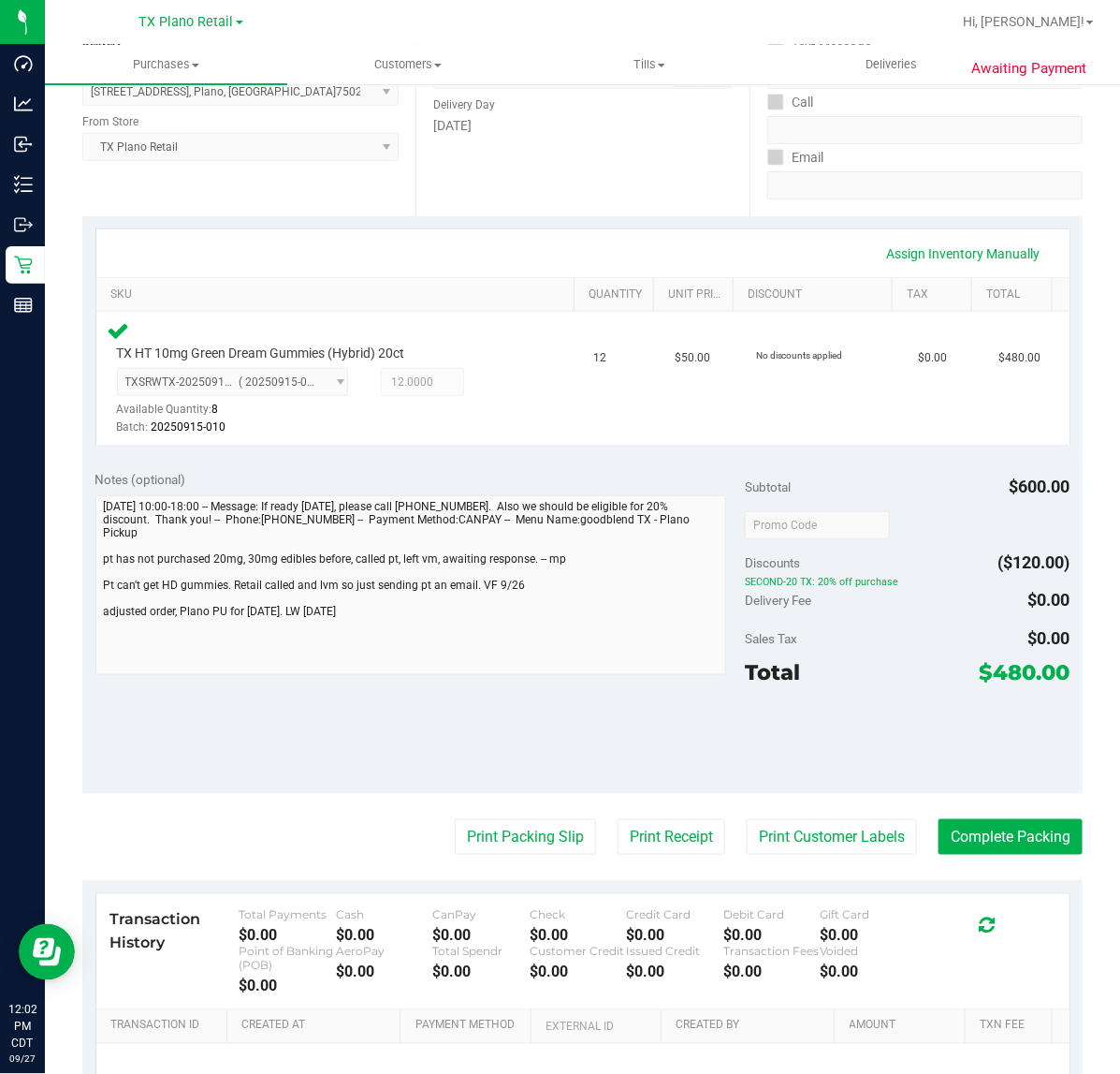
scroll to position [351, 0]
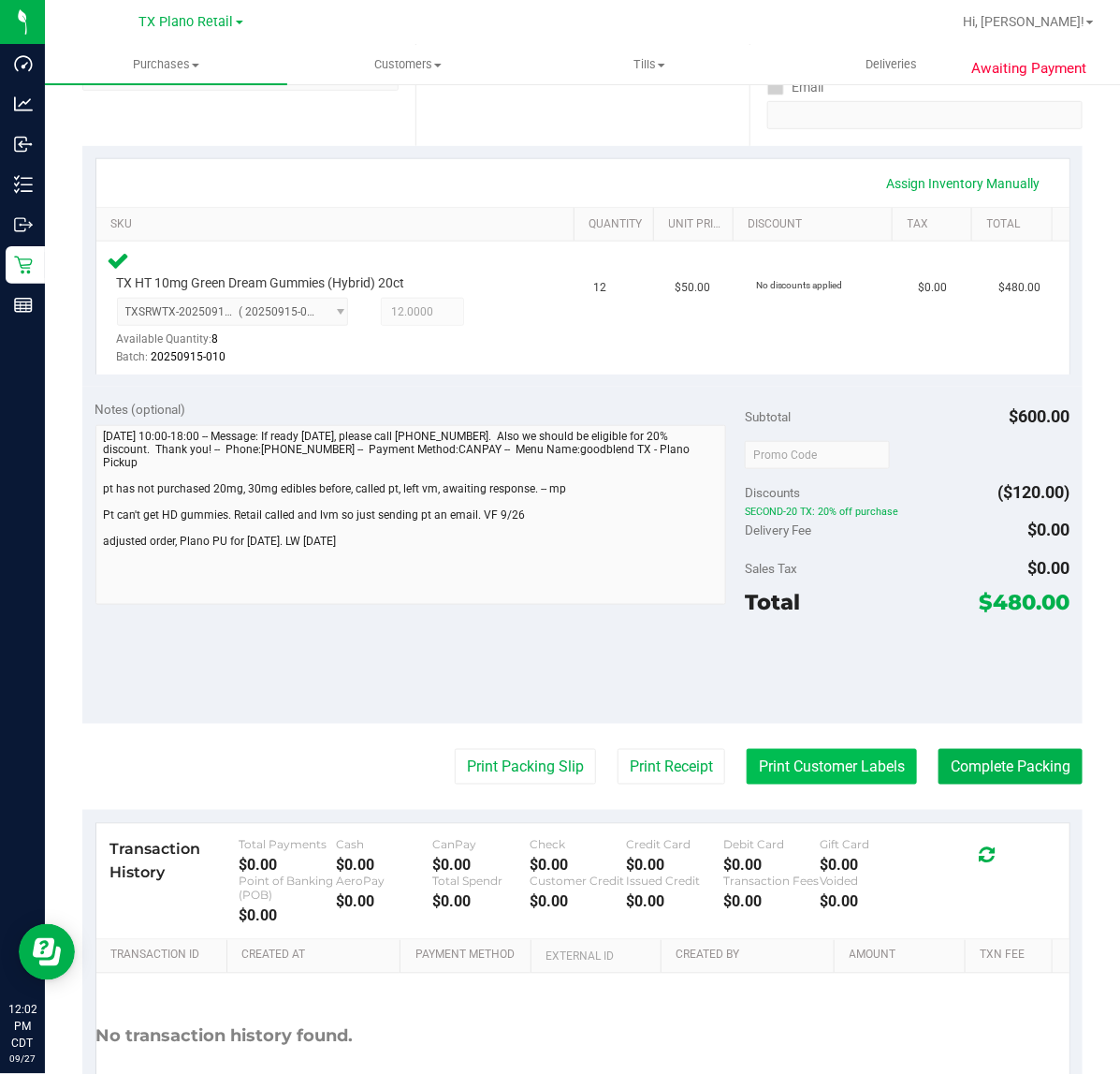
click at [823, 769] on button "Print Customer Labels" at bounding box center [832, 766] width 170 height 35
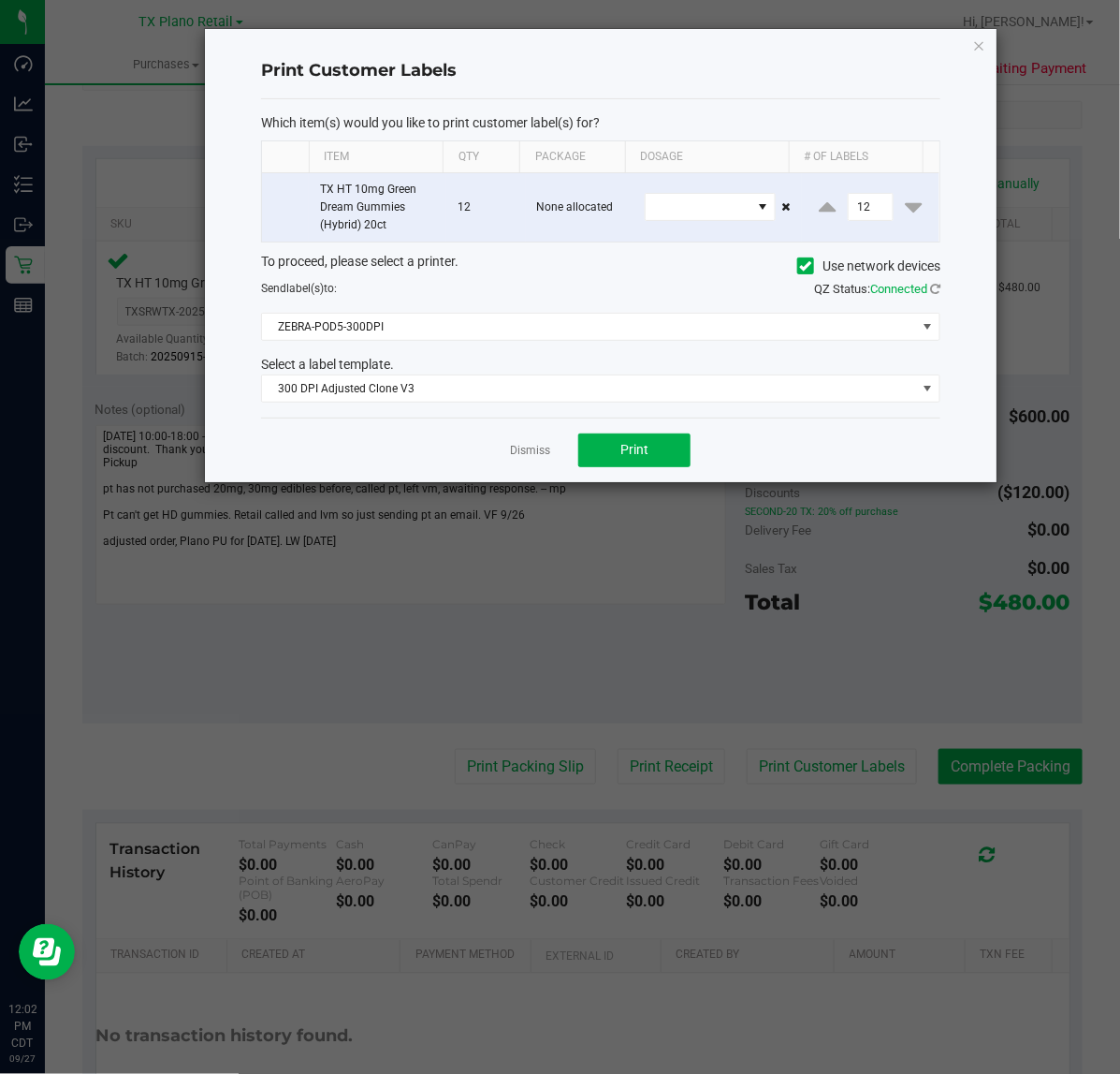
click at [609, 429] on div "Dismiss Print" at bounding box center [601, 449] width 680 height 64
click at [569, 441] on div "Dismiss Print" at bounding box center [601, 449] width 680 height 64
click at [629, 446] on span "Print" at bounding box center [634, 450] width 28 height 15
click at [543, 455] on link "Dismiss" at bounding box center [530, 450] width 40 height 16
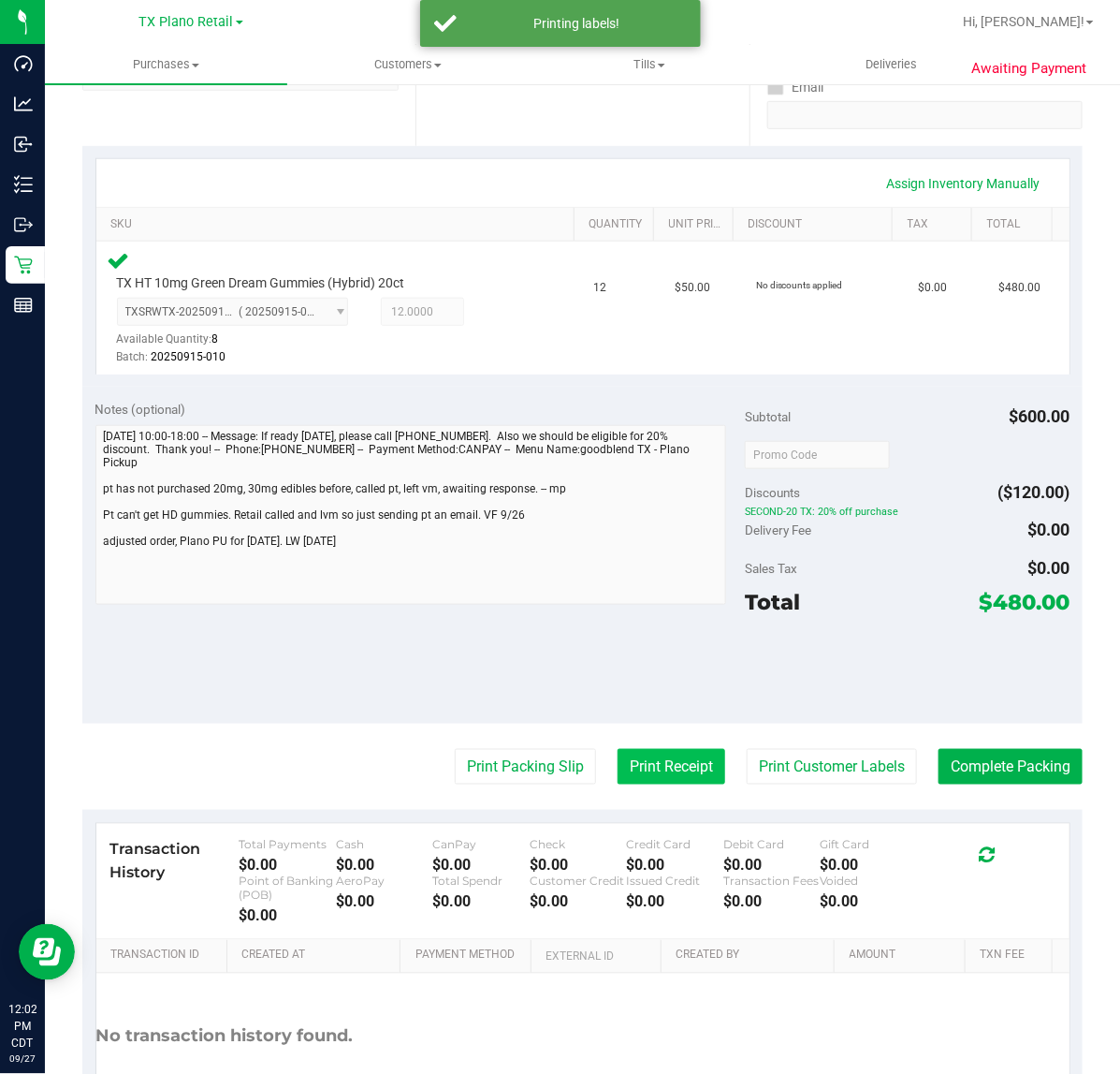
click at [643, 755] on button "Print Receipt" at bounding box center [671, 766] width 107 height 35
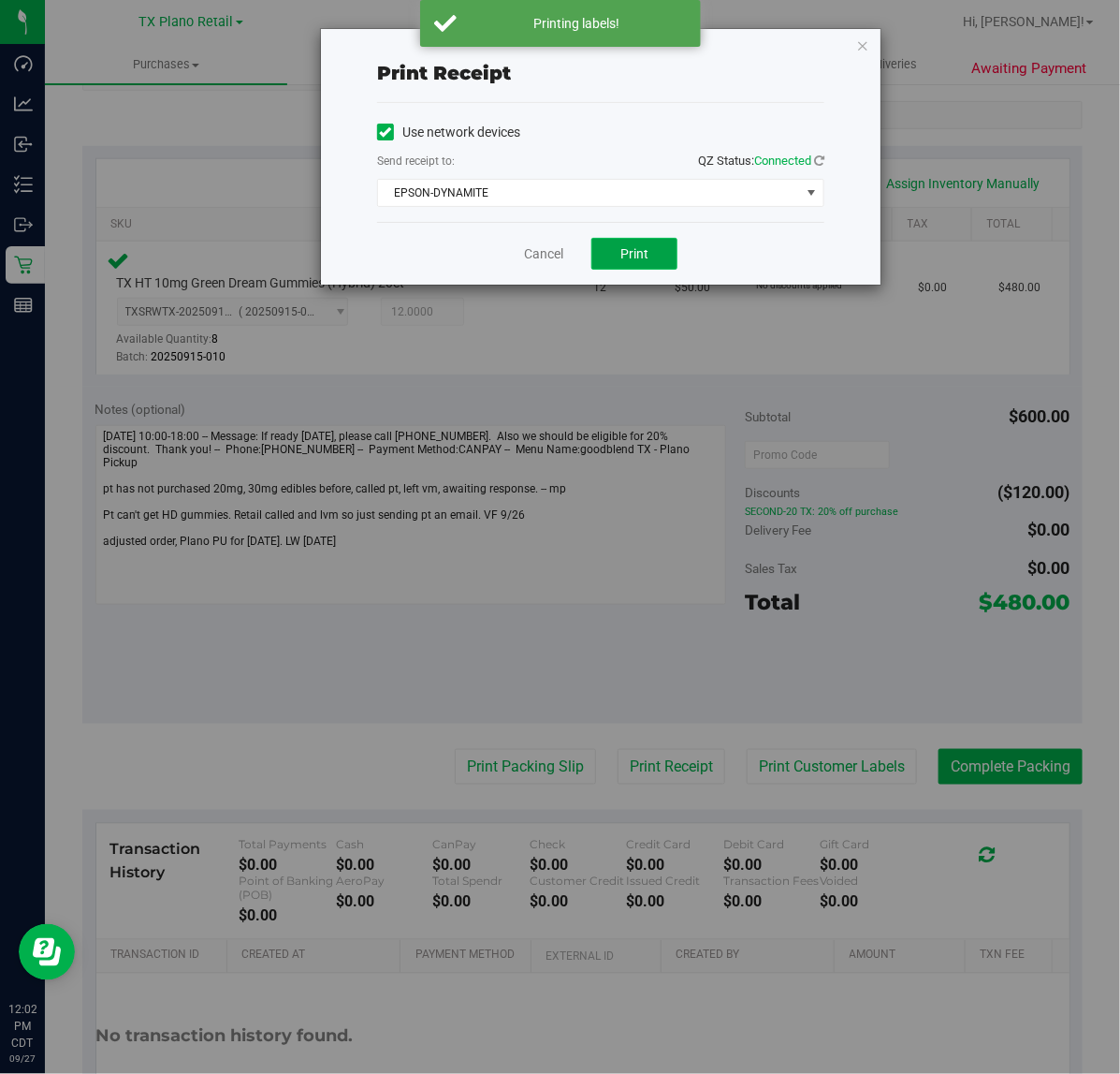
click at [643, 249] on span "Print" at bounding box center [634, 254] width 28 height 15
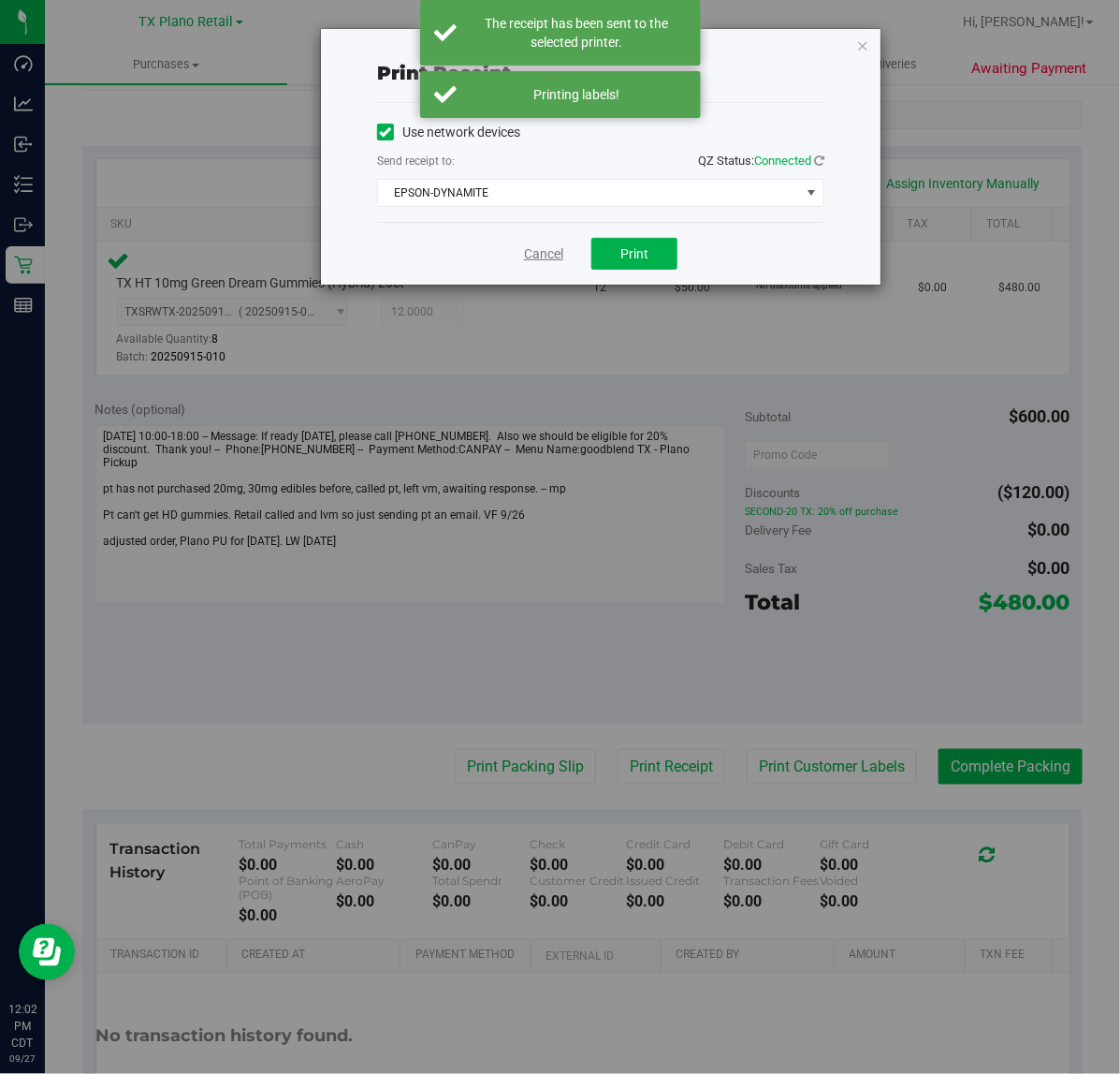
click at [548, 257] on link "Cancel" at bounding box center [544, 254] width 39 height 20
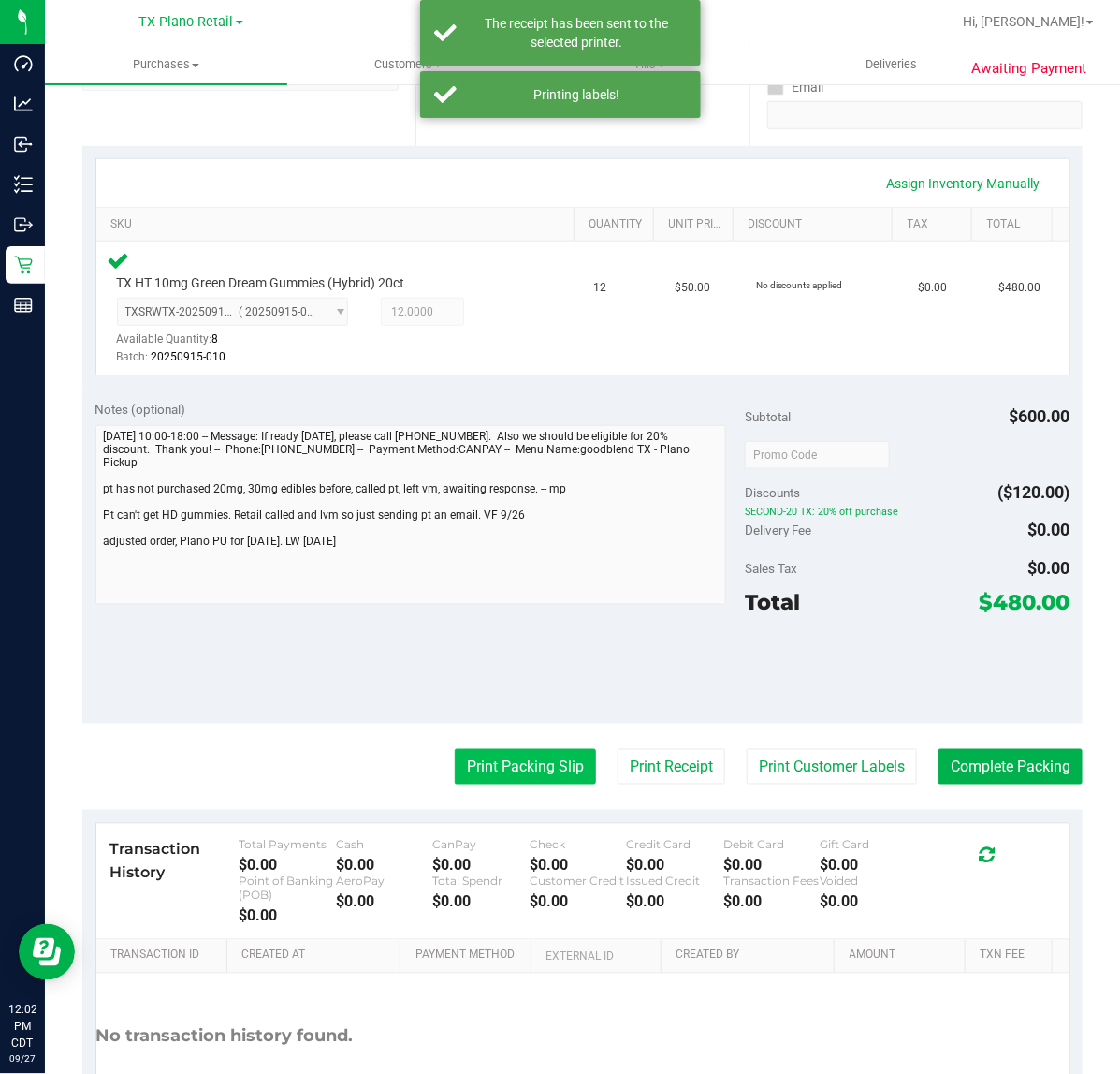
click at [479, 770] on button "Print Packing Slip" at bounding box center [526, 766] width 142 height 35
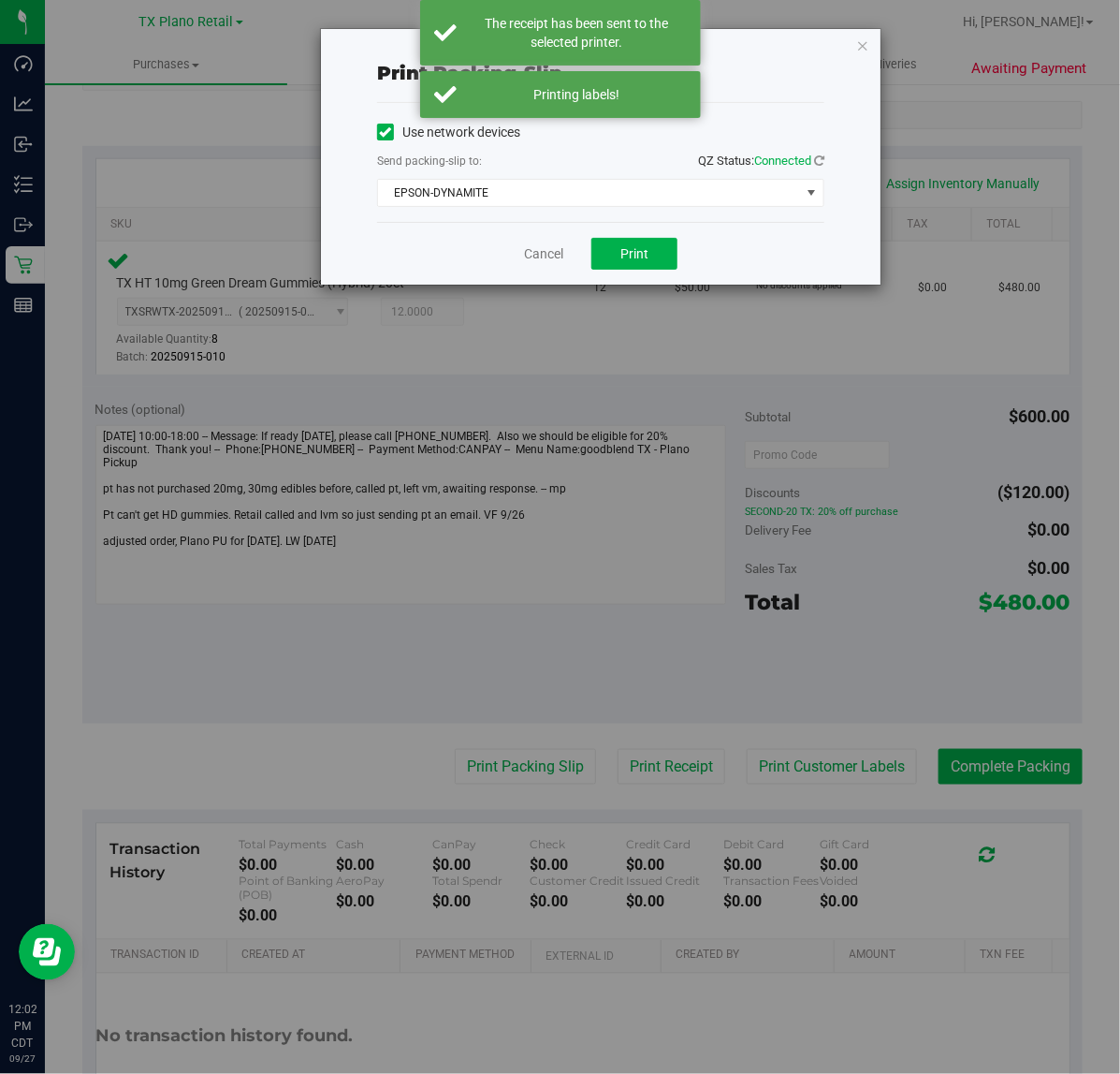
click at [623, 281] on div "Cancel Print" at bounding box center [600, 254] width 447 height 63
click at [634, 257] on span "Print" at bounding box center [634, 254] width 28 height 15
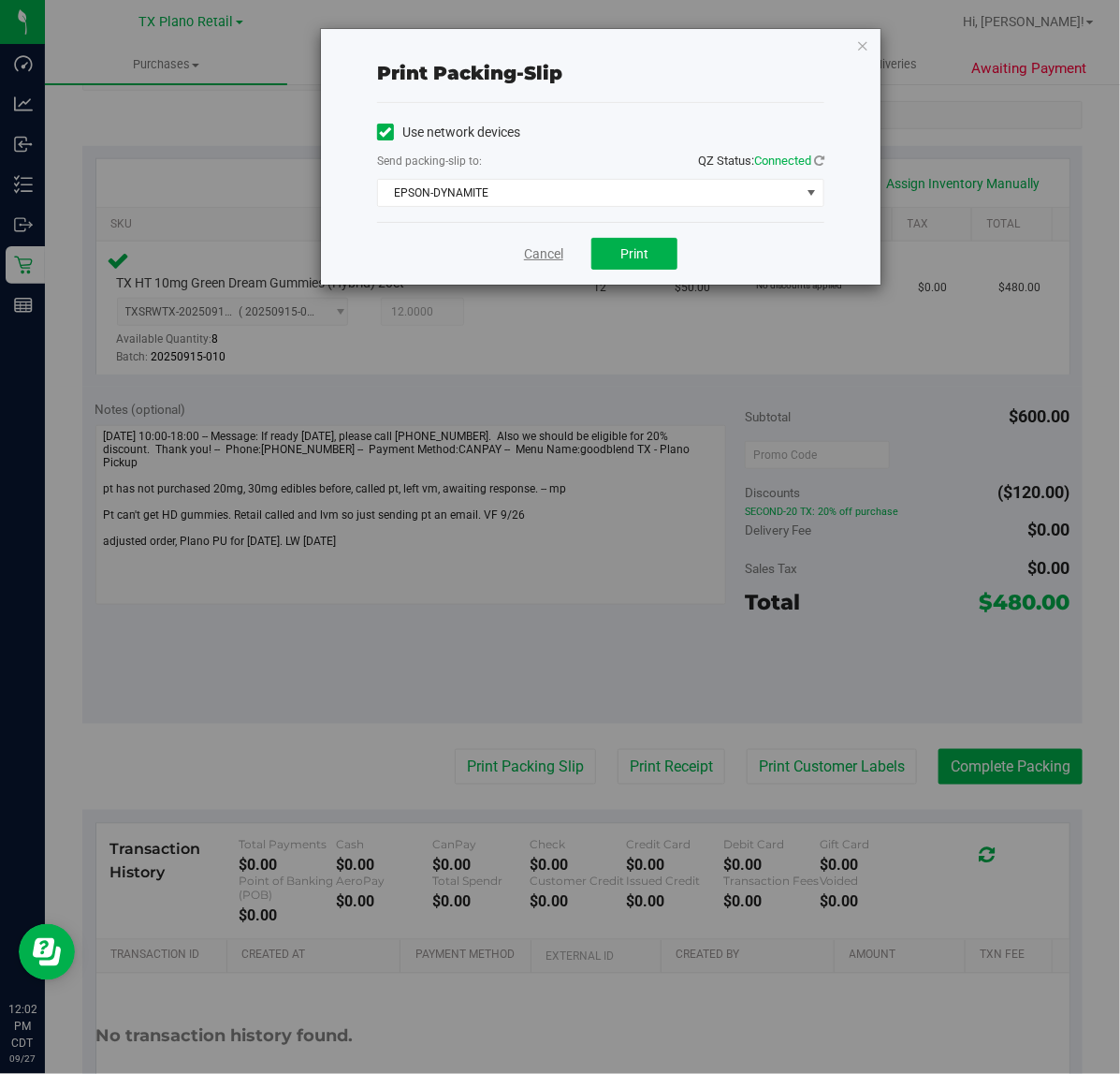
click at [536, 258] on link "Cancel" at bounding box center [544, 254] width 39 height 20
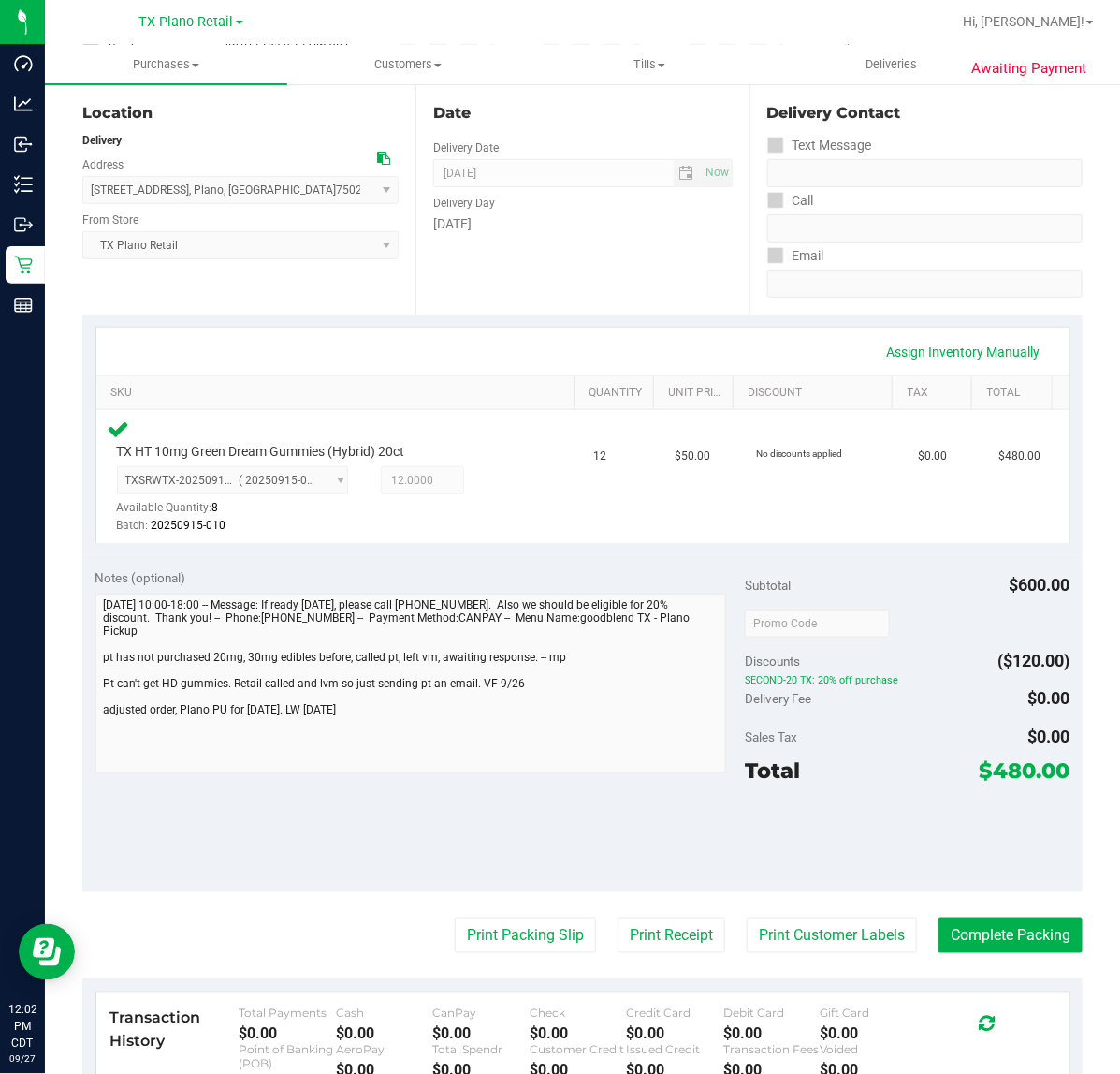
scroll to position [203, 0]
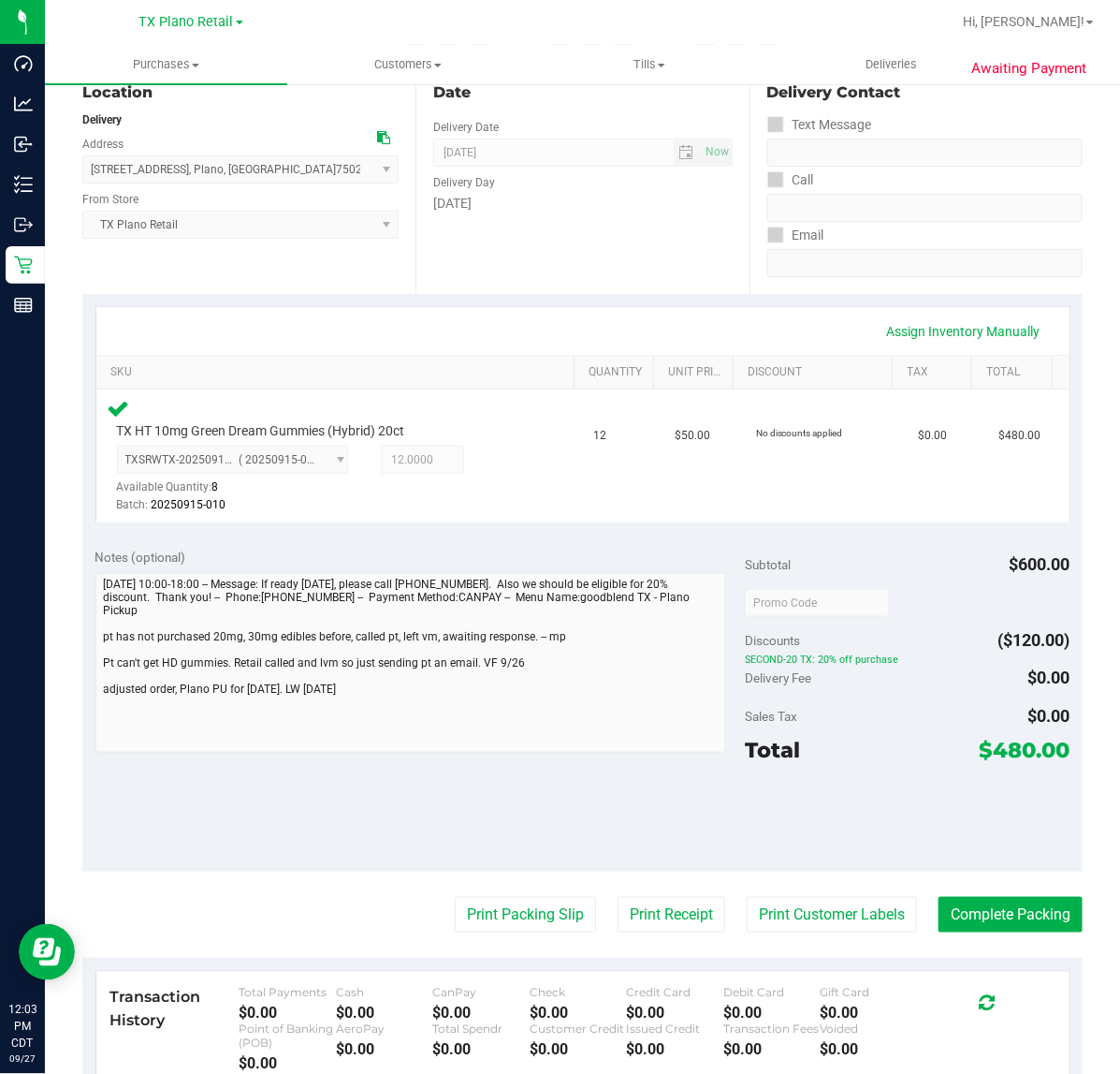
click at [944, 699] on div "Sales Tax $0.00" at bounding box center [907, 715] width 325 height 34
click at [959, 900] on button "Complete Packing" at bounding box center [1011, 914] width 145 height 35
